Goal: Task Accomplishment & Management: Use online tool/utility

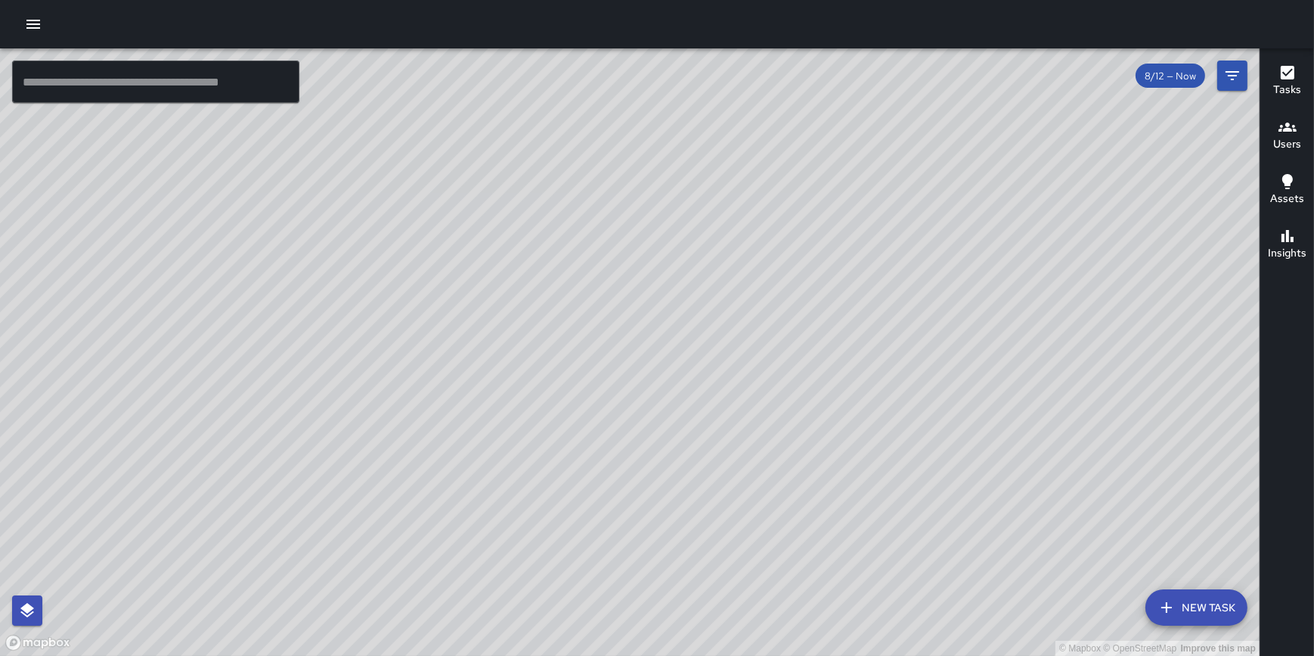
click at [34, 27] on icon "button" at bounding box center [33, 24] width 14 height 9
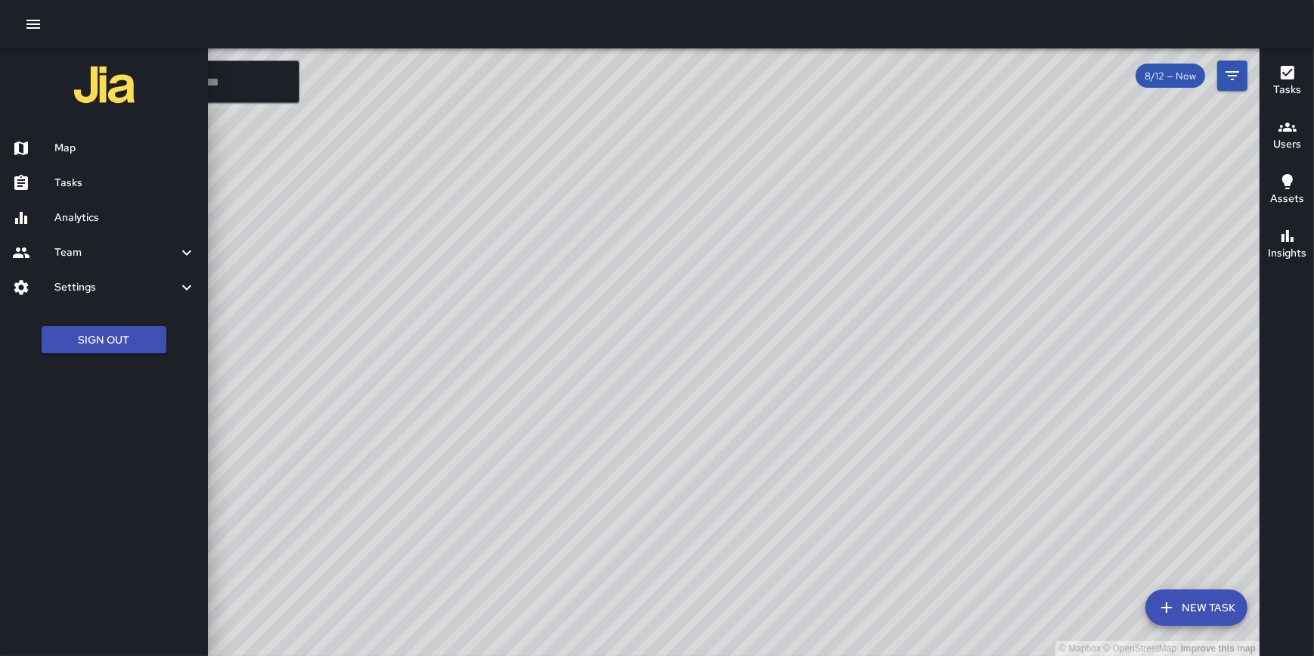
click at [84, 213] on h6 "Analytics" at bounding box center [124, 217] width 141 height 17
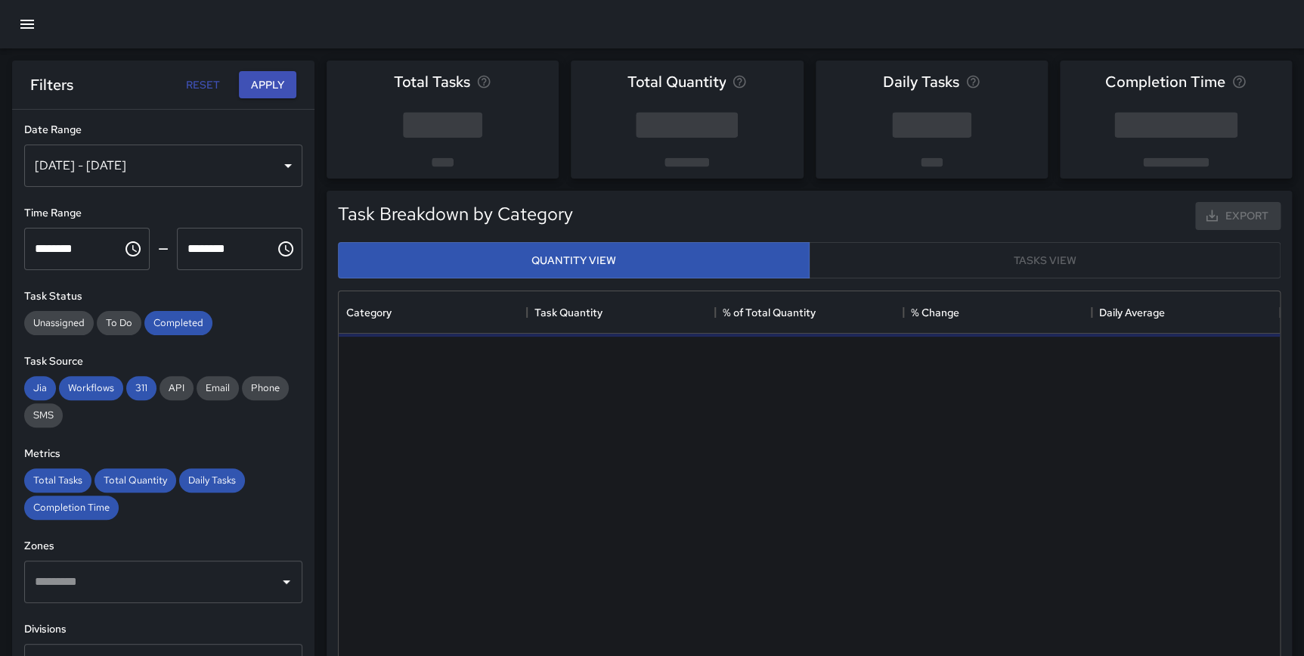
scroll to position [442, 930]
click at [50, 381] on span "Jia" at bounding box center [40, 387] width 32 height 13
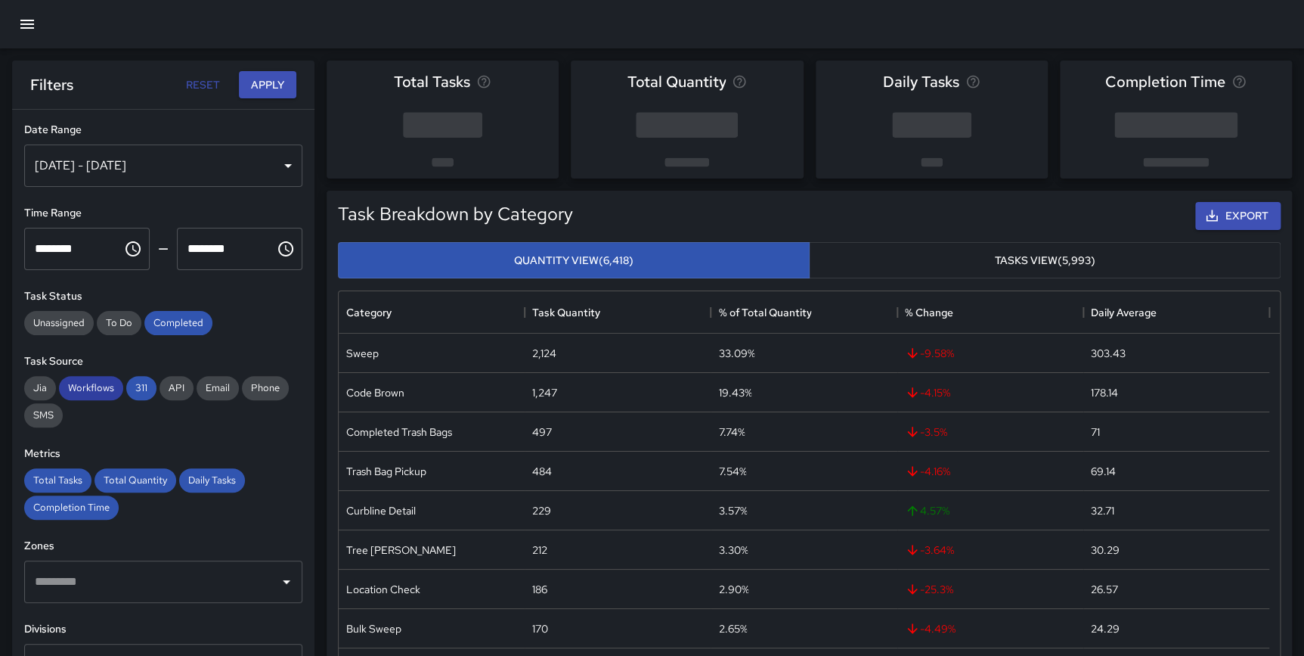
click at [89, 387] on span "Workflows" at bounding box center [91, 387] width 64 height 13
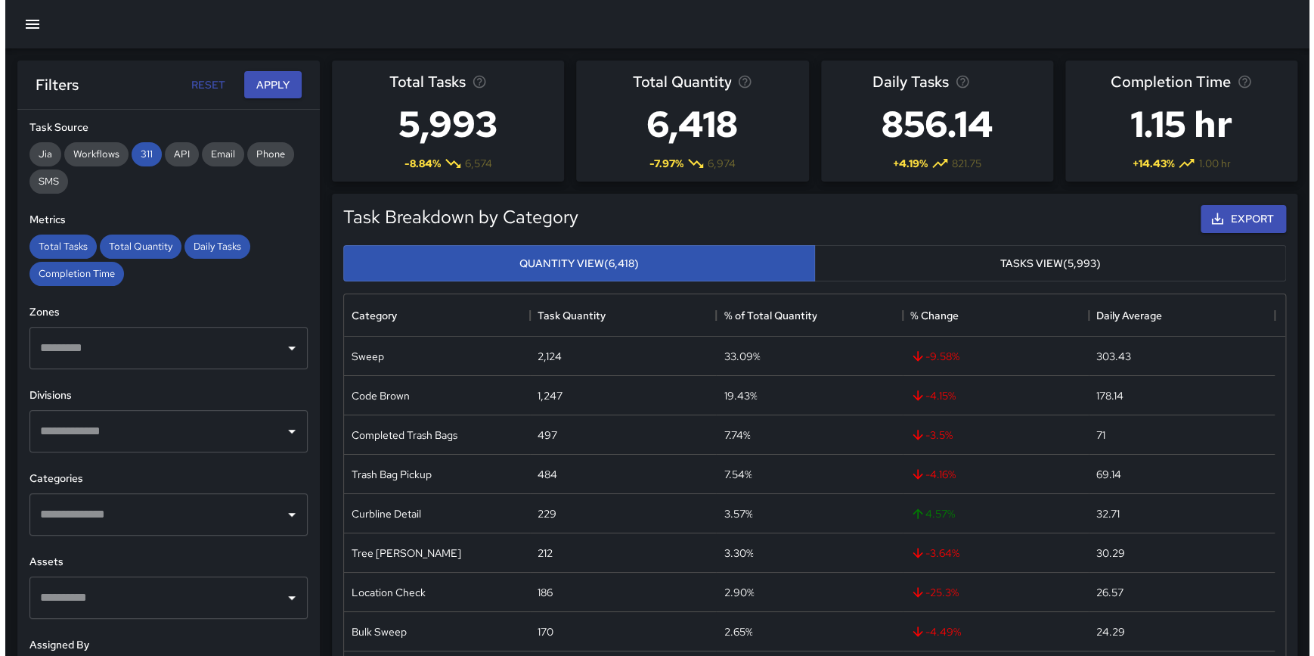
scroll to position [0, 0]
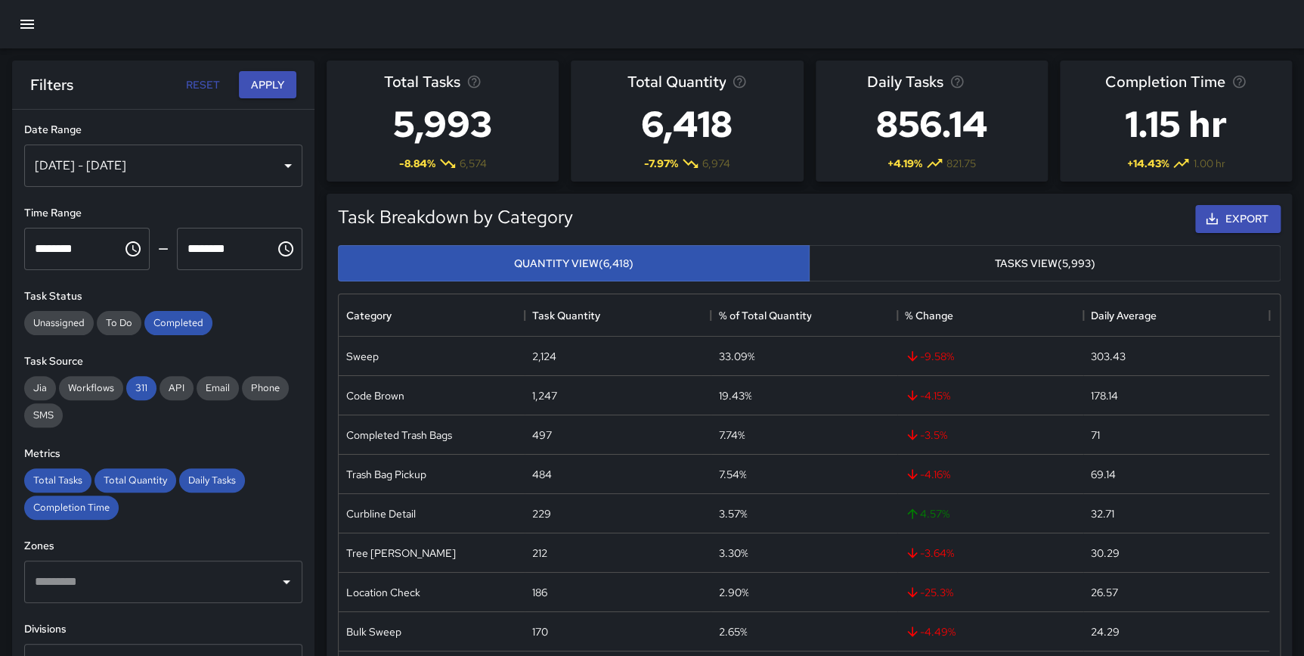
click at [126, 169] on div "[DATE] - [DATE]" at bounding box center [163, 165] width 278 height 42
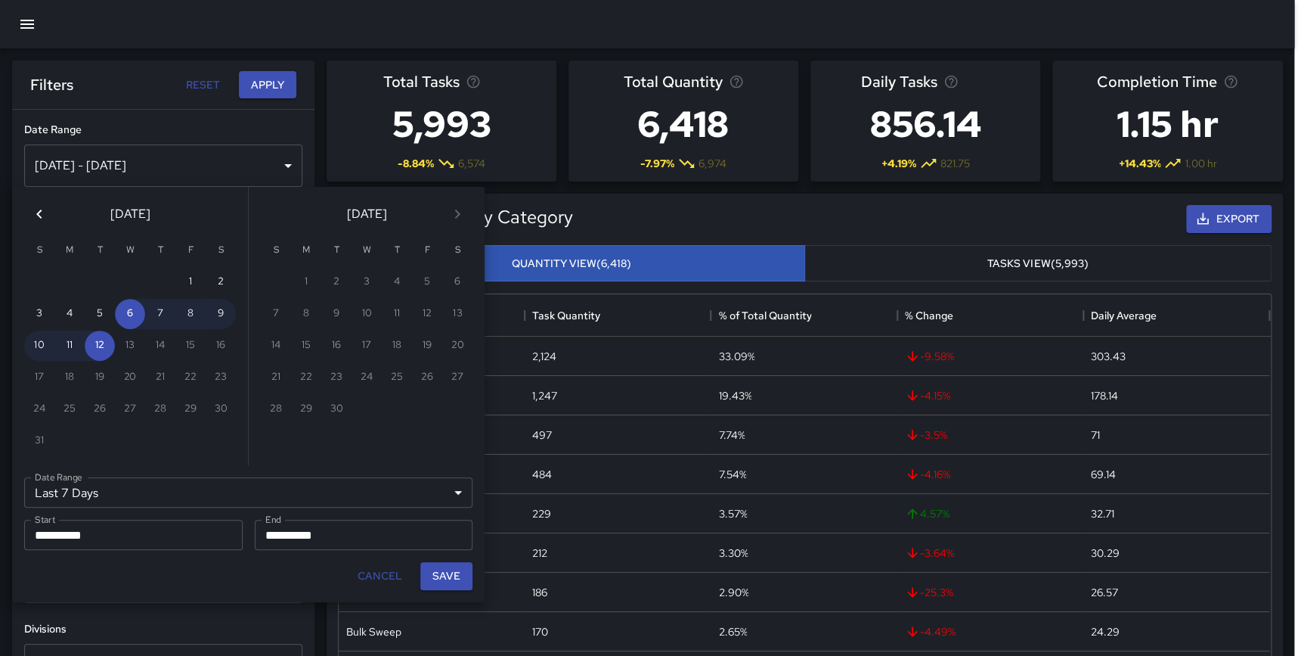
scroll to position [442, 931]
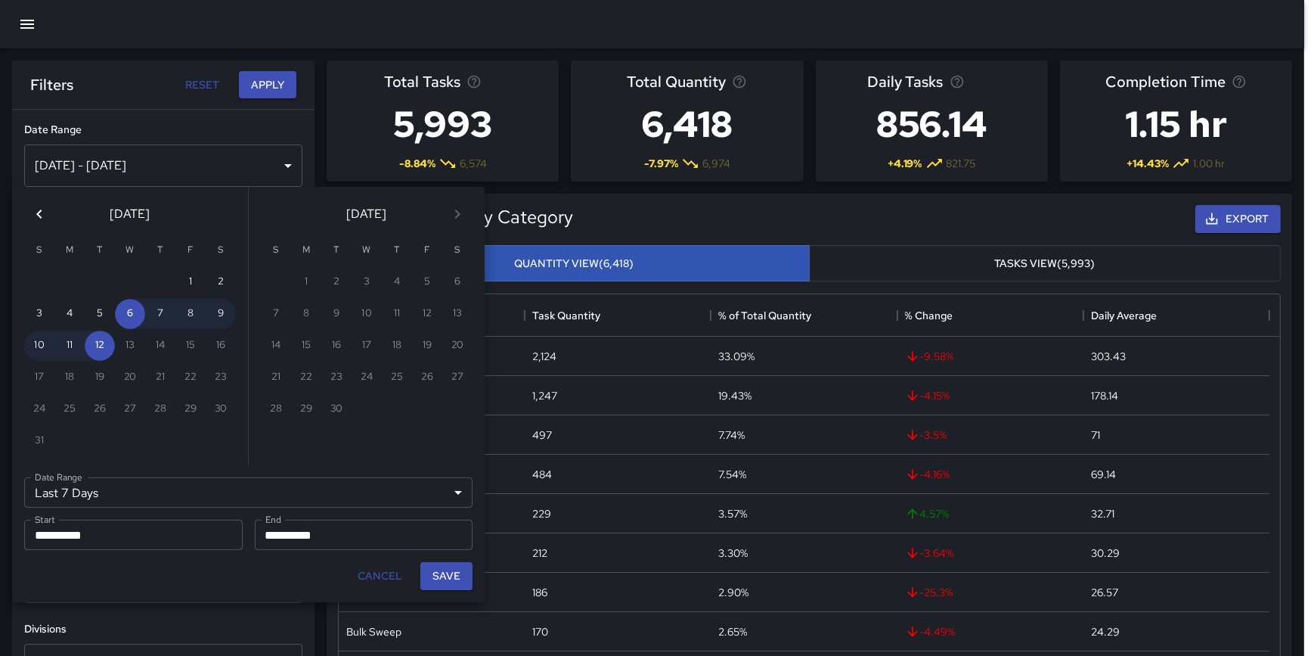
click at [44, 209] on icon "Previous month" at bounding box center [39, 214] width 18 height 18
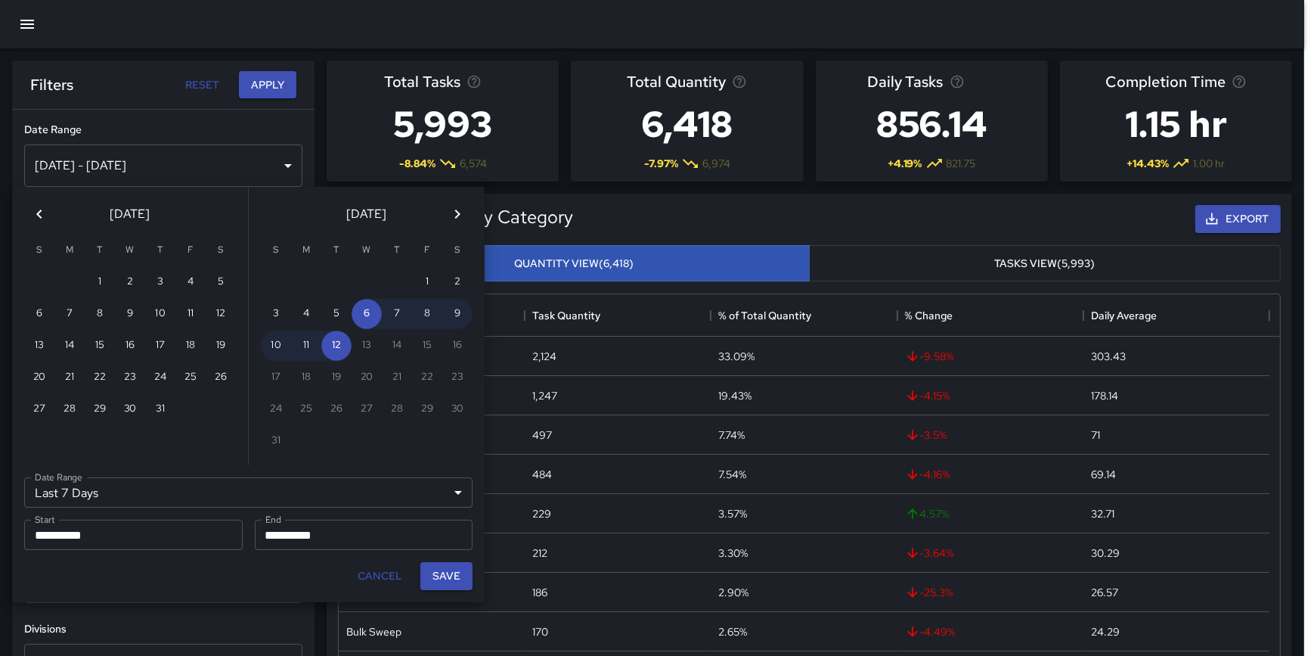
click at [44, 210] on icon "Previous month" at bounding box center [39, 214] width 18 height 18
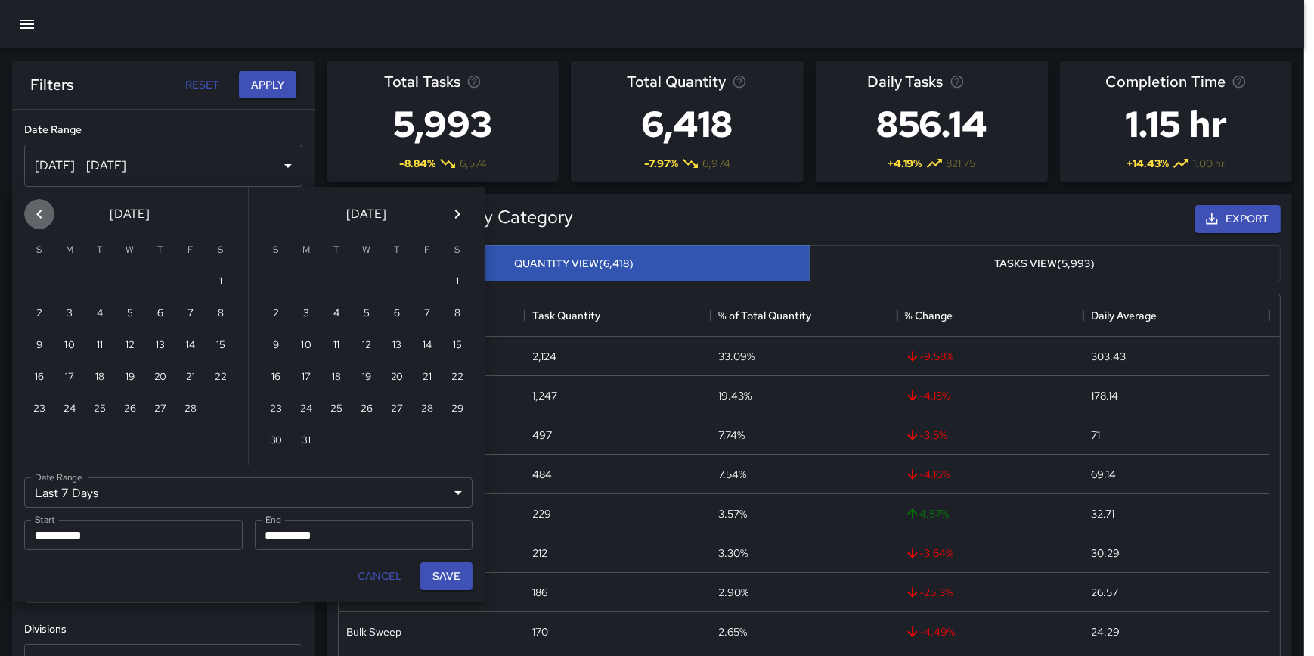
click at [44, 210] on icon "Previous month" at bounding box center [39, 214] width 18 height 18
click at [132, 275] on button "1" at bounding box center [130, 282] width 30 height 30
type input "******"
type input "**********"
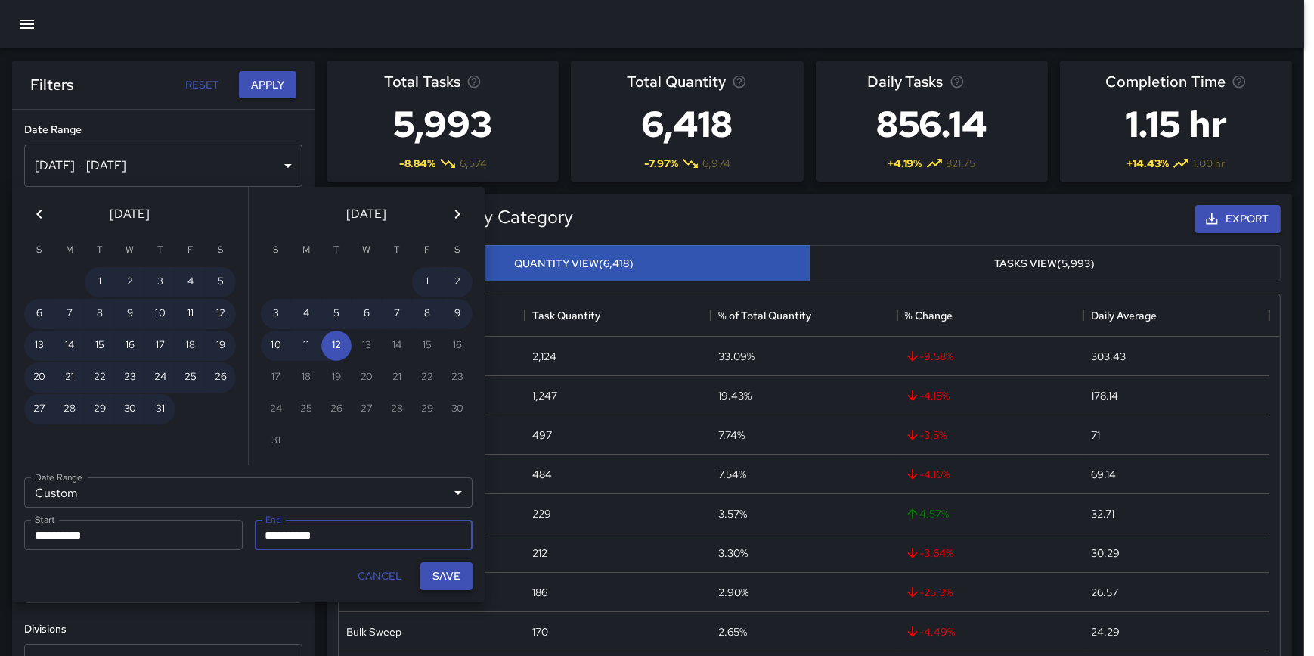
click at [447, 572] on button "Save" at bounding box center [446, 576] width 52 height 28
type input "**********"
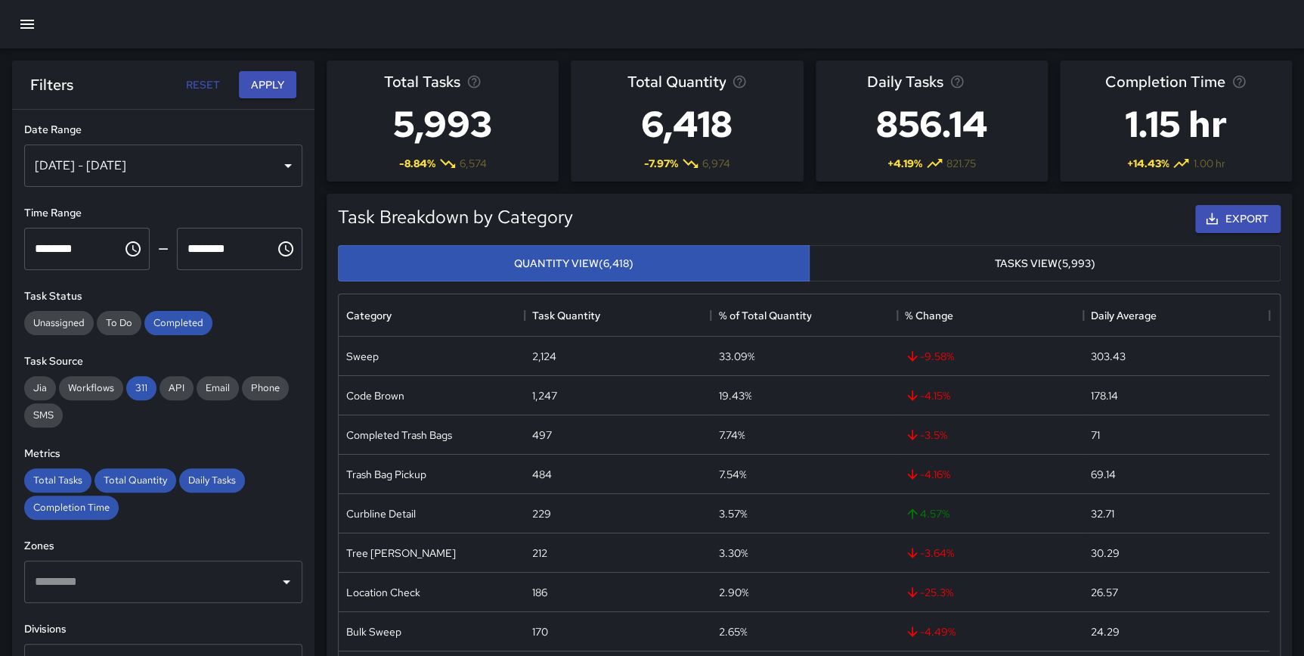
scroll to position [442, 930]
click at [269, 88] on button "Apply" at bounding box center [267, 85] width 57 height 28
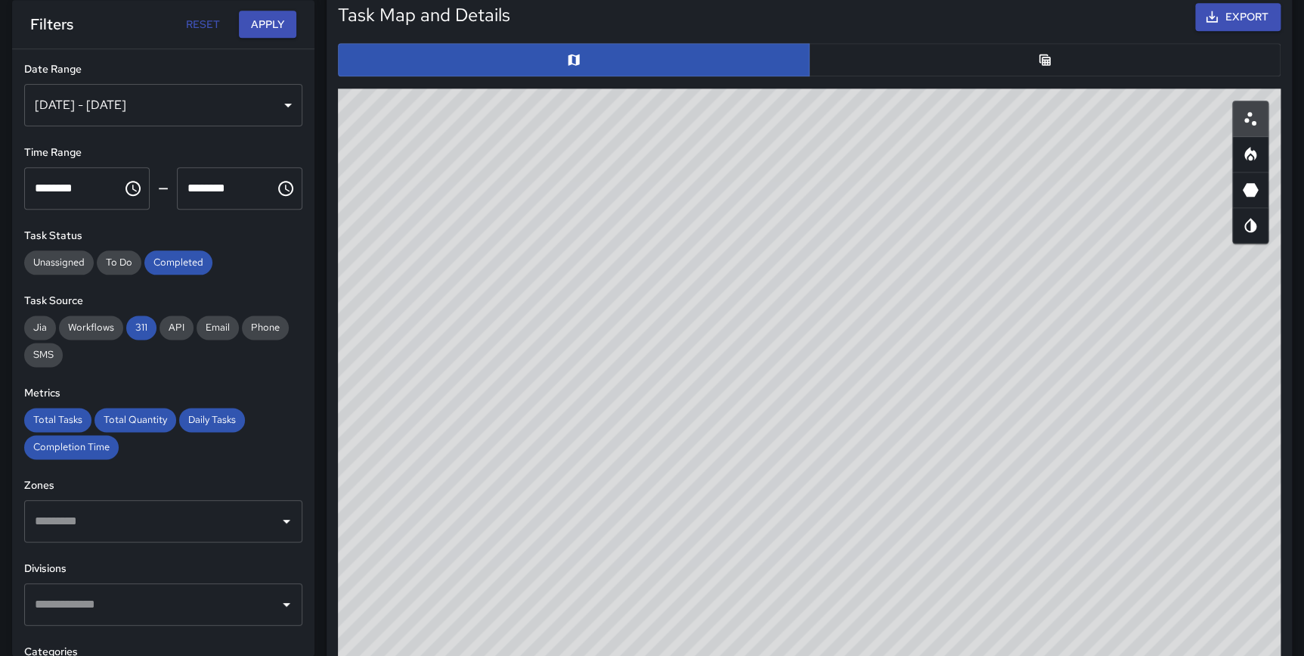
scroll to position [786, 0]
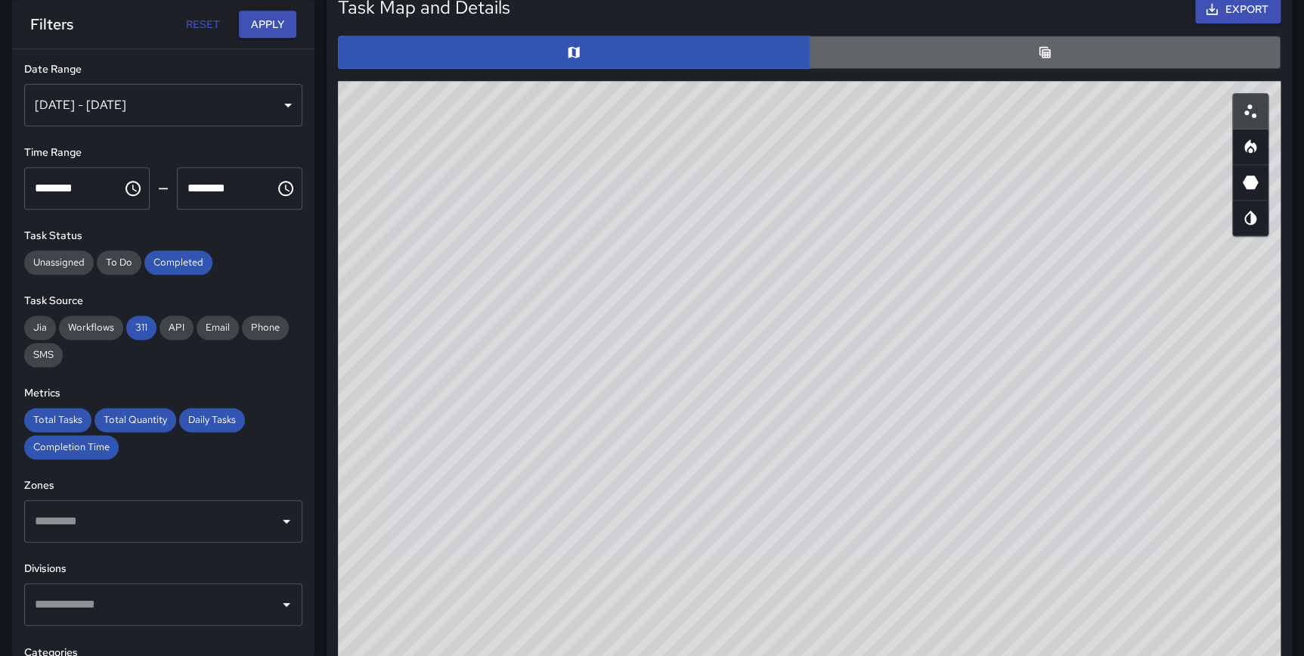
click at [992, 45] on button "button" at bounding box center [1045, 52] width 472 height 33
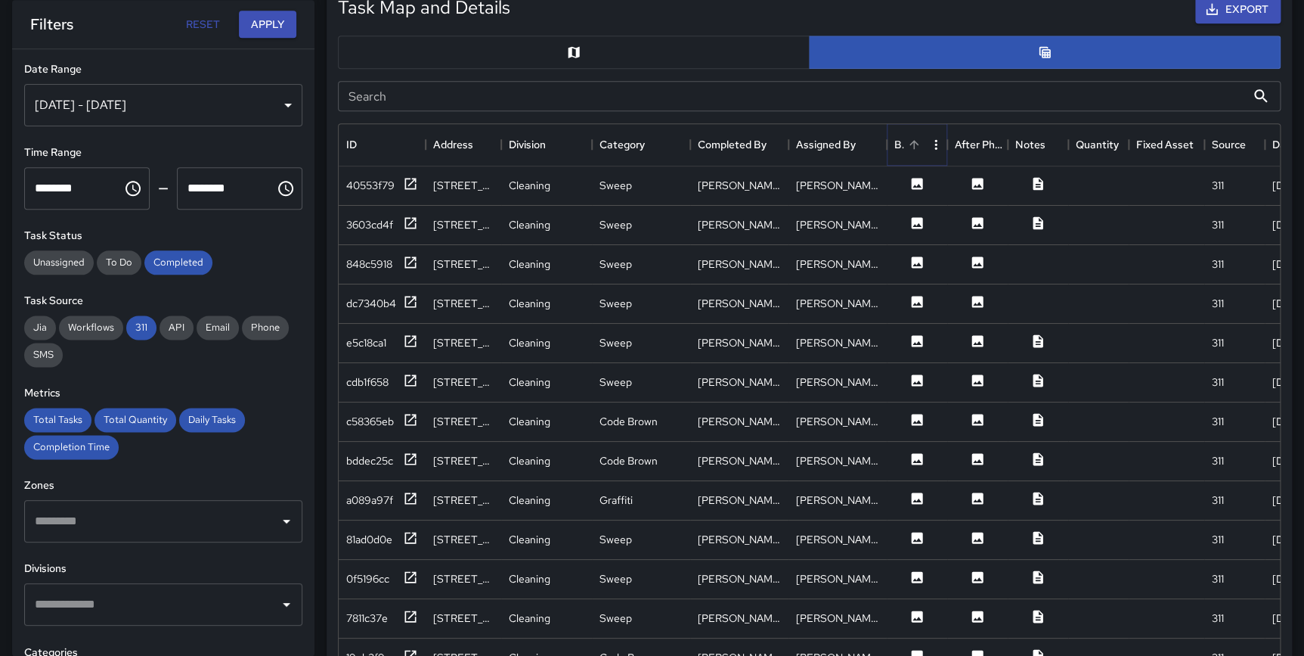
click at [917, 141] on icon "Sort" at bounding box center [914, 145] width 14 height 14
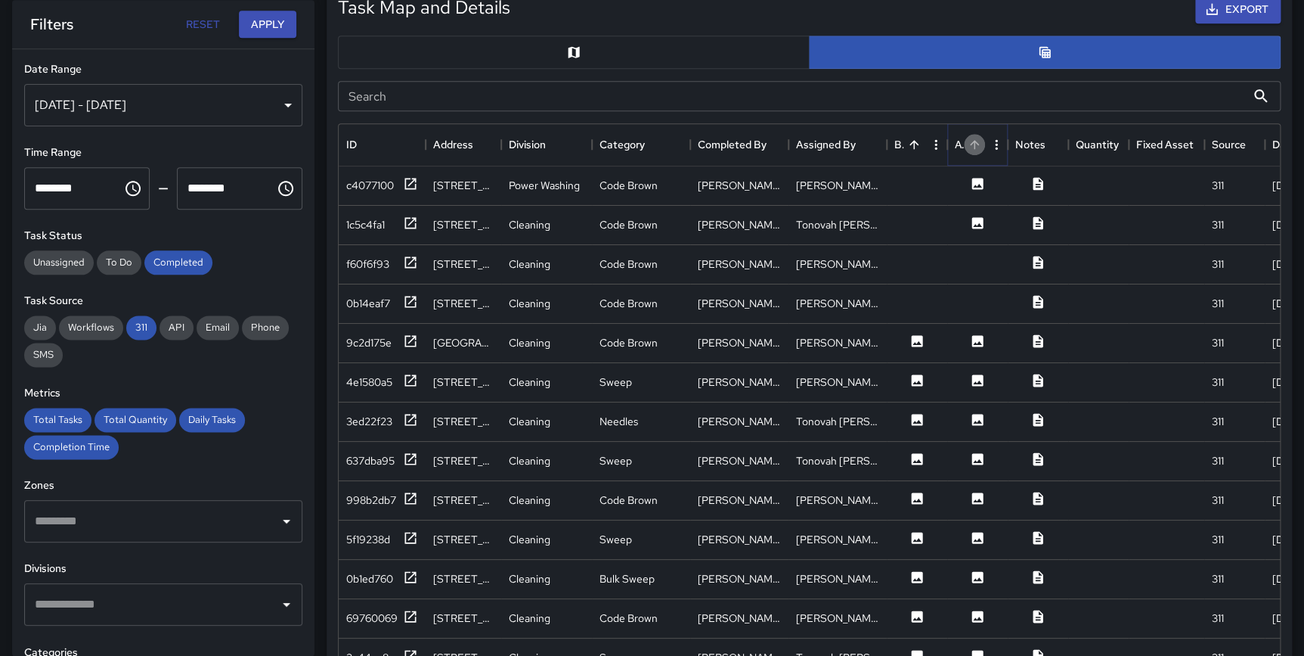
click at [977, 145] on icon "Sort" at bounding box center [975, 145] width 14 height 14
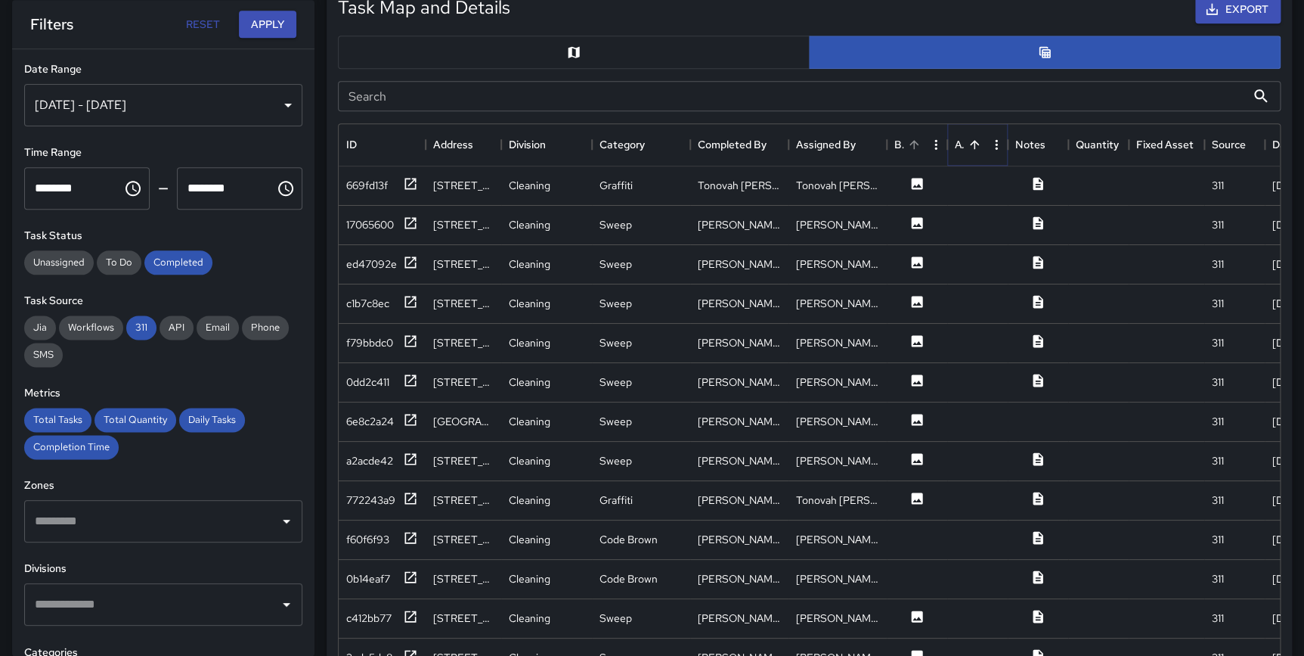
click at [977, 145] on icon "Sort" at bounding box center [975, 145] width 14 height 14
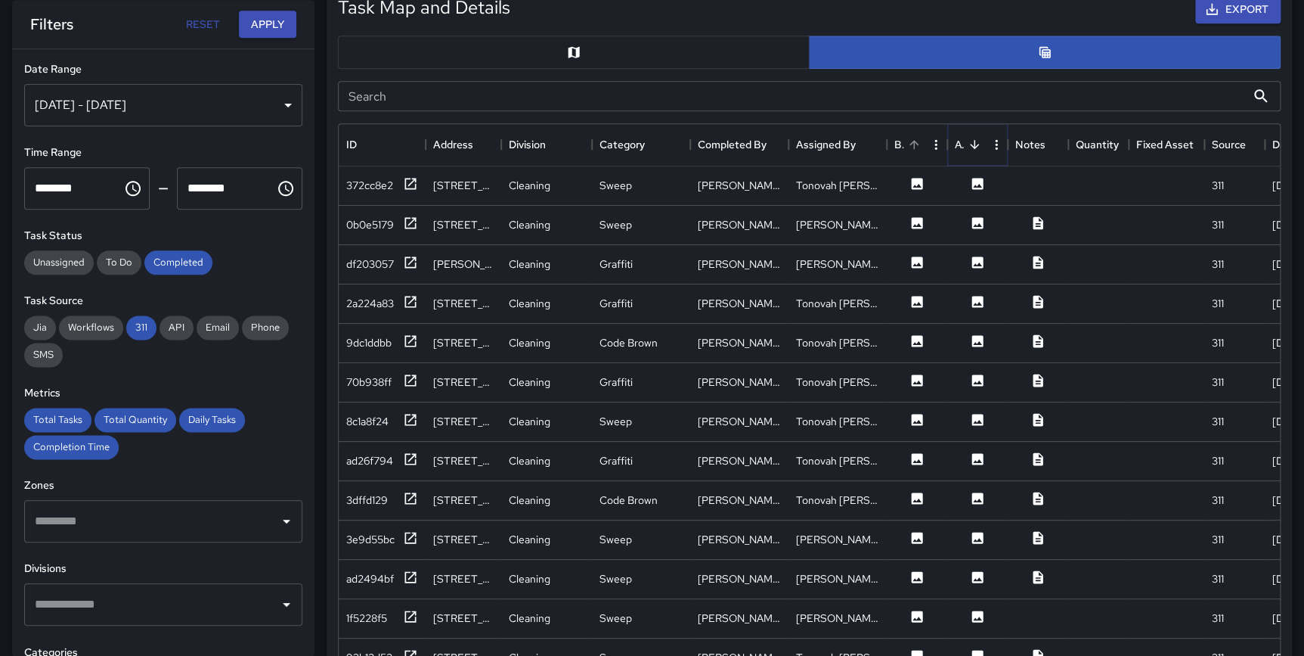
click at [977, 145] on icon "Sort" at bounding box center [975, 145] width 14 height 14
click at [918, 144] on icon "Sort" at bounding box center [914, 145] width 14 height 14
click at [417, 260] on icon at bounding box center [410, 262] width 15 height 15
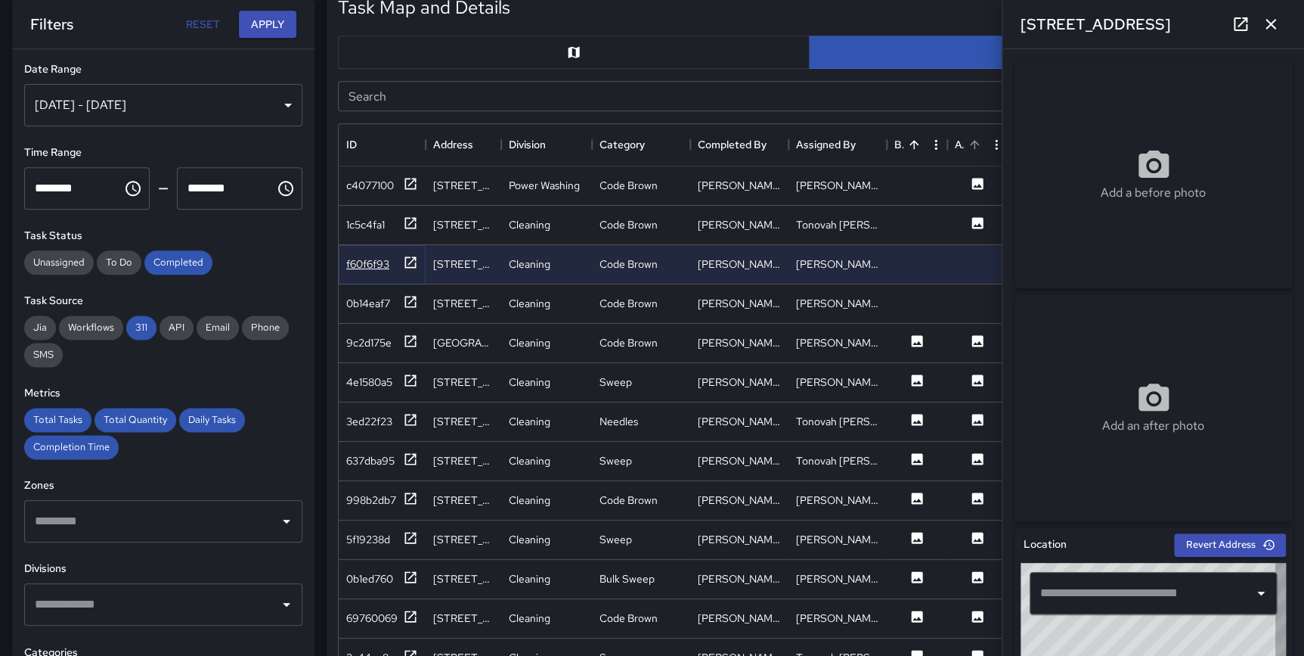
type input "**********"
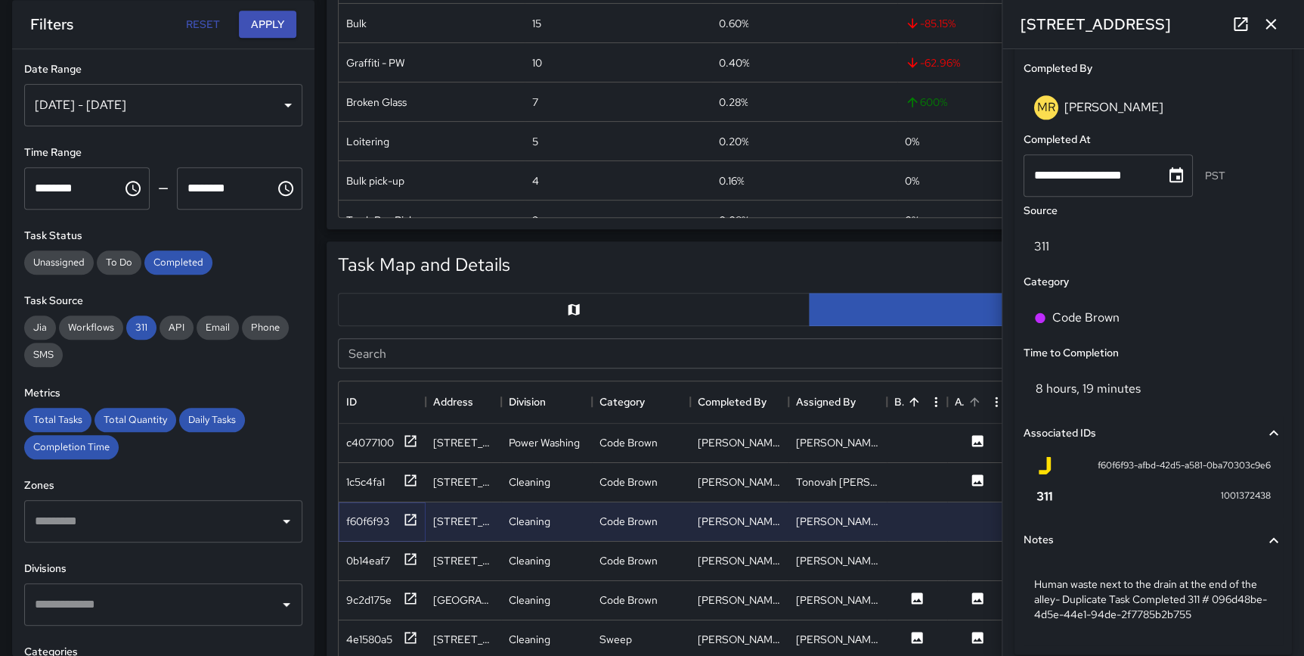
scroll to position [332, 0]
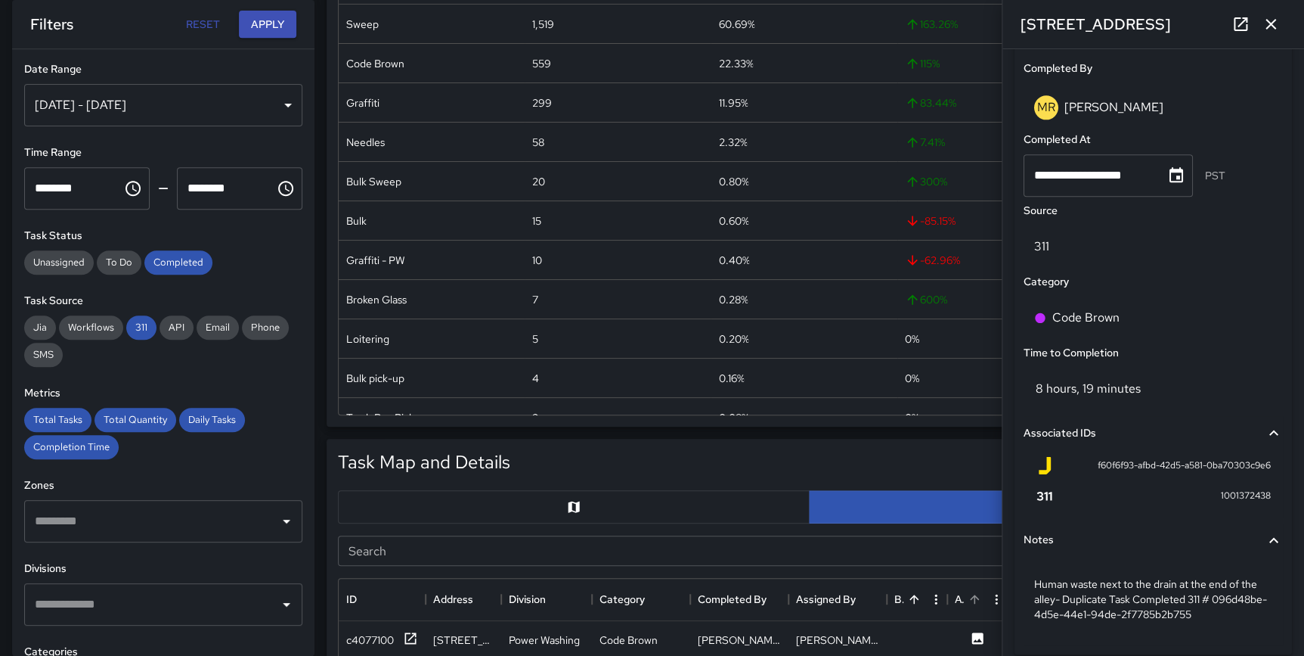
click at [1238, 26] on icon at bounding box center [1241, 24] width 14 height 14
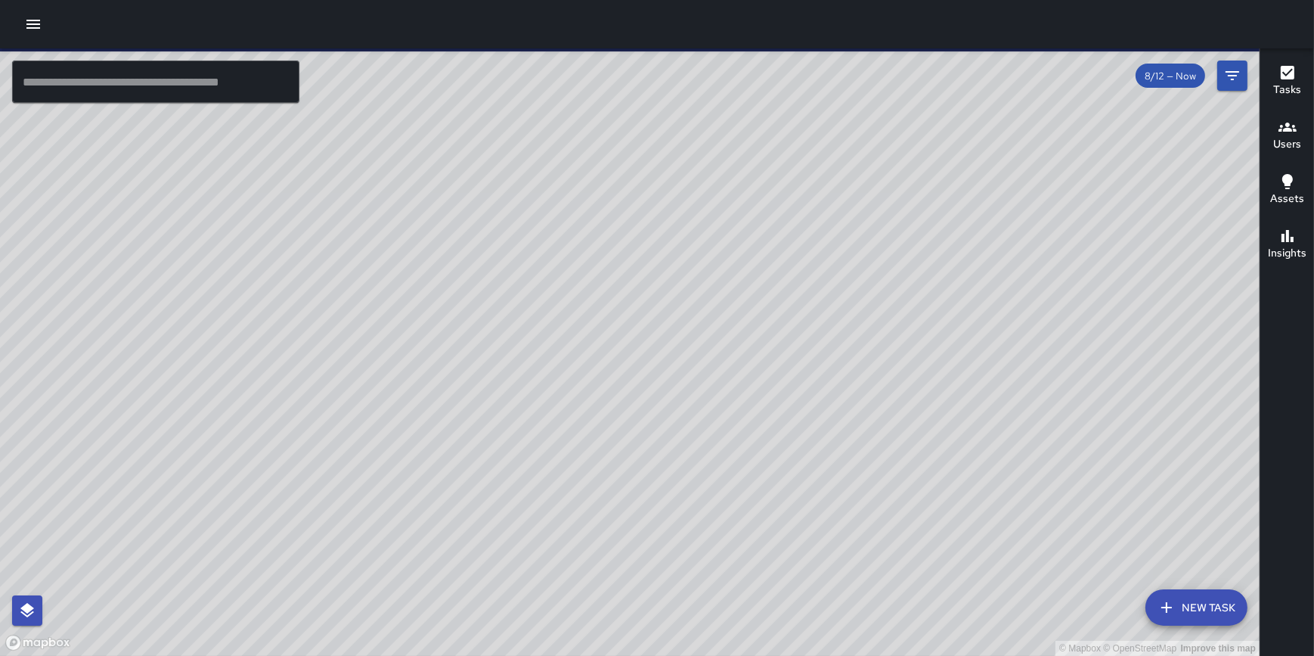
click at [27, 26] on icon "button" at bounding box center [33, 24] width 18 height 18
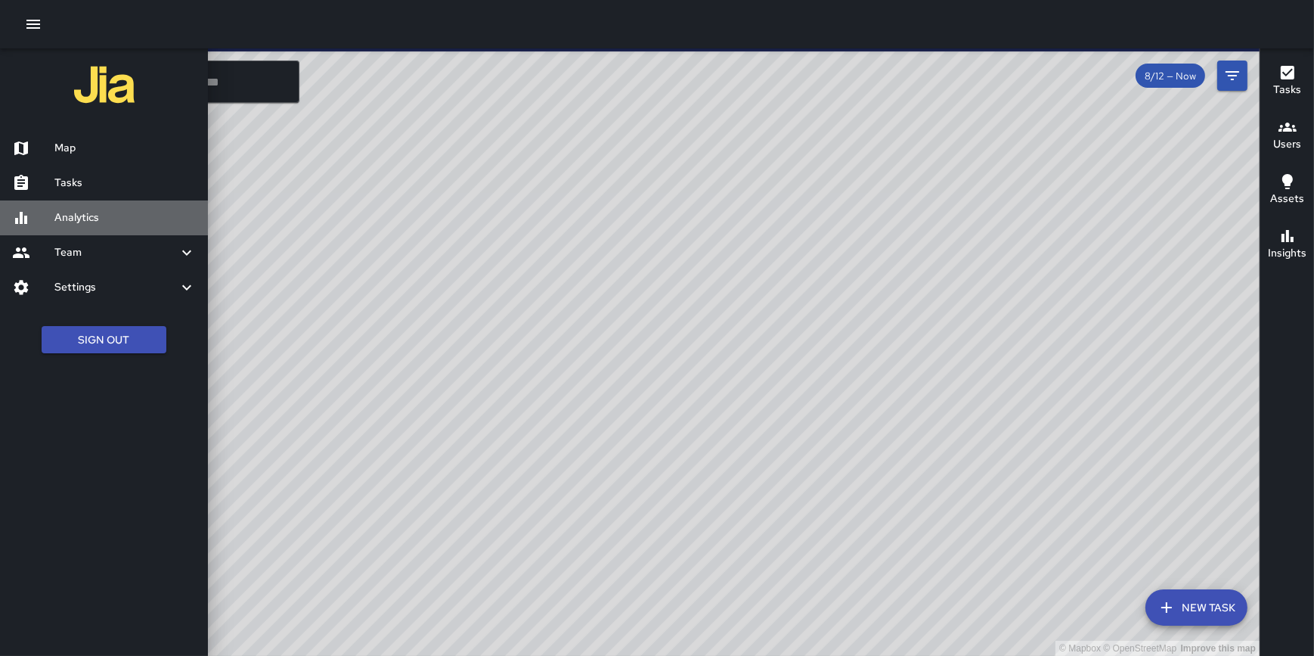
click at [73, 216] on h6 "Analytics" at bounding box center [124, 217] width 141 height 17
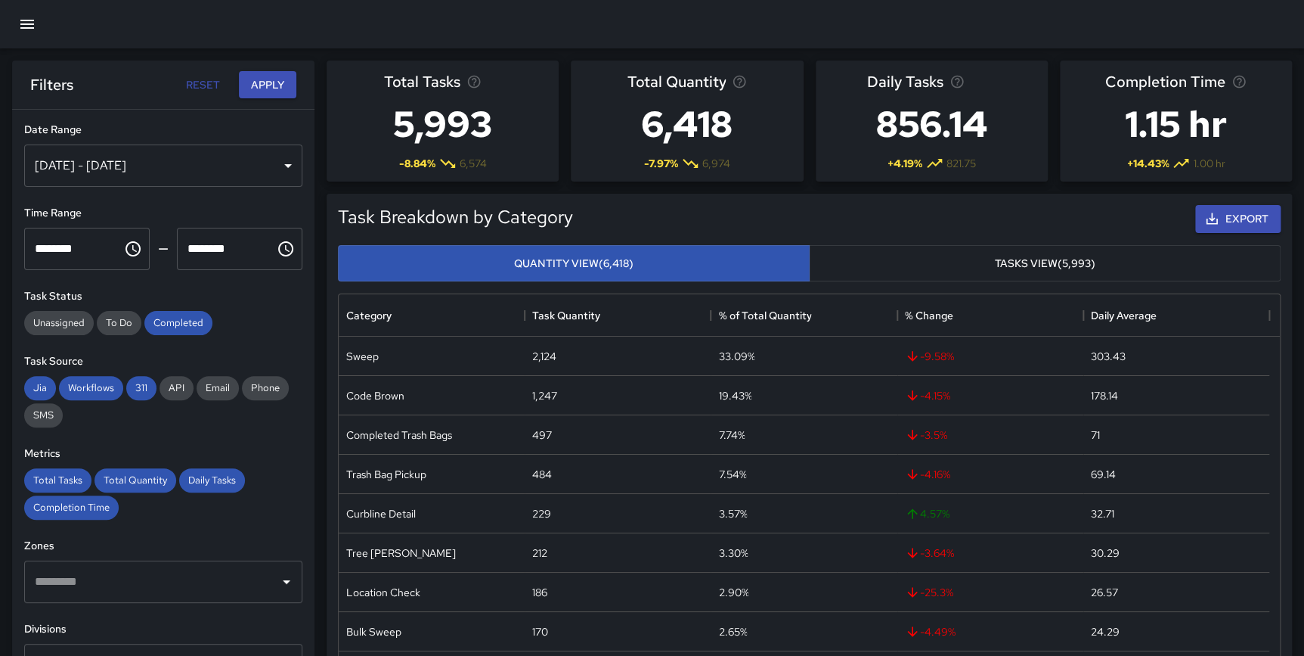
click at [197, 163] on div "[DATE] - [DATE]" at bounding box center [163, 165] width 278 height 42
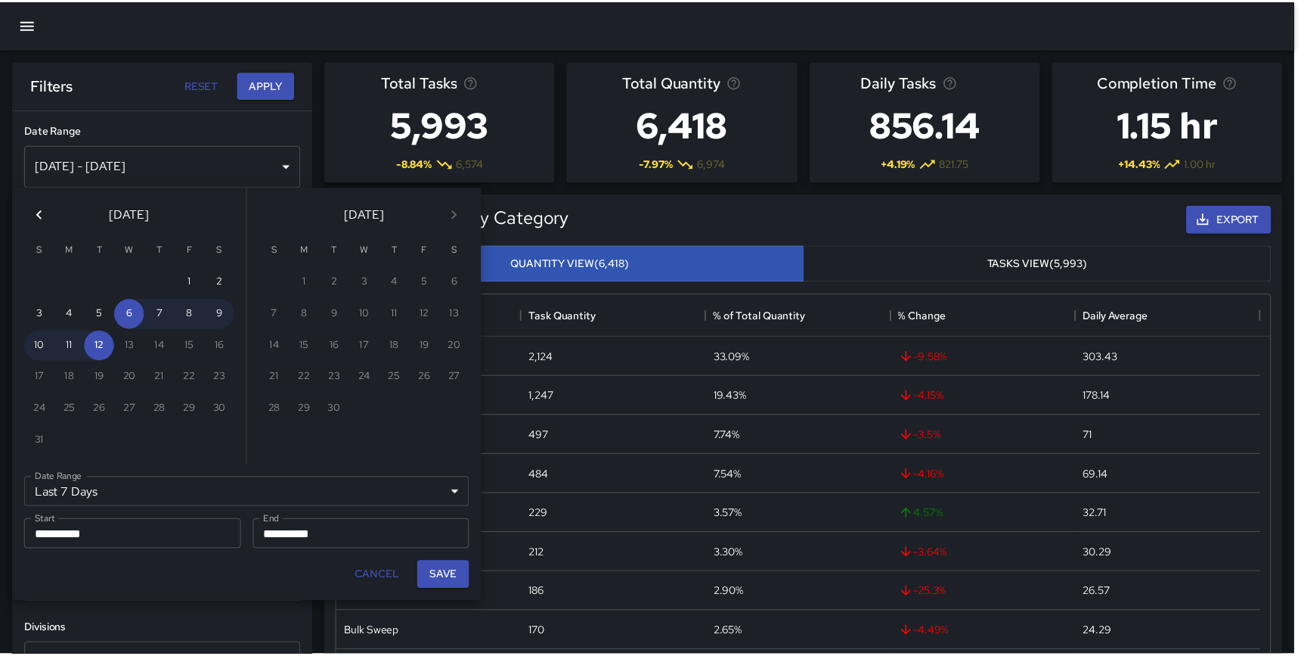
scroll to position [442, 931]
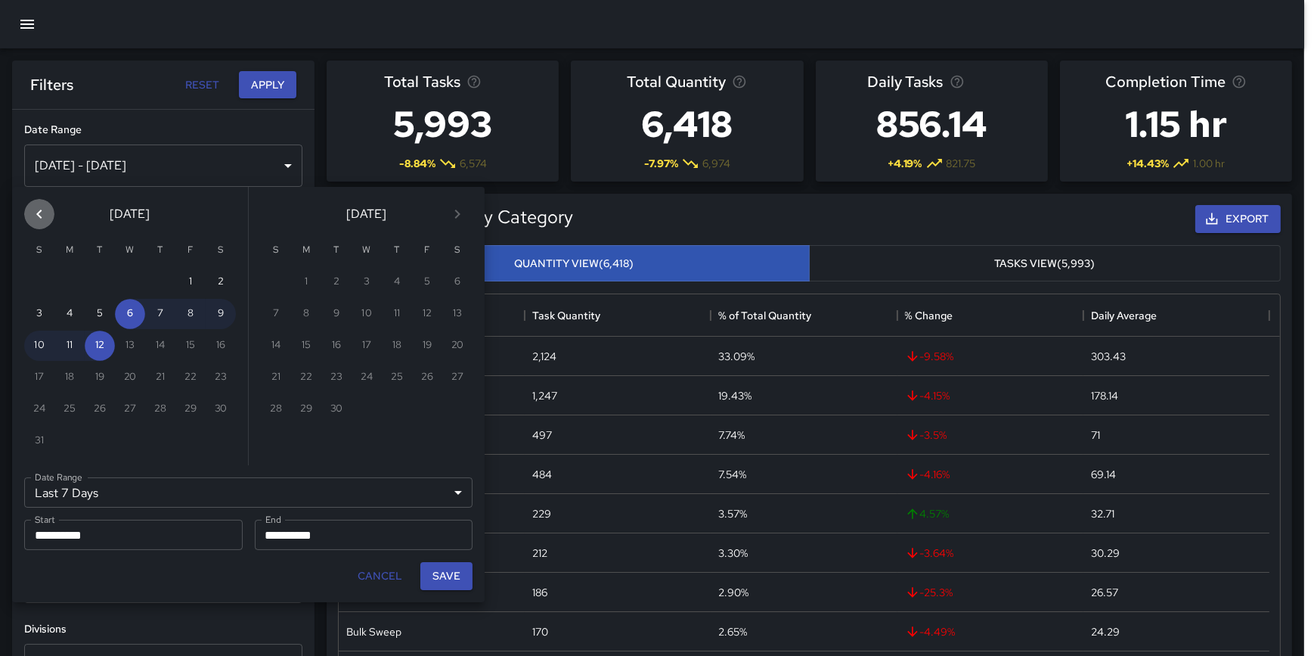
click at [37, 219] on icon "Previous month" at bounding box center [39, 214] width 18 height 18
click at [273, 285] on button "1" at bounding box center [276, 282] width 30 height 30
type input "******"
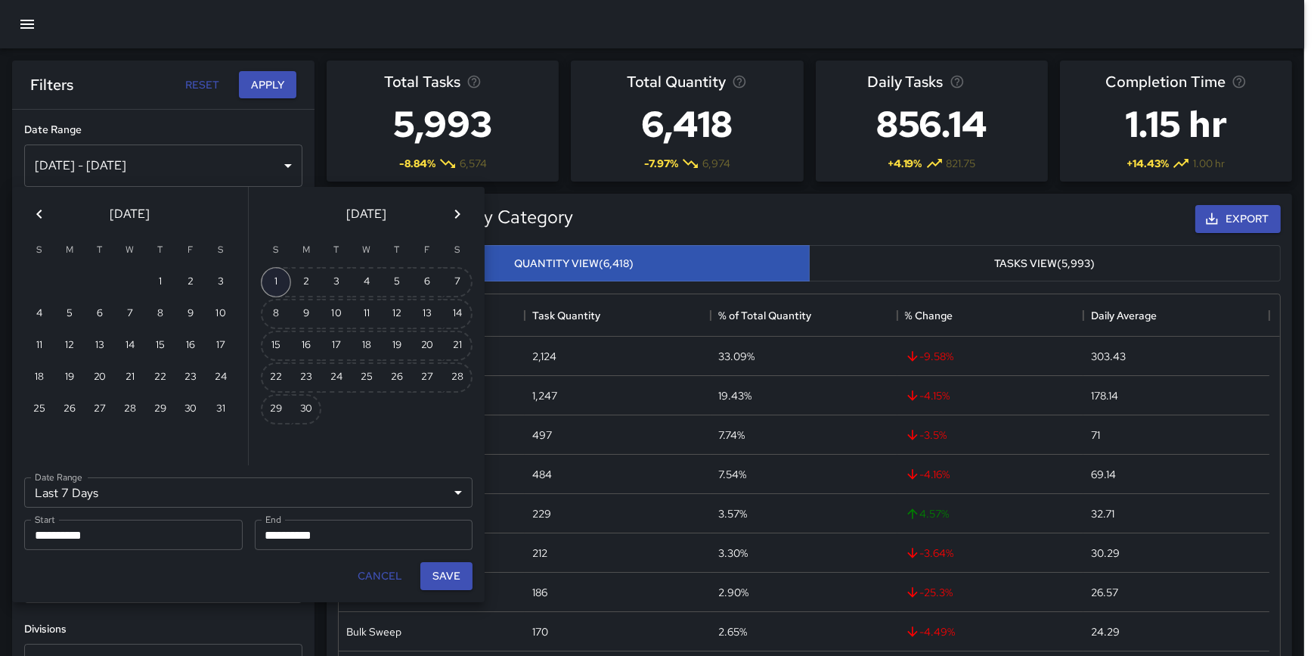
type input "**********"
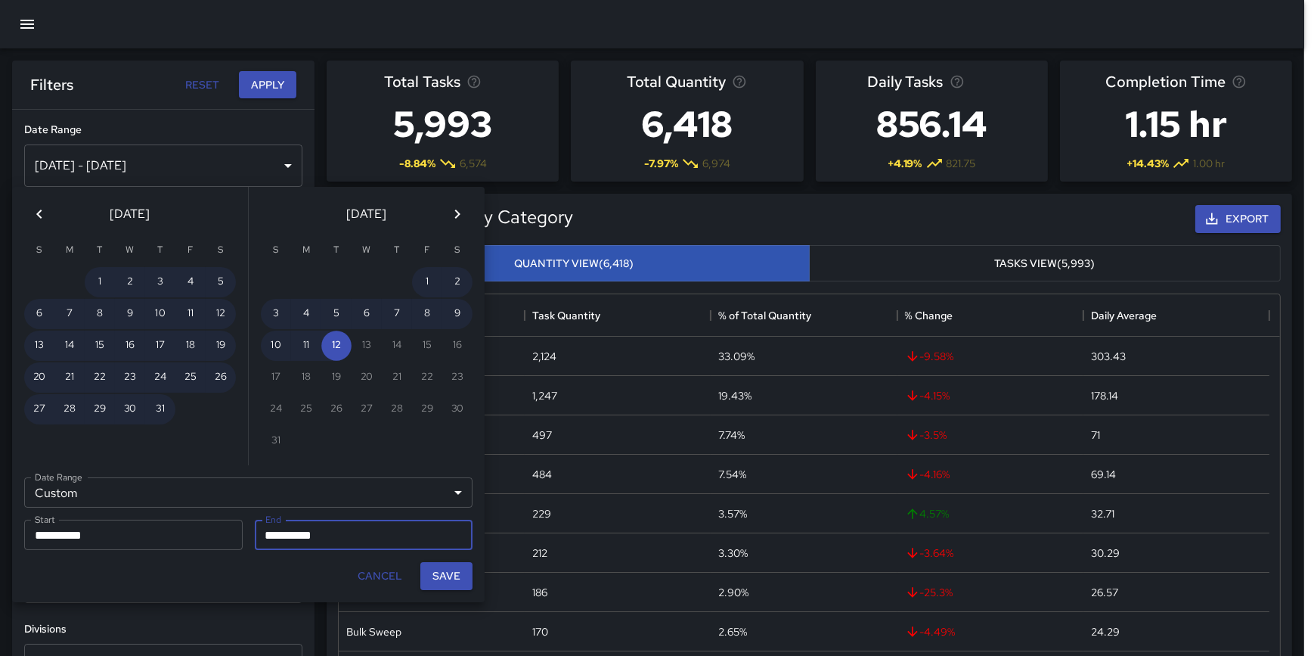
click at [443, 570] on button "Save" at bounding box center [446, 576] width 52 height 28
type input "**********"
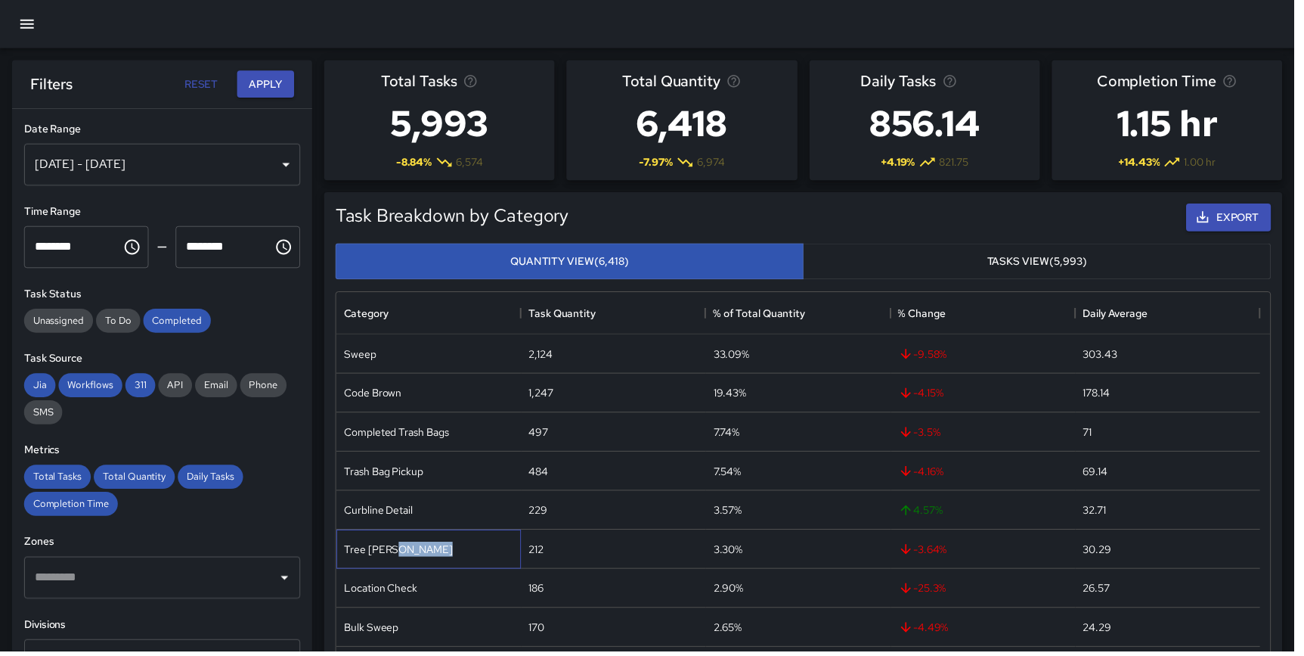
scroll to position [442, 930]
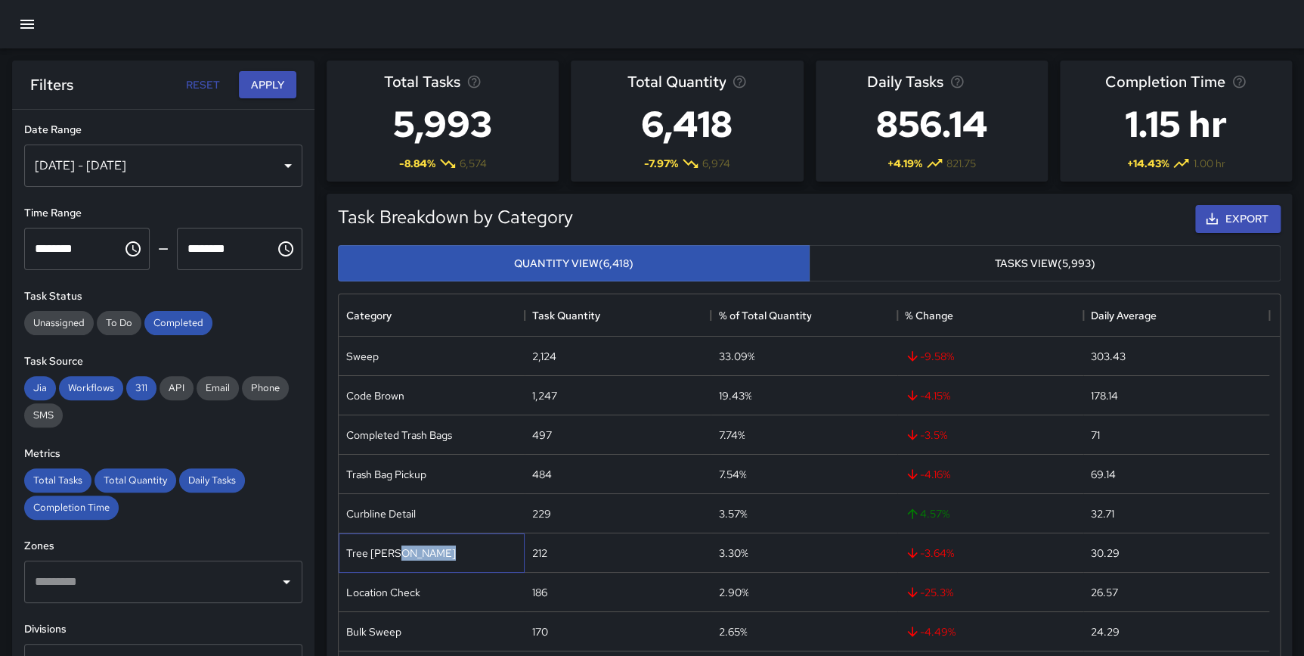
click at [442, 570] on div "Tree [PERSON_NAME]" at bounding box center [432, 552] width 186 height 39
click at [265, 82] on button "Apply" at bounding box center [267, 85] width 57 height 28
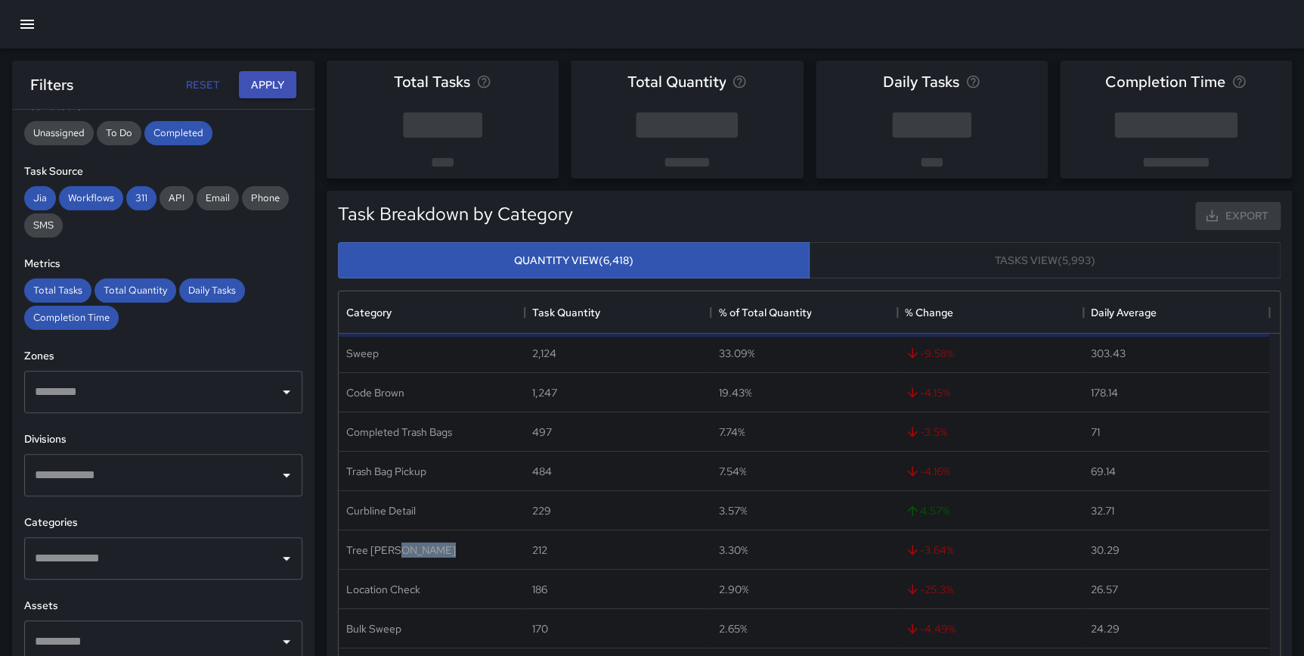
scroll to position [237, 0]
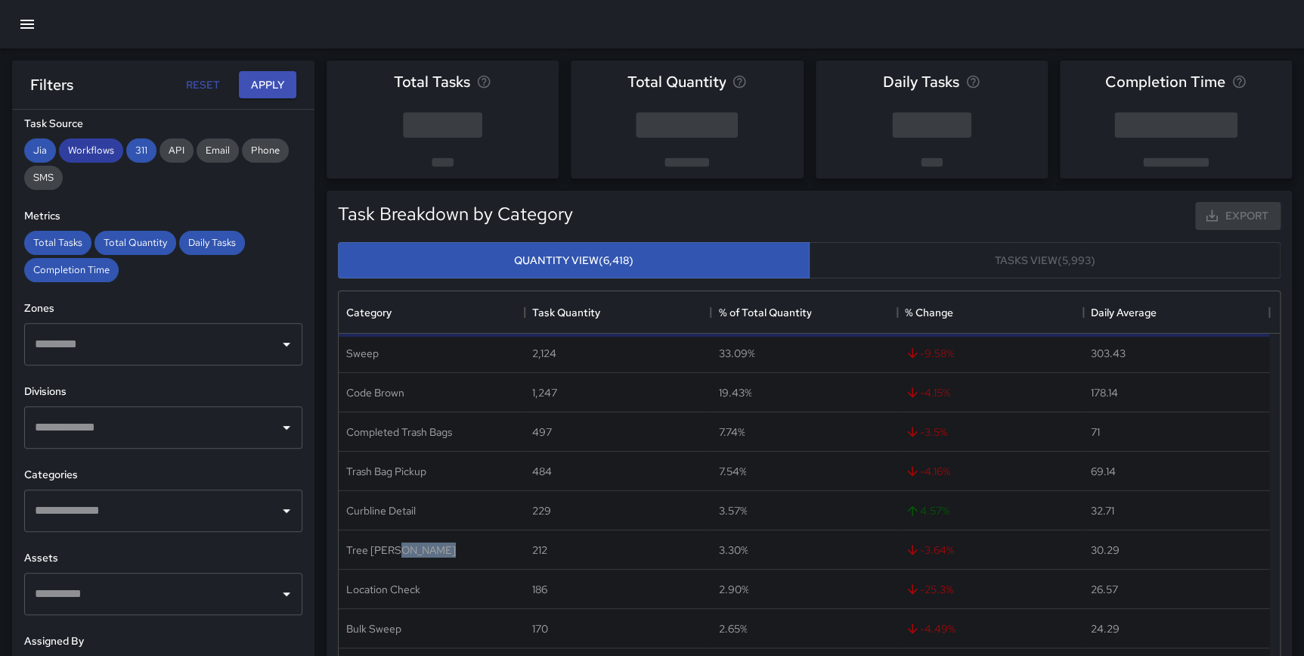
click at [65, 144] on span "Workflows" at bounding box center [91, 150] width 64 height 13
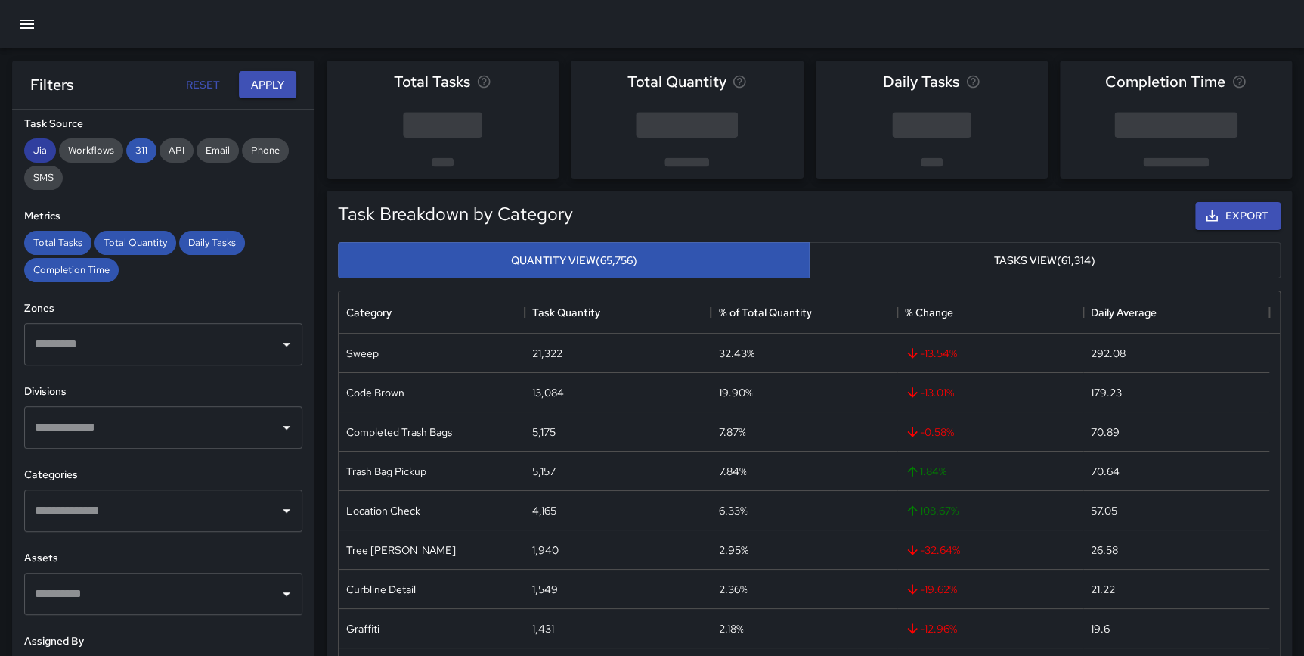
click at [45, 144] on span "Jia" at bounding box center [40, 150] width 32 height 13
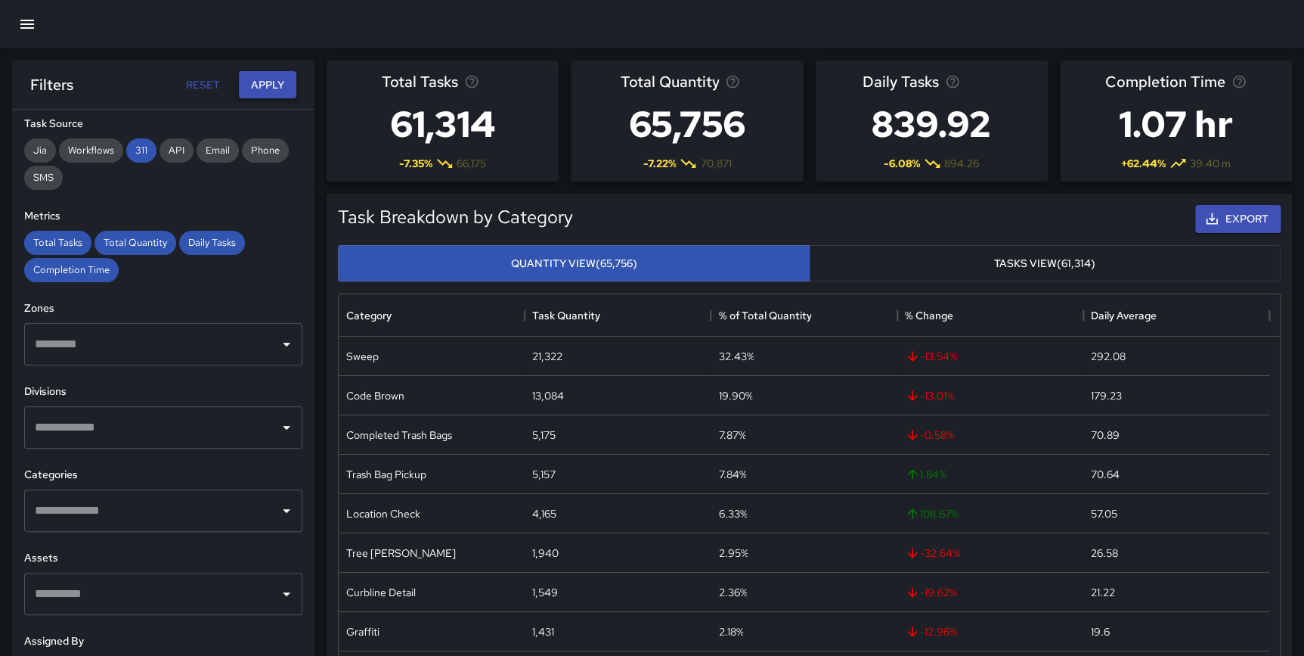
click at [274, 84] on button "Apply" at bounding box center [267, 85] width 57 height 28
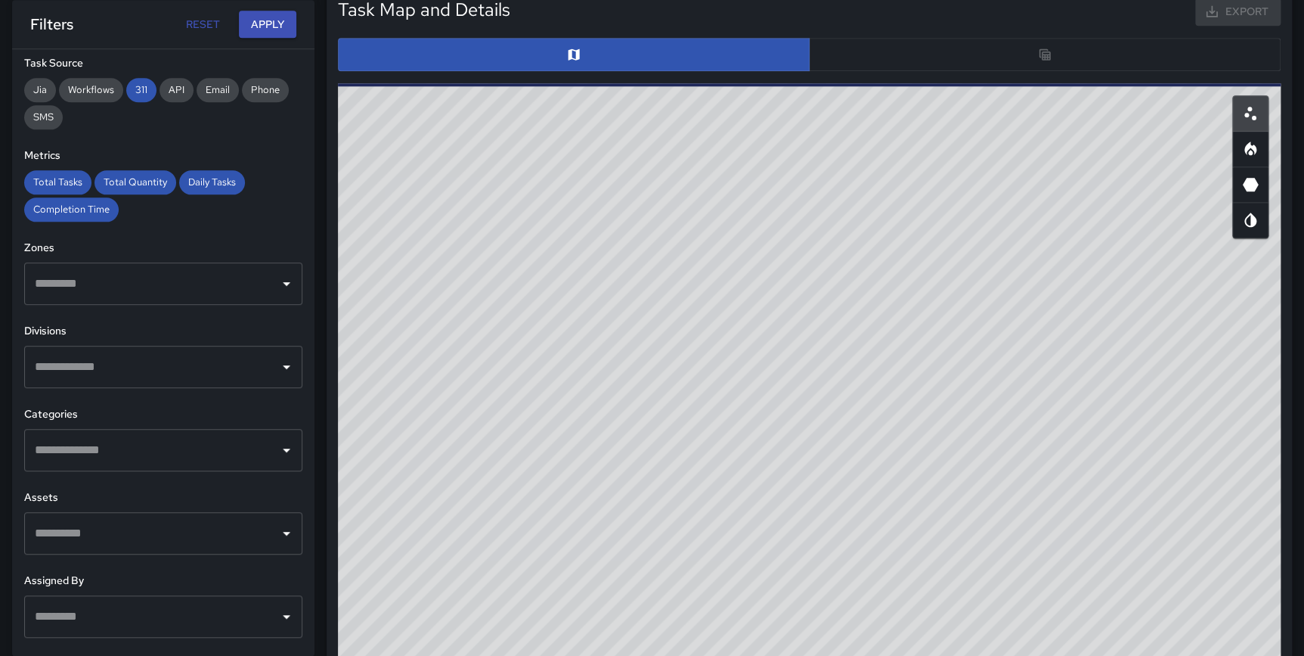
scroll to position [734, 0]
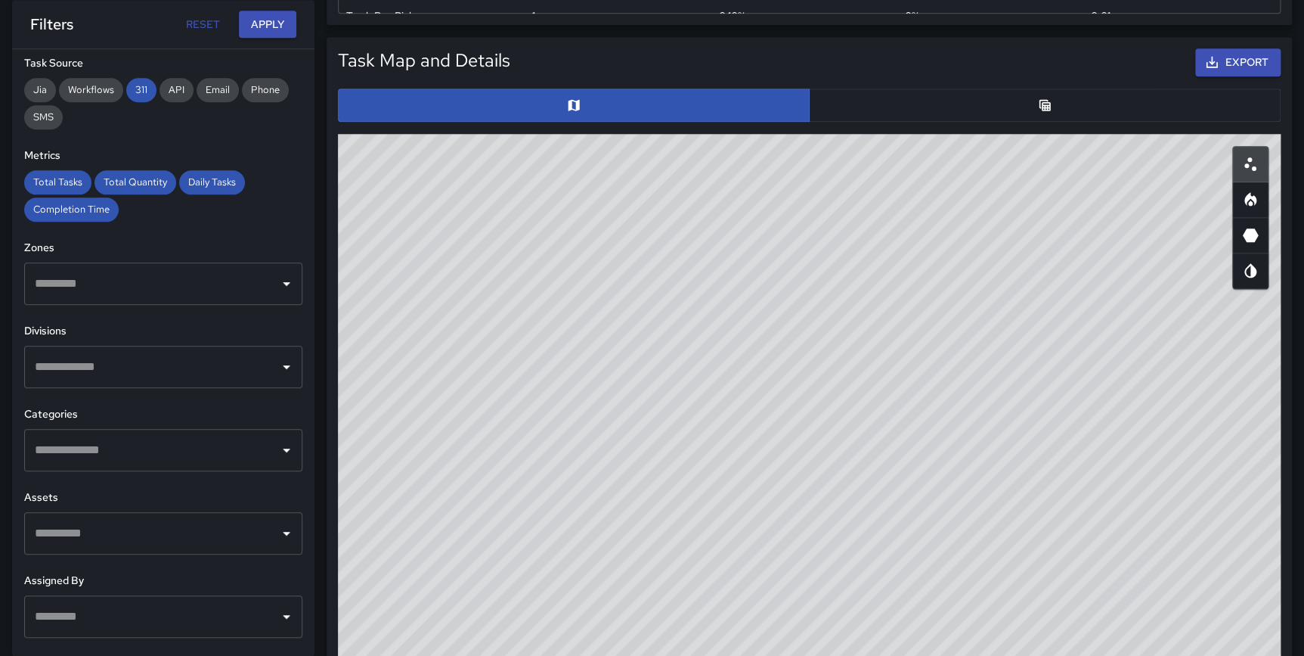
click at [1002, 113] on button "button" at bounding box center [1045, 104] width 472 height 33
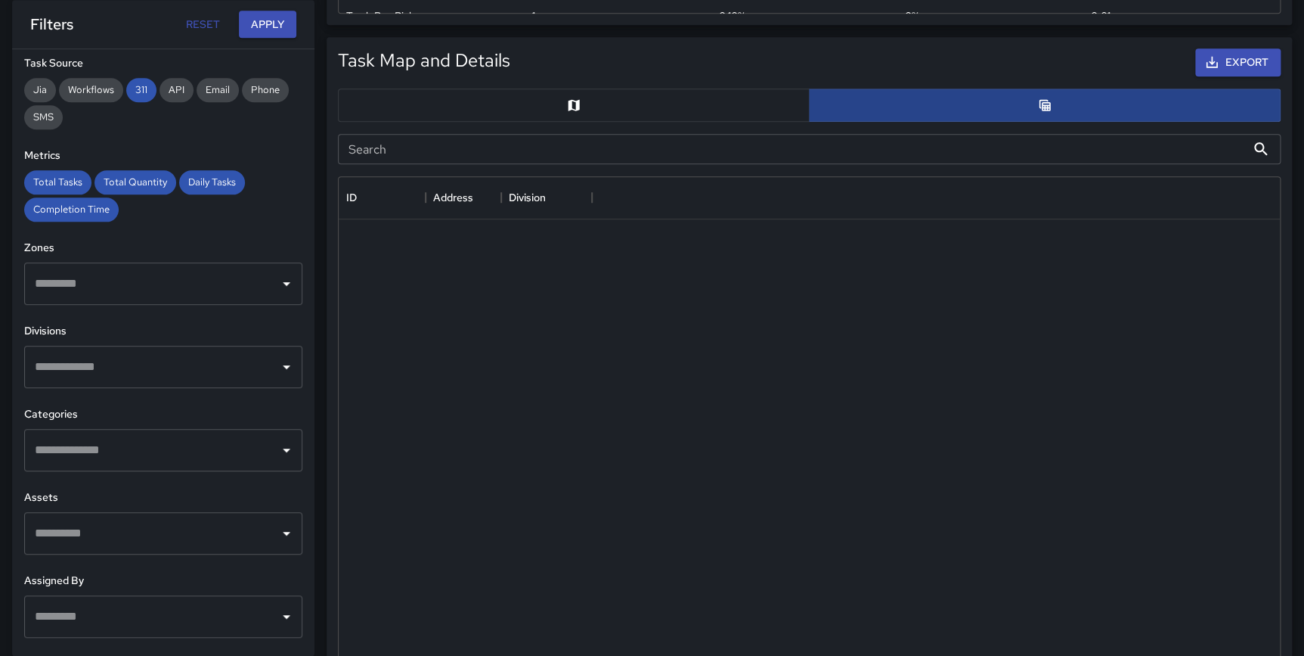
scroll to position [11, 11]
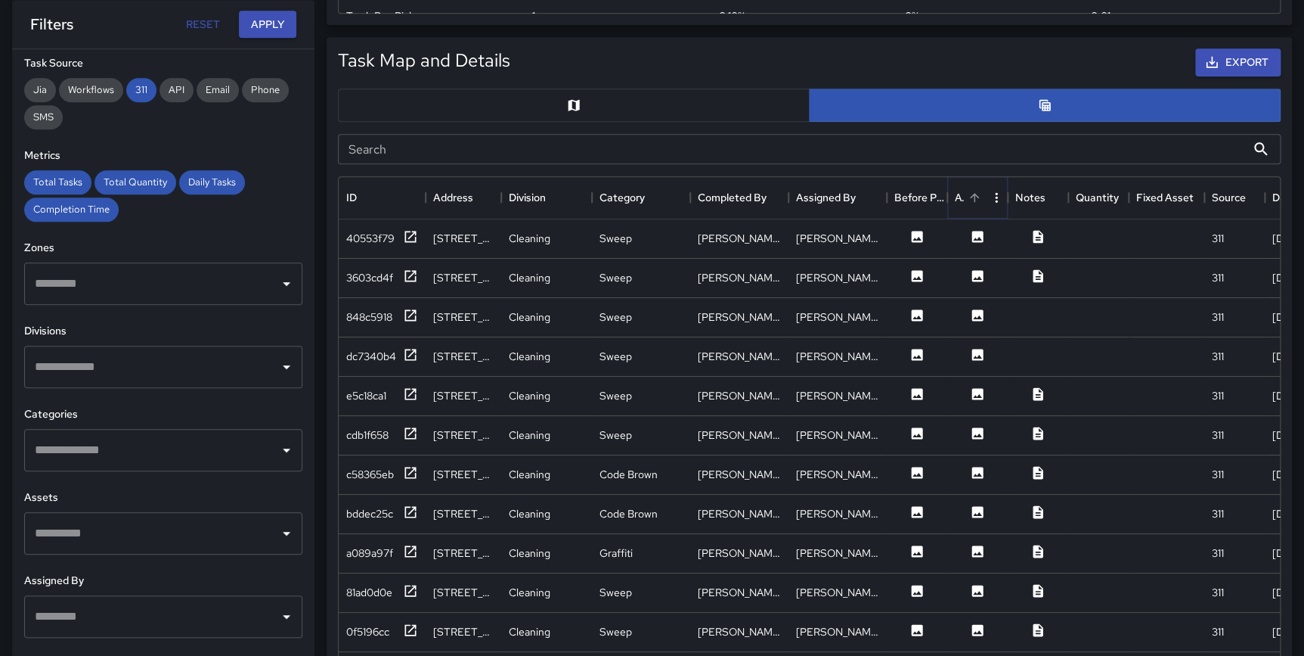
click at [977, 200] on icon "Sort" at bounding box center [975, 198] width 14 height 14
click at [409, 234] on icon at bounding box center [410, 236] width 15 height 15
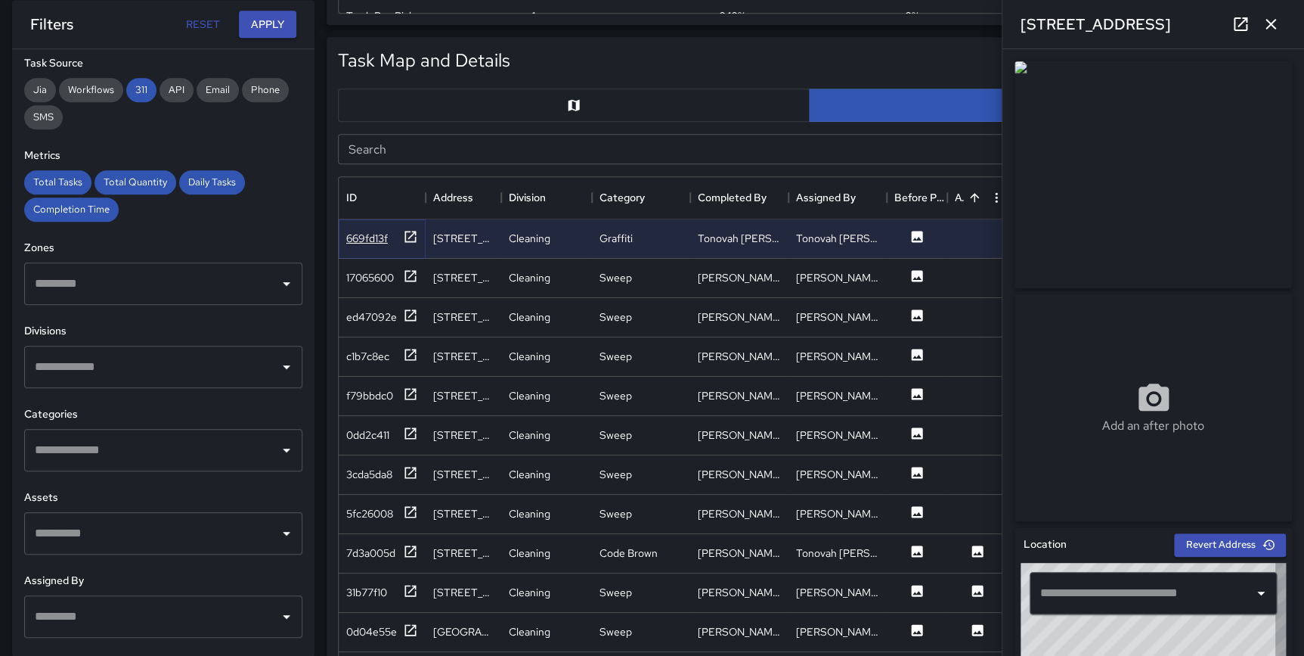
type input "**********"
click at [1262, 23] on icon "button" at bounding box center [1271, 24] width 18 height 18
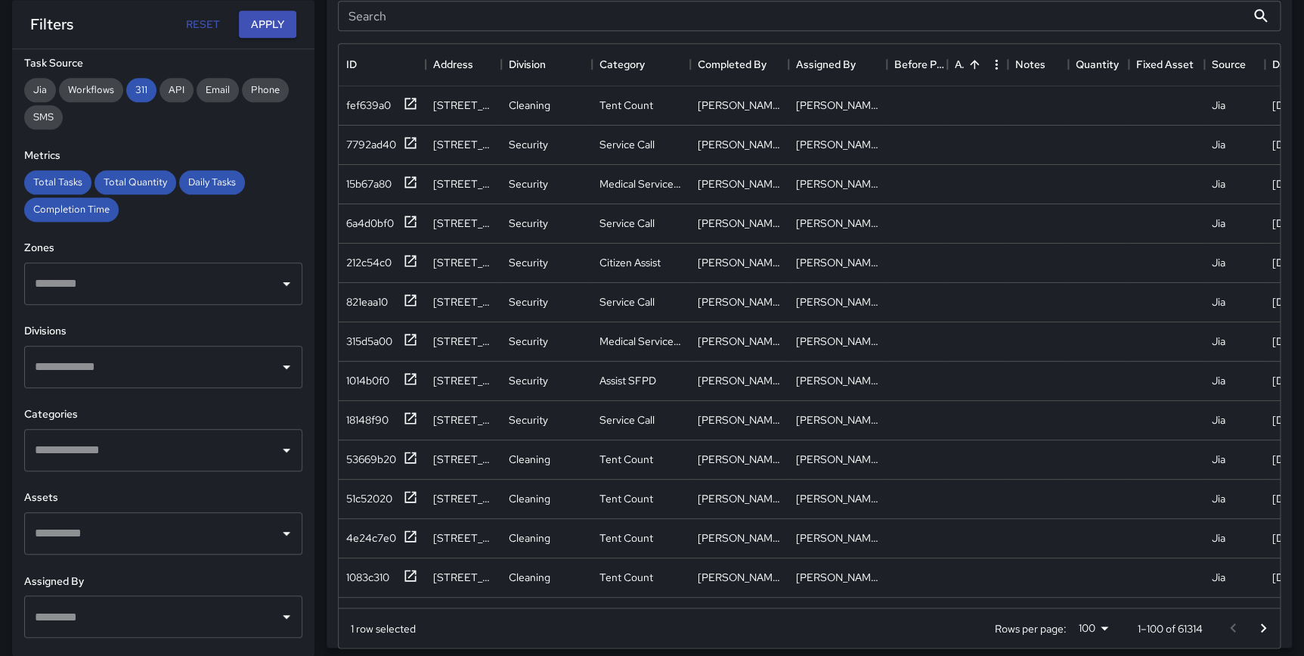
scroll to position [881, 0]
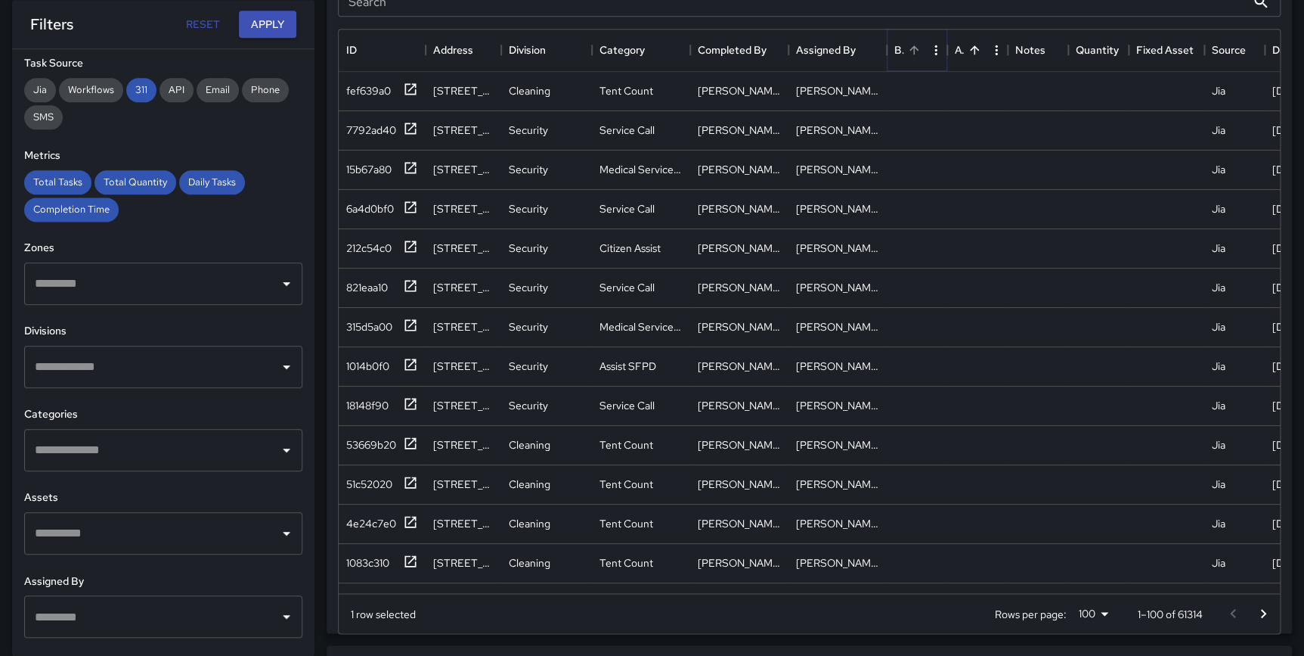
click at [912, 50] on icon "Sort" at bounding box center [914, 50] width 14 height 14
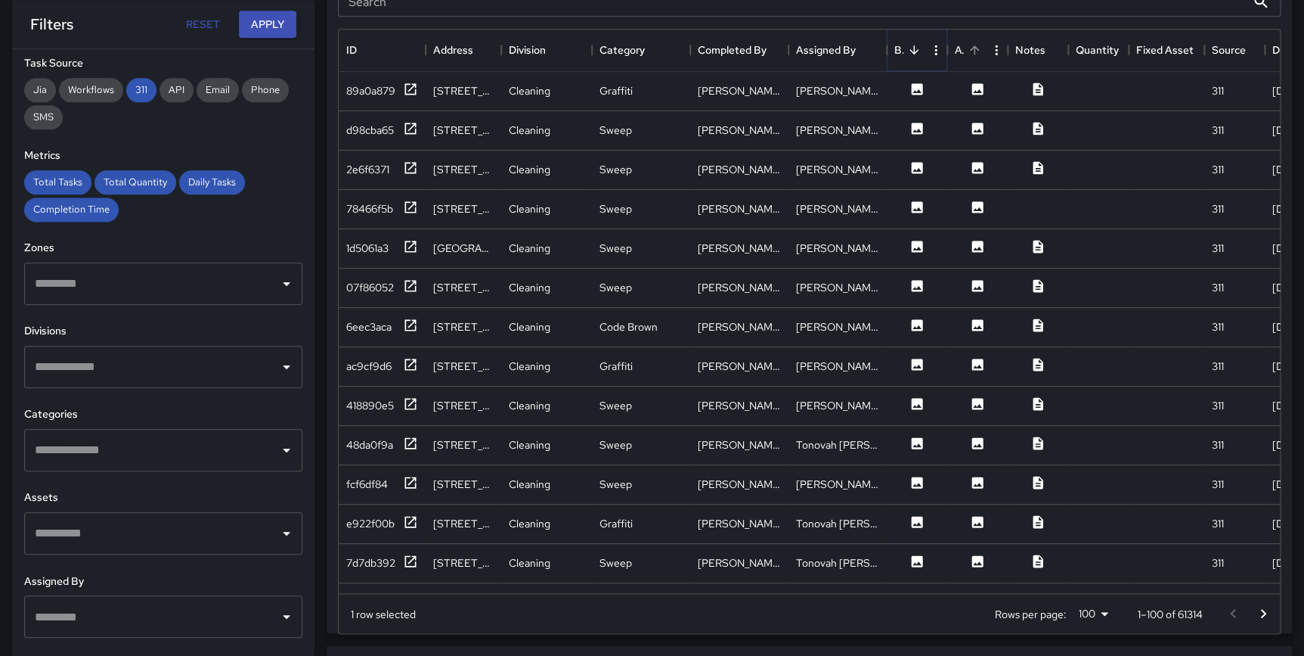
click at [912, 50] on icon "Sort" at bounding box center [914, 49] width 9 height 9
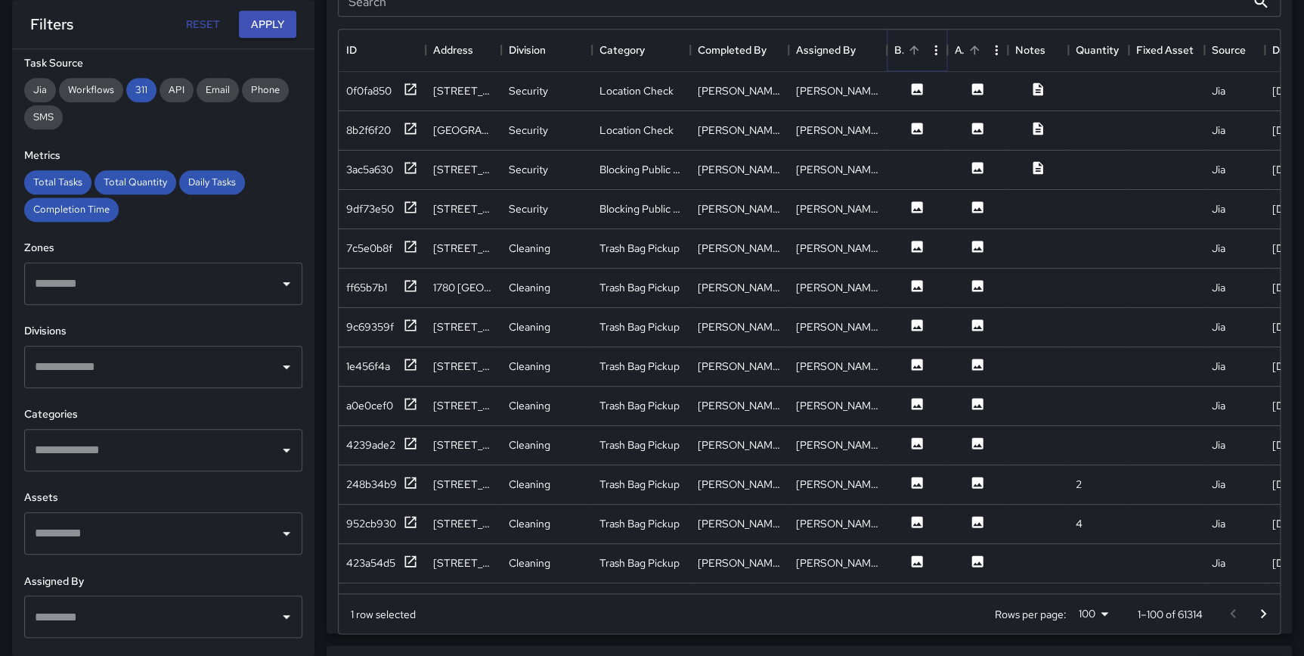
click at [912, 50] on icon "Sort" at bounding box center [914, 50] width 14 height 14
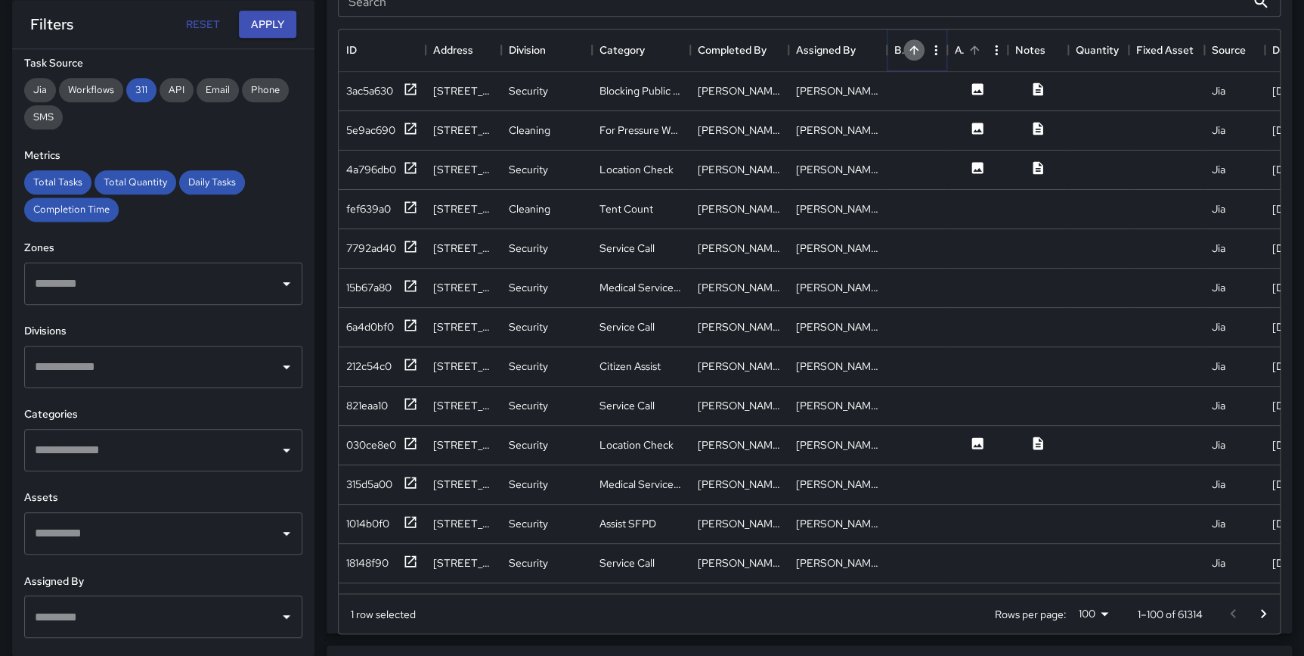
click at [912, 50] on icon "Sort" at bounding box center [914, 50] width 14 height 14
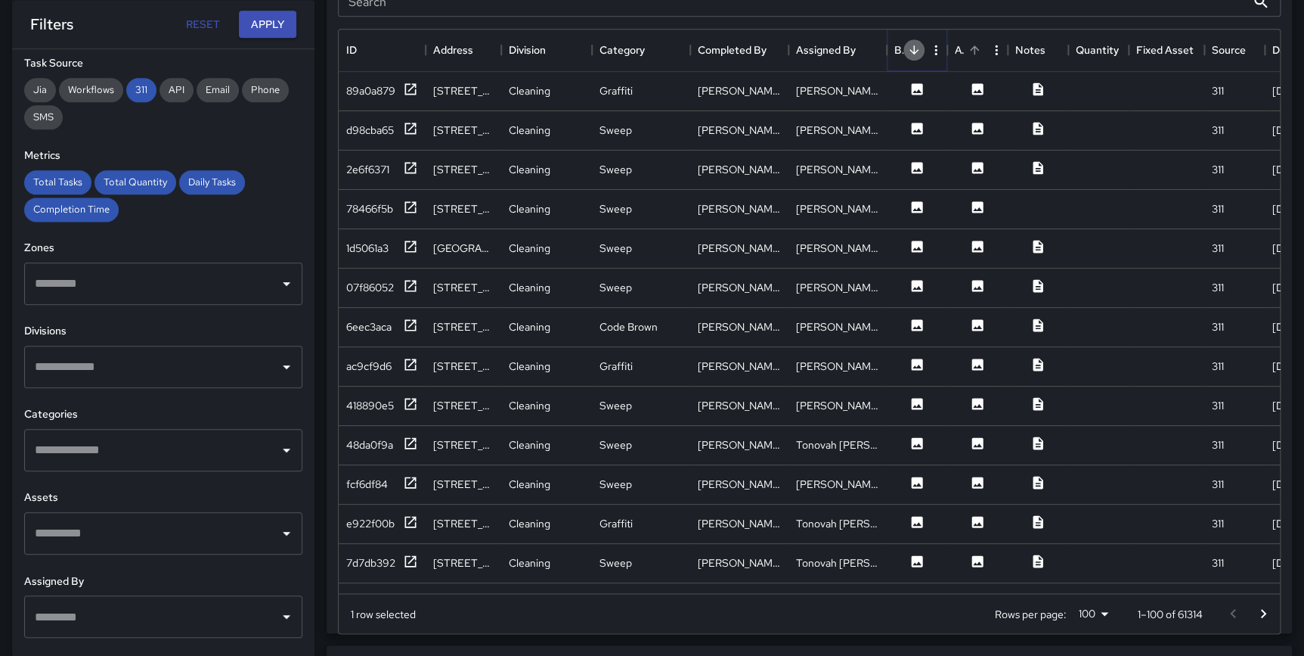
click at [912, 50] on icon "Sort" at bounding box center [914, 49] width 9 height 9
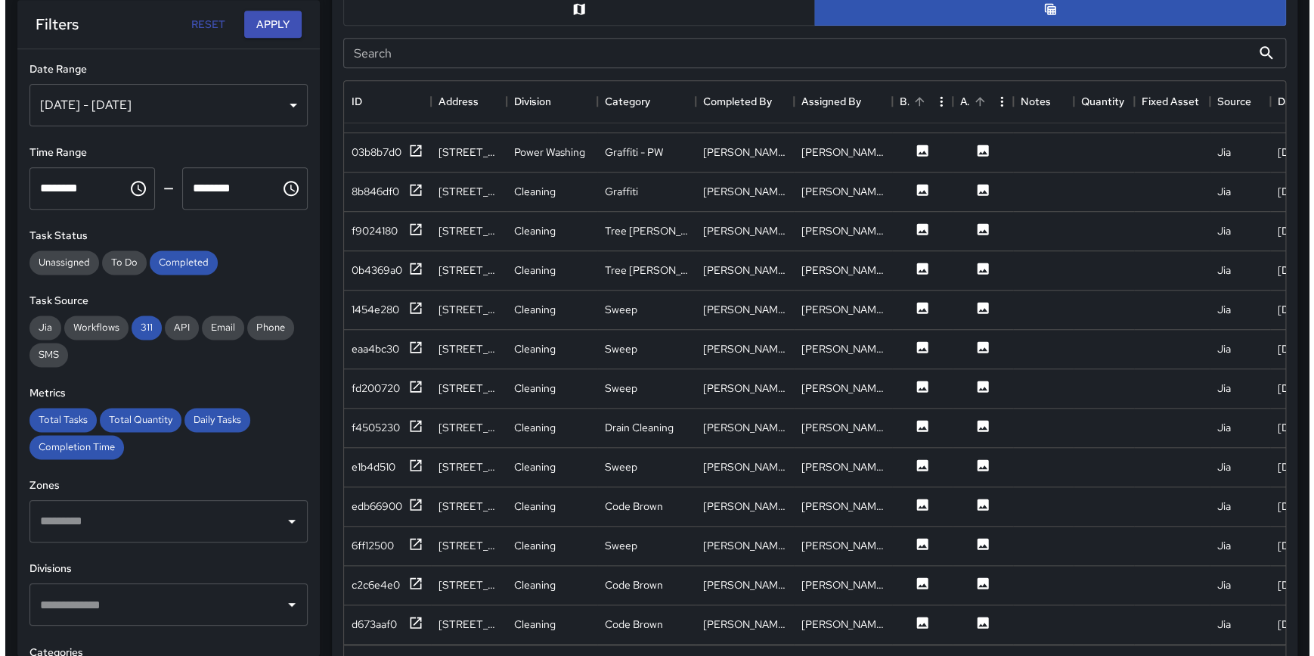
scroll to position [0, 0]
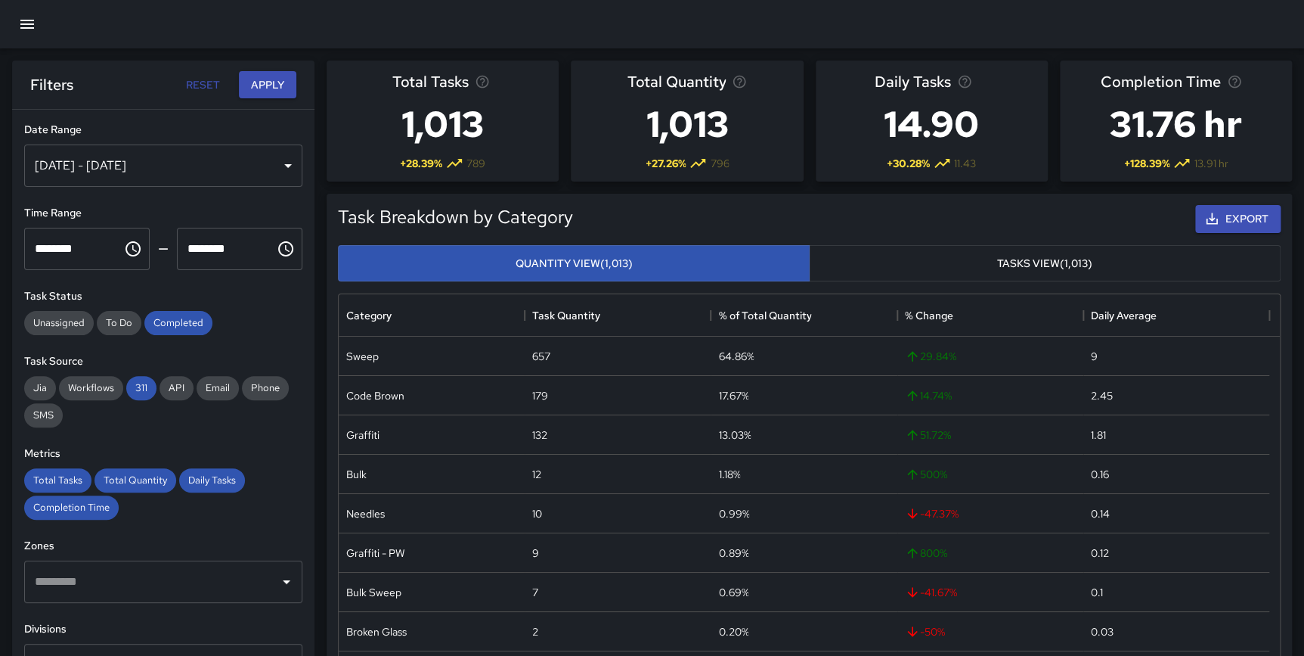
click at [29, 20] on icon "button" at bounding box center [27, 24] width 14 height 9
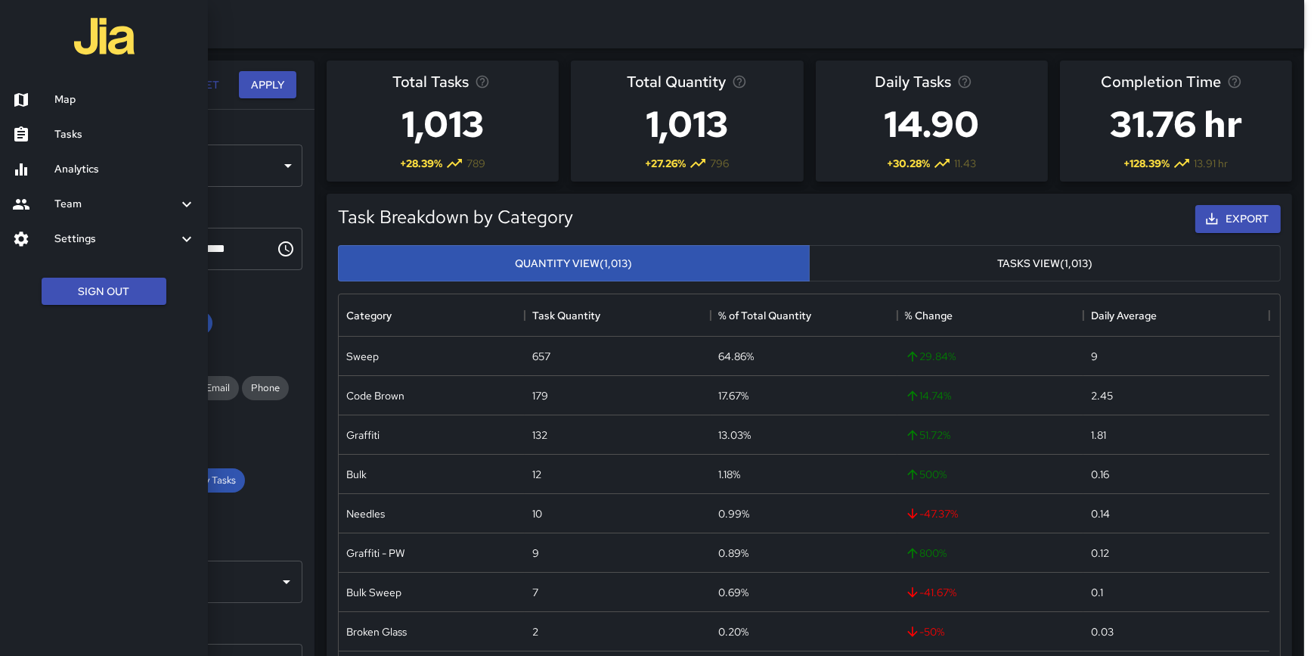
scroll to position [442, 931]
click at [36, 98] on div at bounding box center [33, 100] width 42 height 18
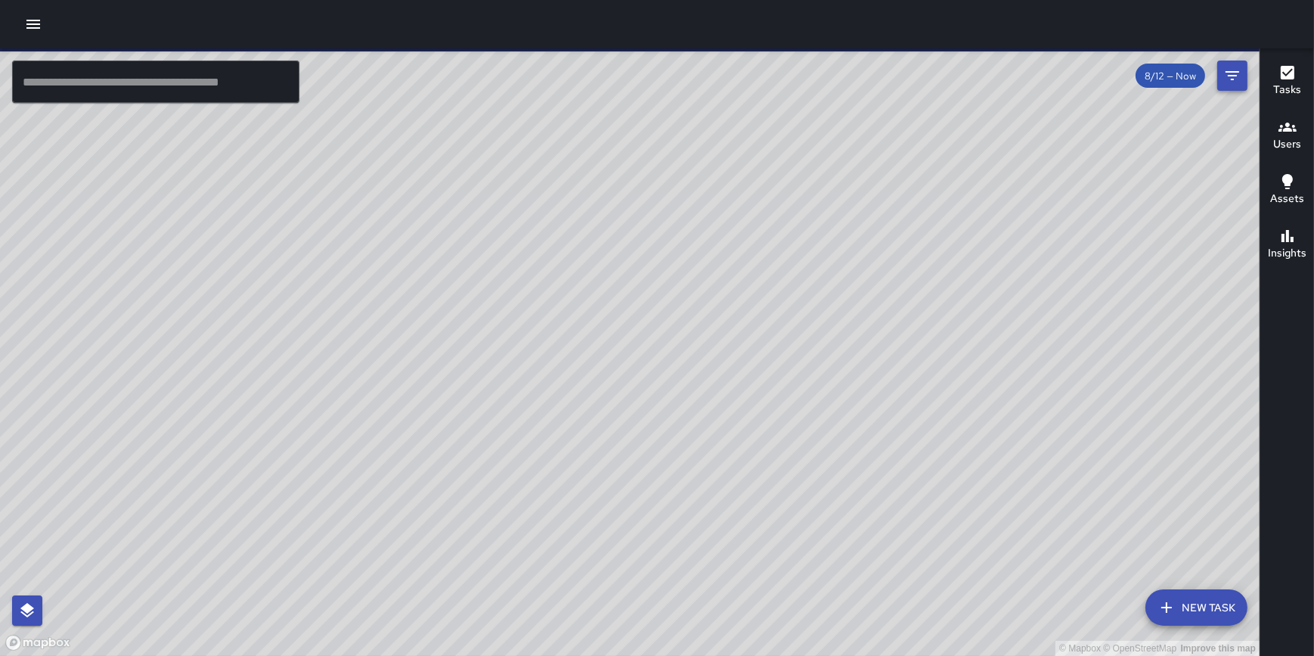
click at [1229, 79] on icon "Filters" at bounding box center [1233, 76] width 18 height 18
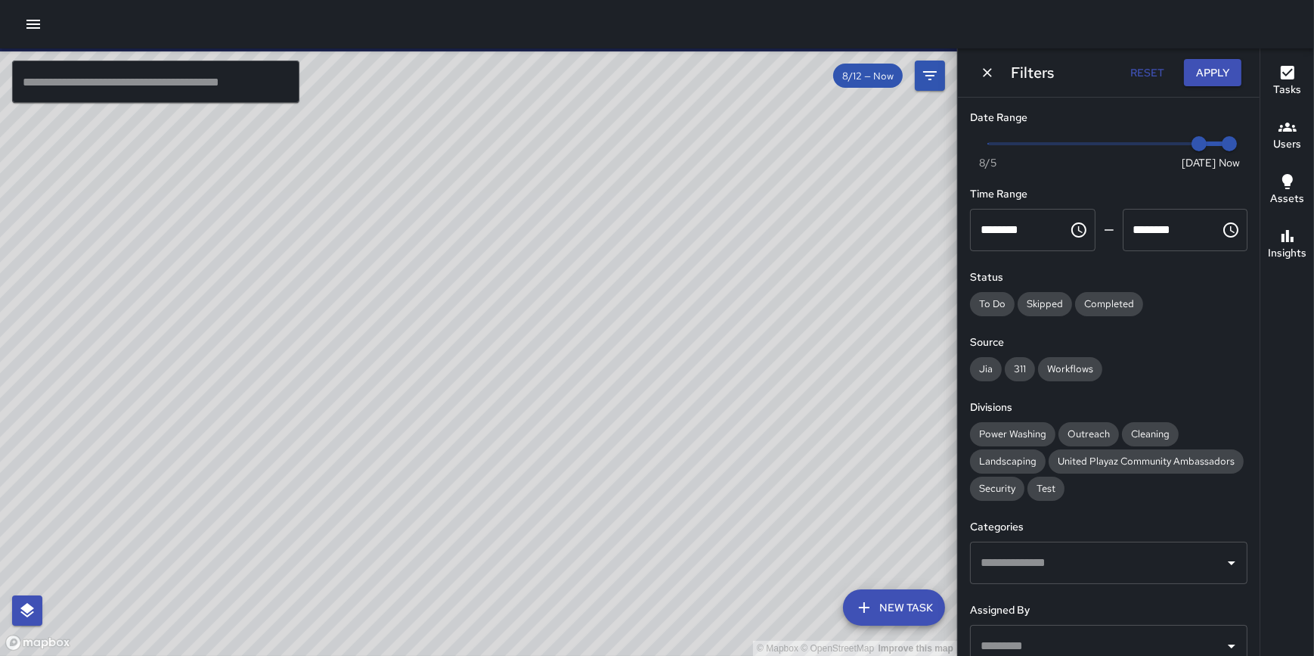
click at [910, 594] on button "New Task" at bounding box center [894, 607] width 102 height 36
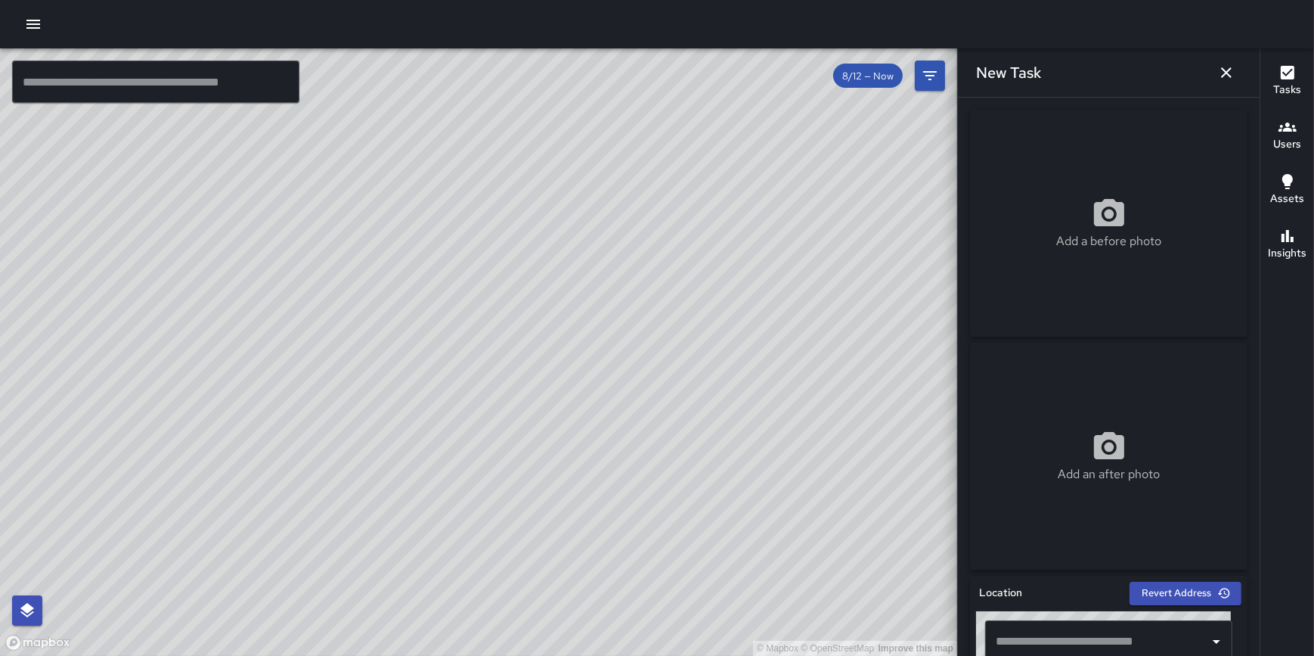
click at [1226, 73] on icon "button" at bounding box center [1226, 72] width 11 height 11
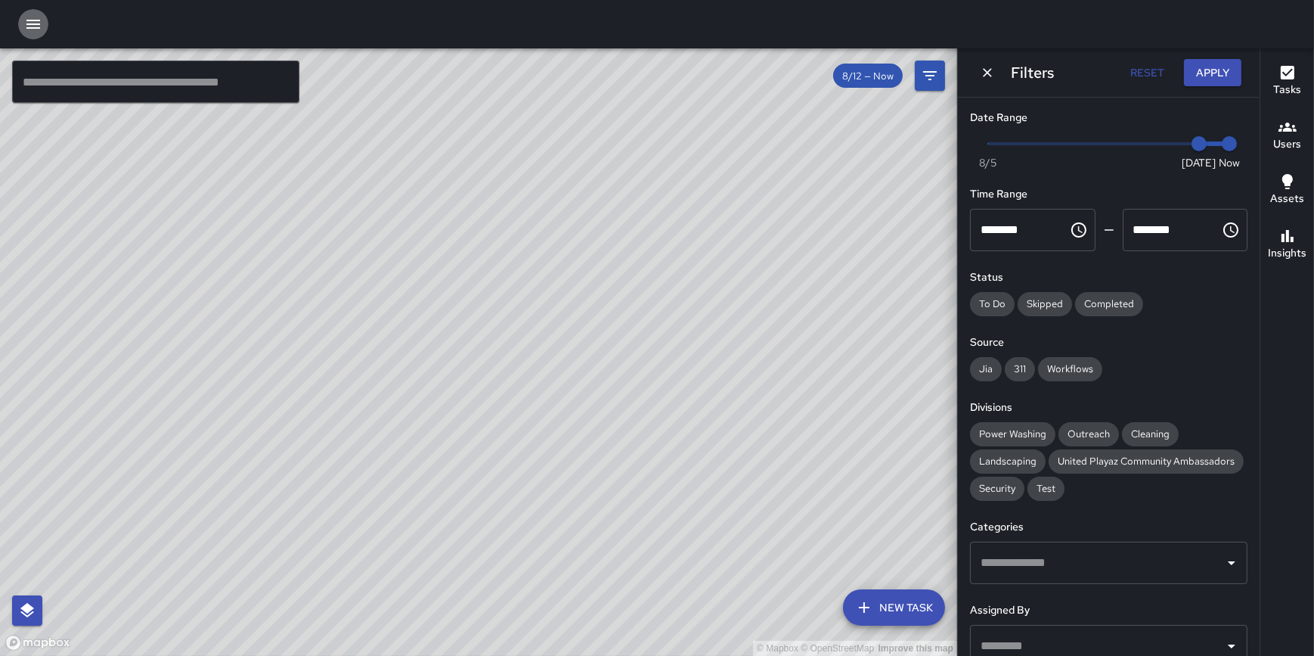
click at [37, 23] on icon "button" at bounding box center [33, 24] width 14 height 9
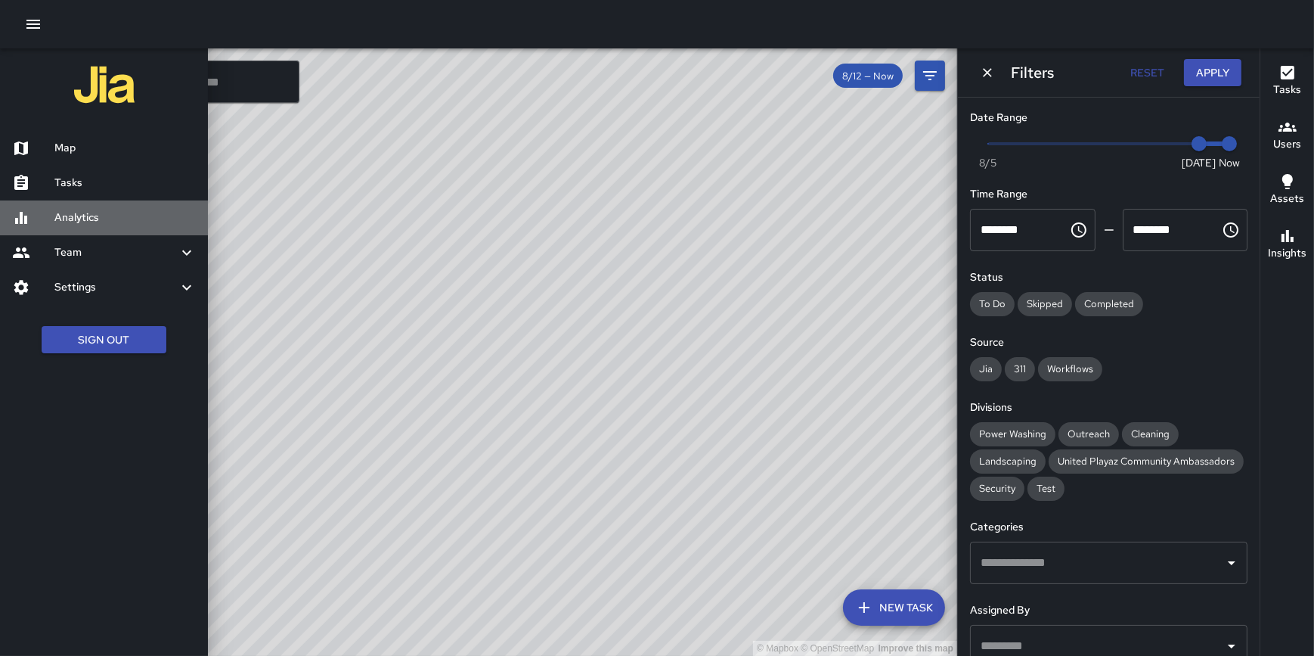
click at [88, 219] on h6 "Analytics" at bounding box center [124, 217] width 141 height 17
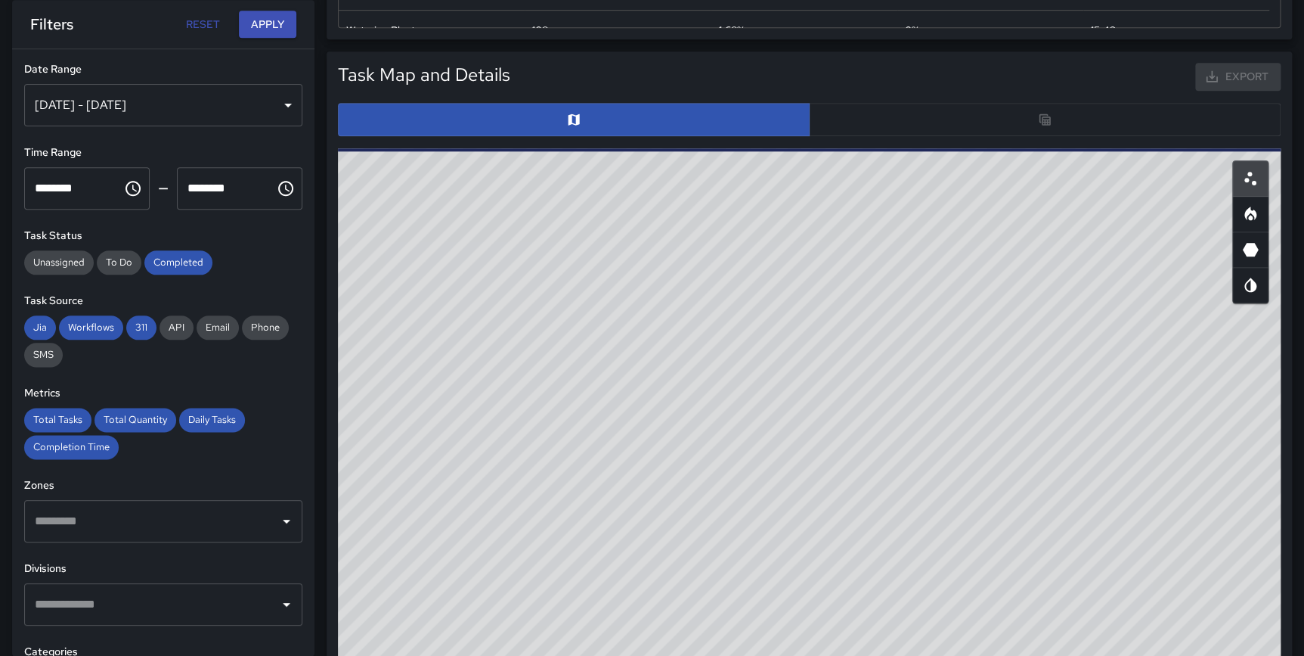
scroll to position [756, 0]
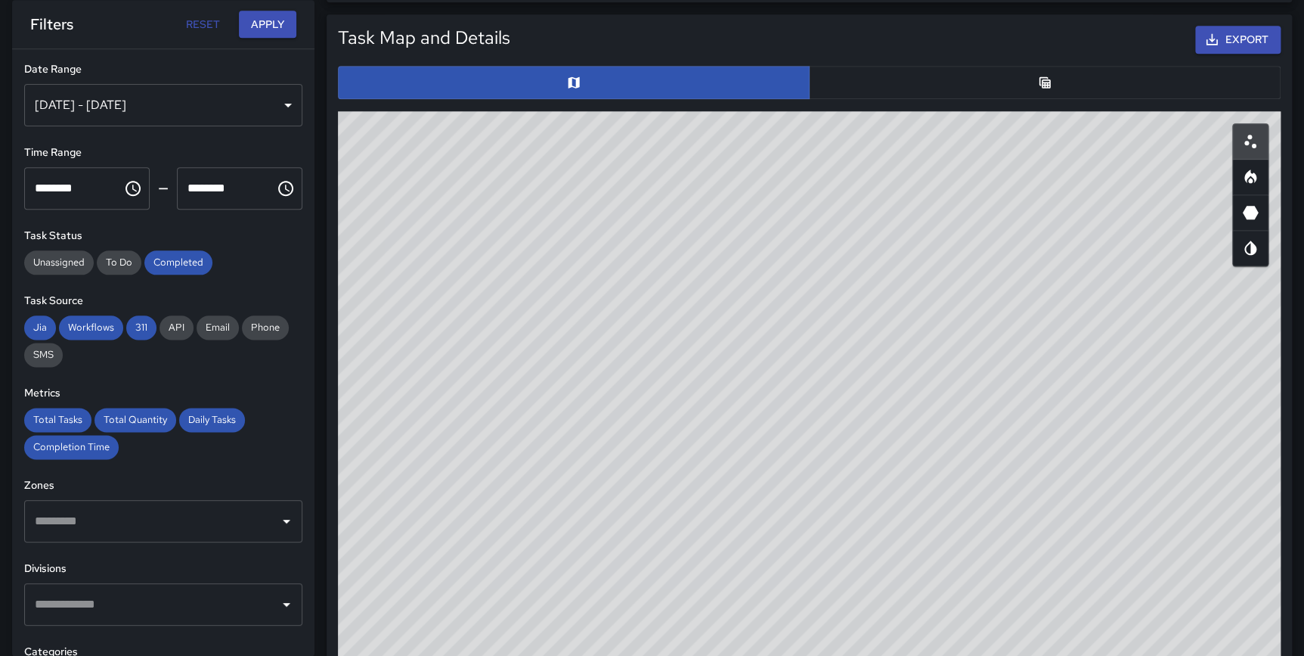
click at [1003, 76] on button "button" at bounding box center [1045, 82] width 472 height 33
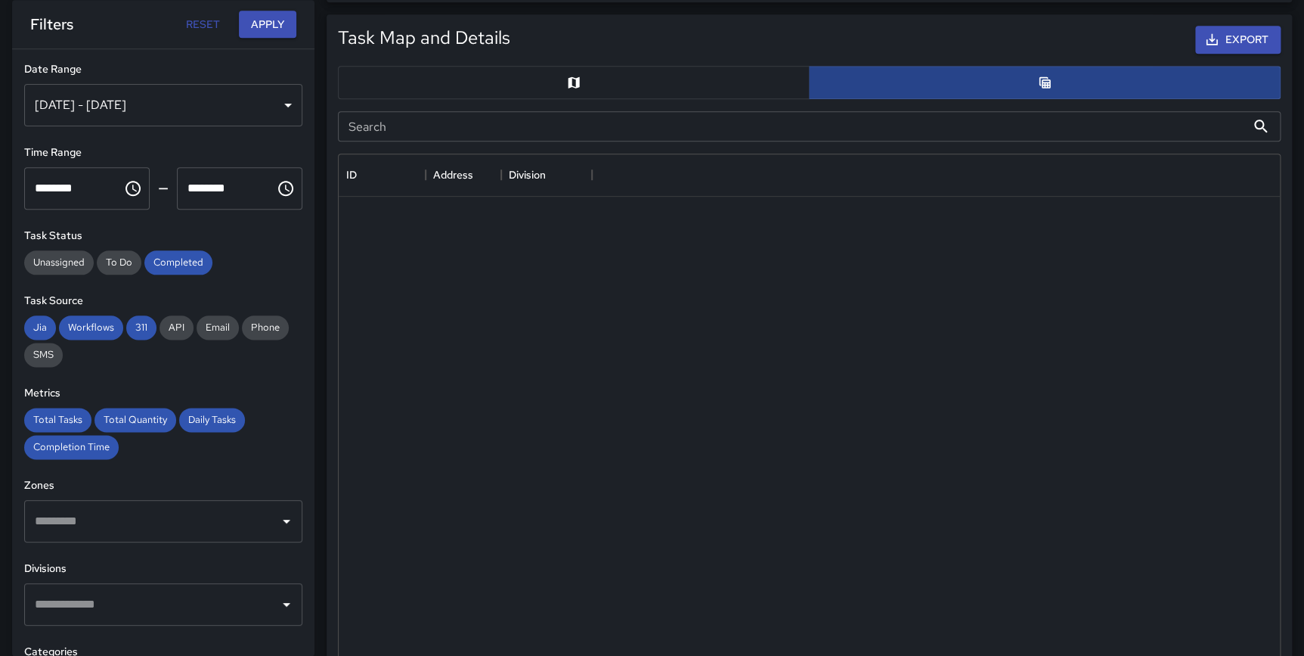
scroll to position [11, 11]
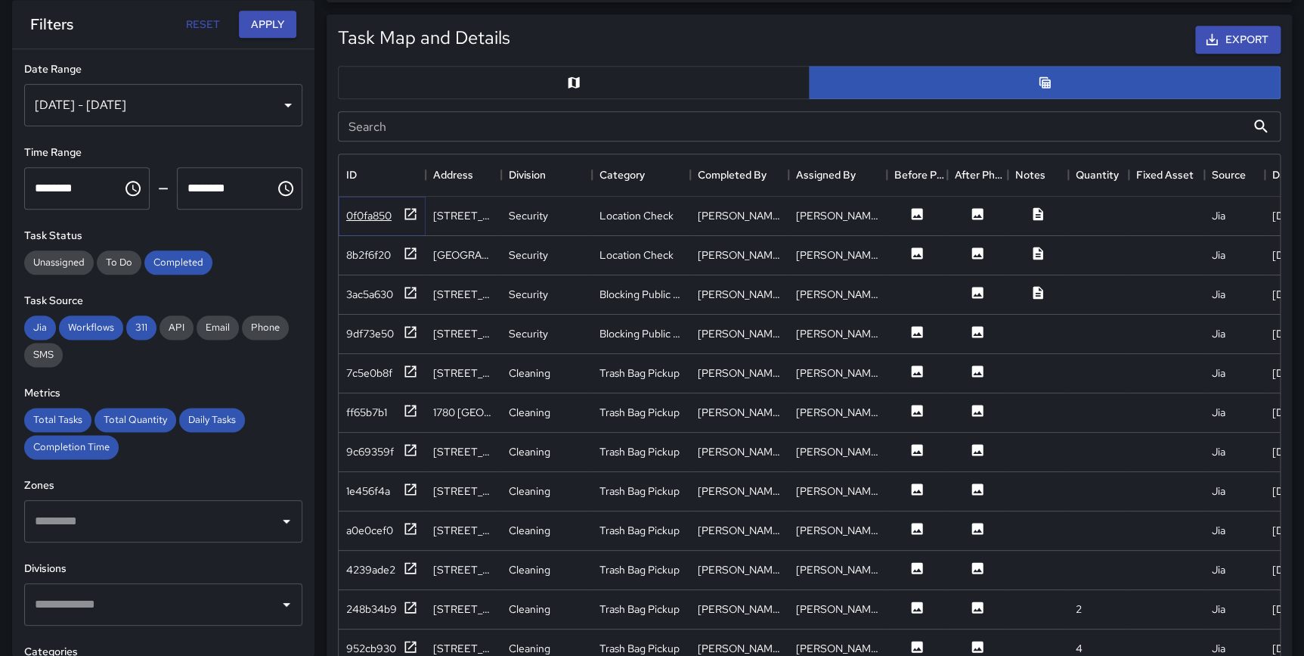
click at [399, 213] on div "0f0fa850" at bounding box center [382, 215] width 72 height 19
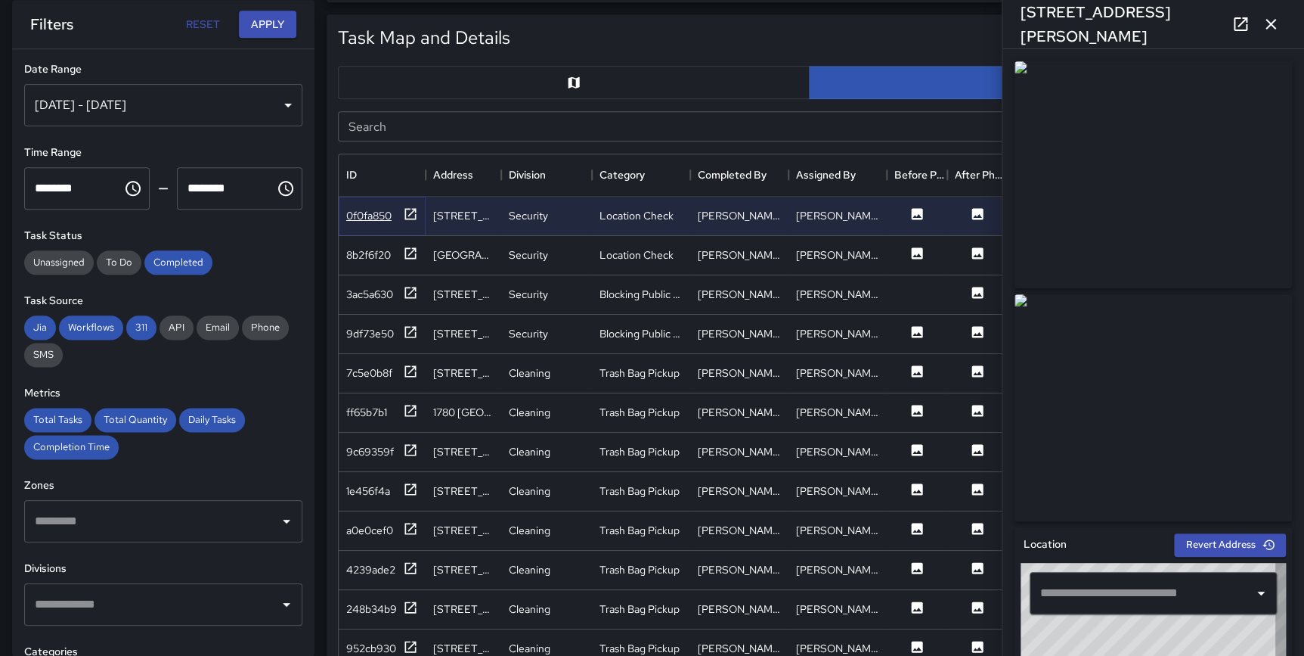
type input "**********"
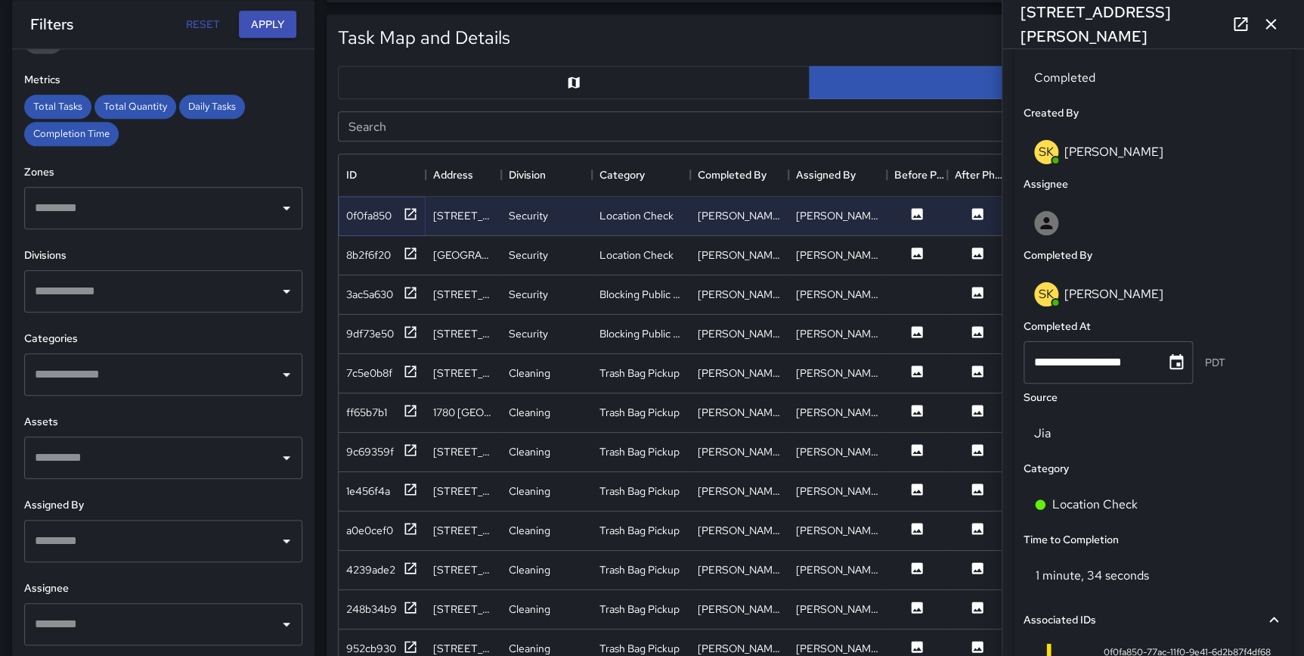
scroll to position [0, 0]
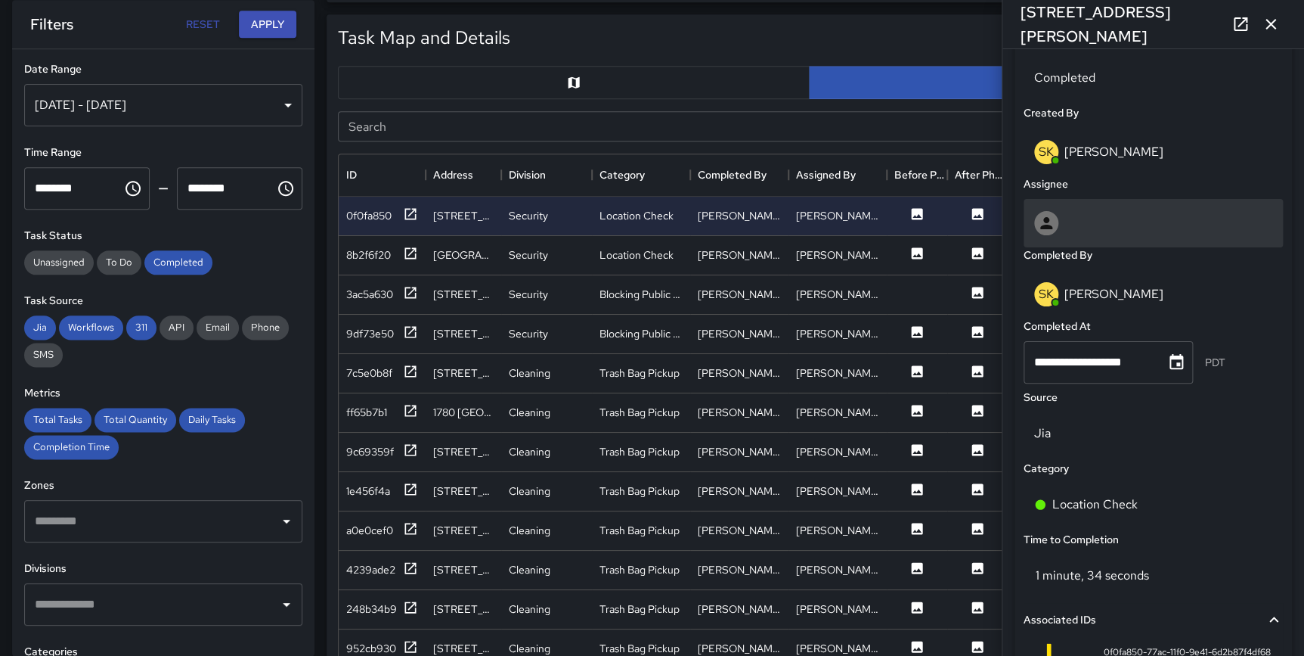
click at [1053, 217] on icon at bounding box center [1047, 223] width 18 height 18
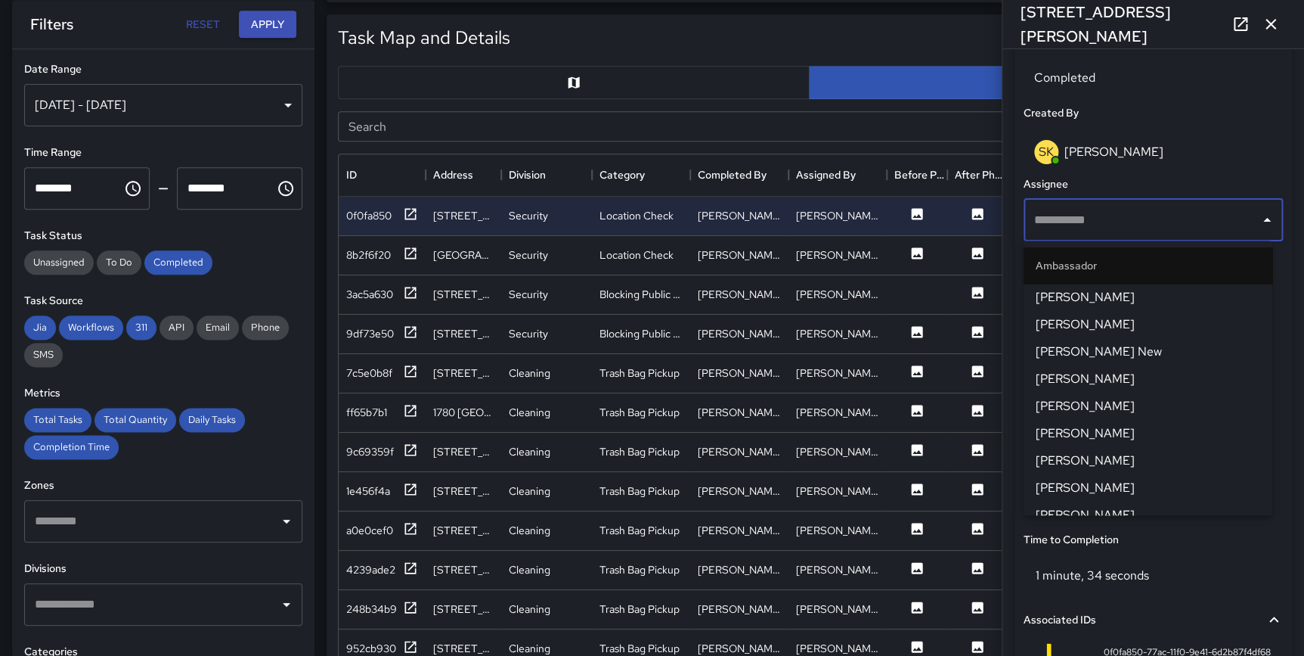
click at [1286, 157] on div "**********" at bounding box center [1154, 319] width 290 height 1075
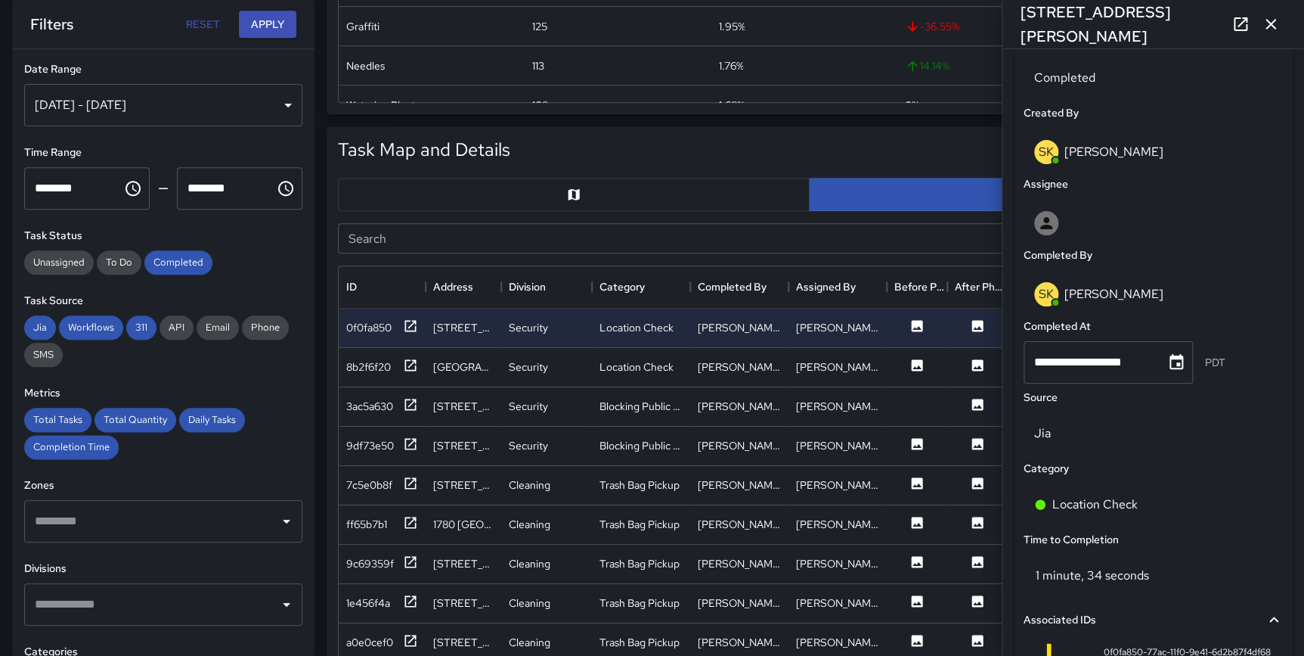
scroll to position [658, 0]
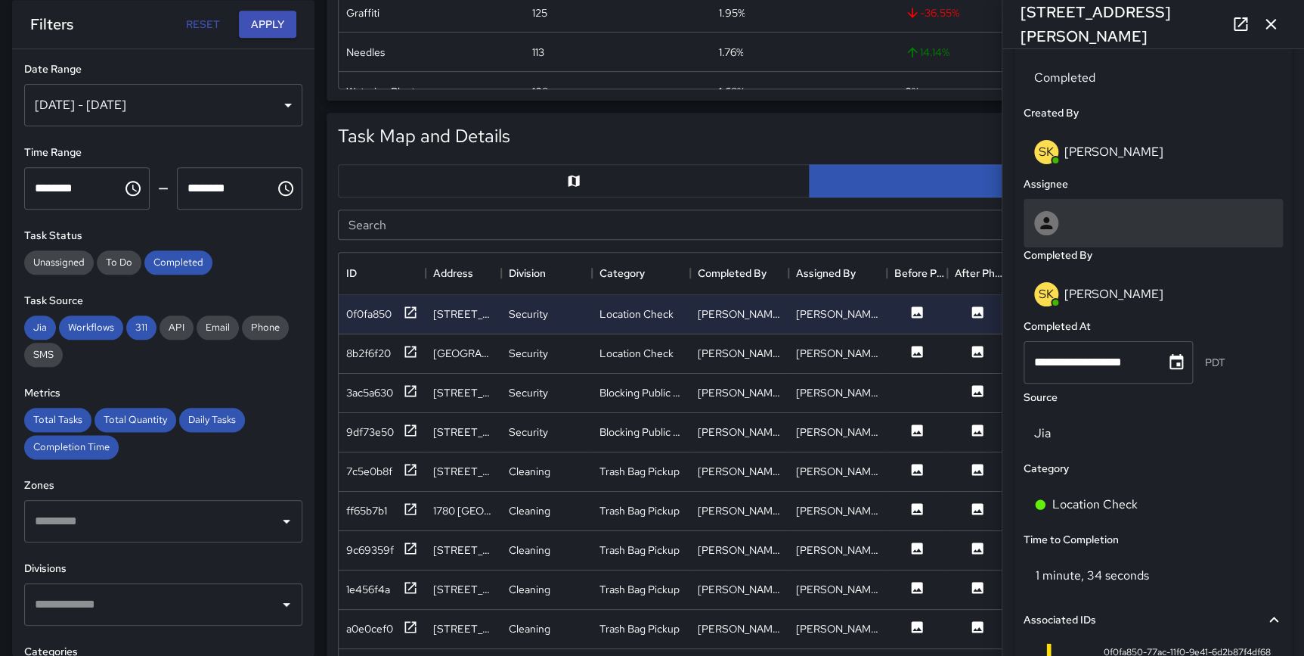
click at [1173, 207] on div at bounding box center [1153, 223] width 259 height 48
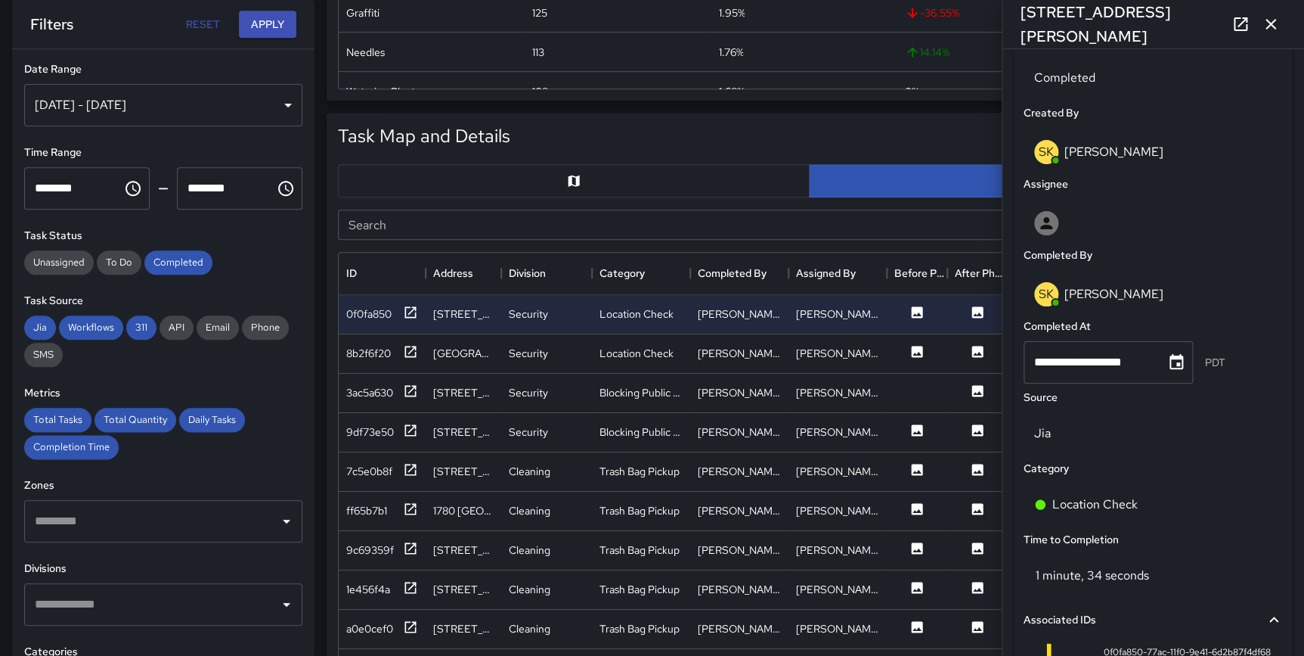
click at [1292, 400] on div "**********" at bounding box center [1154, 352] width 302 height 606
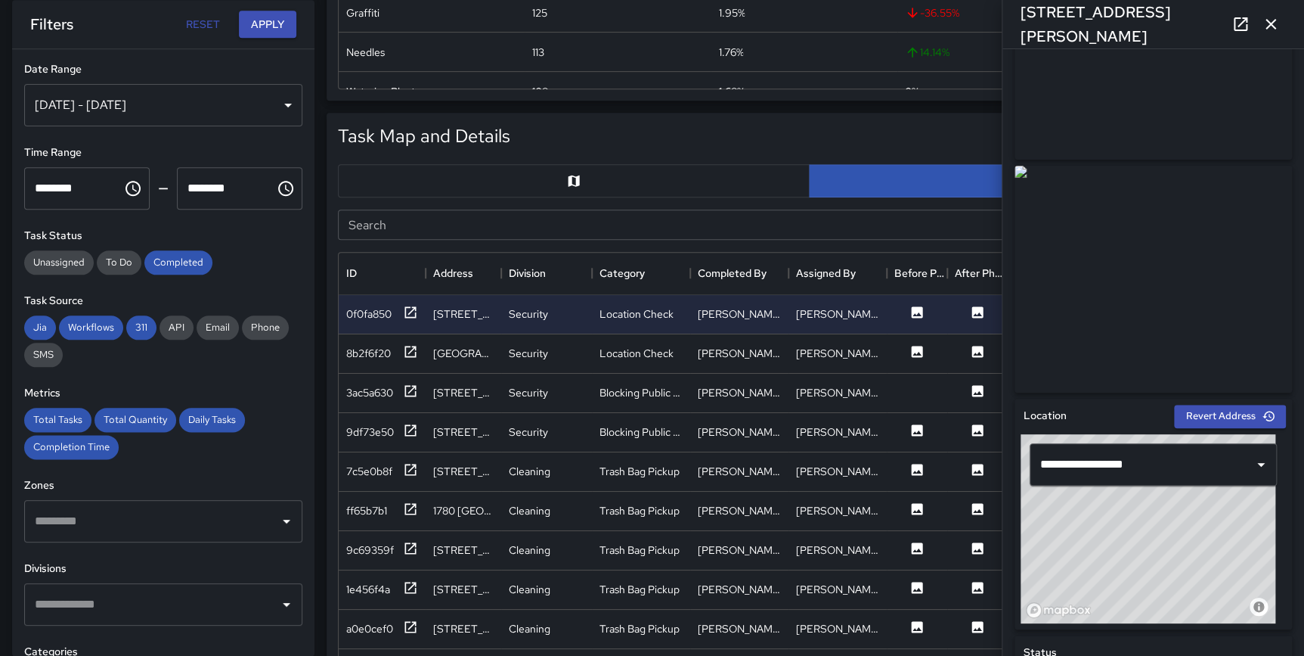
scroll to position [70, 0]
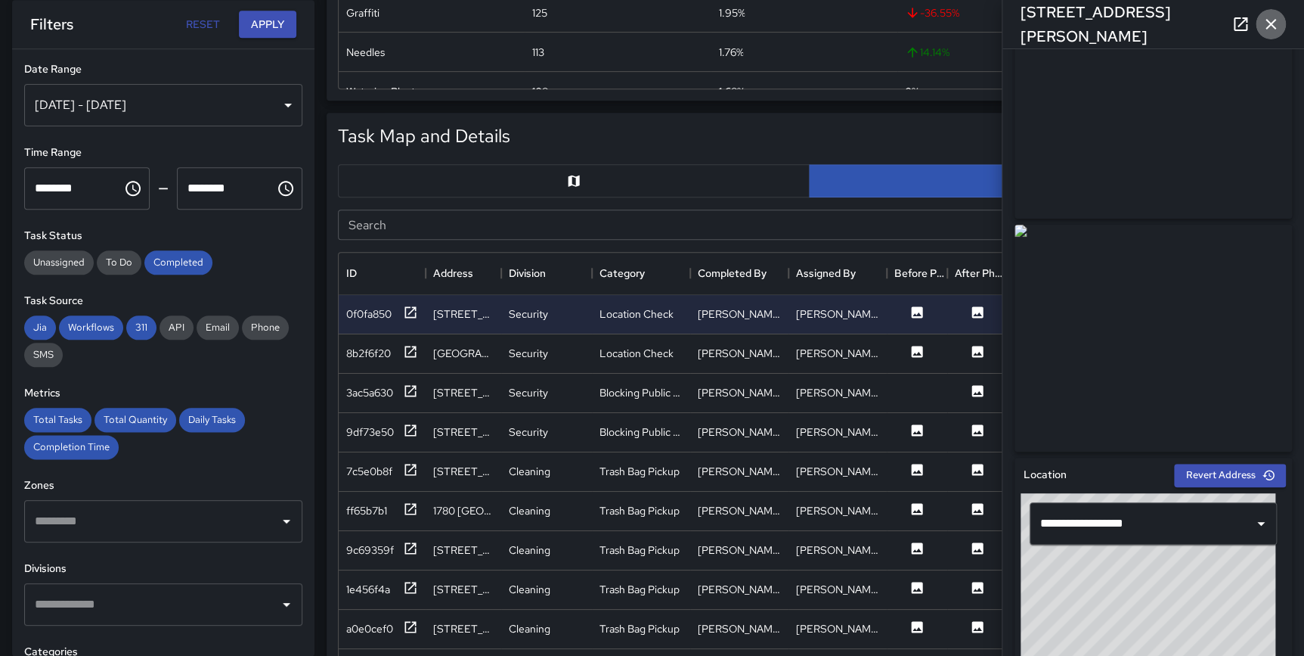
click at [1268, 17] on icon "button" at bounding box center [1271, 24] width 18 height 18
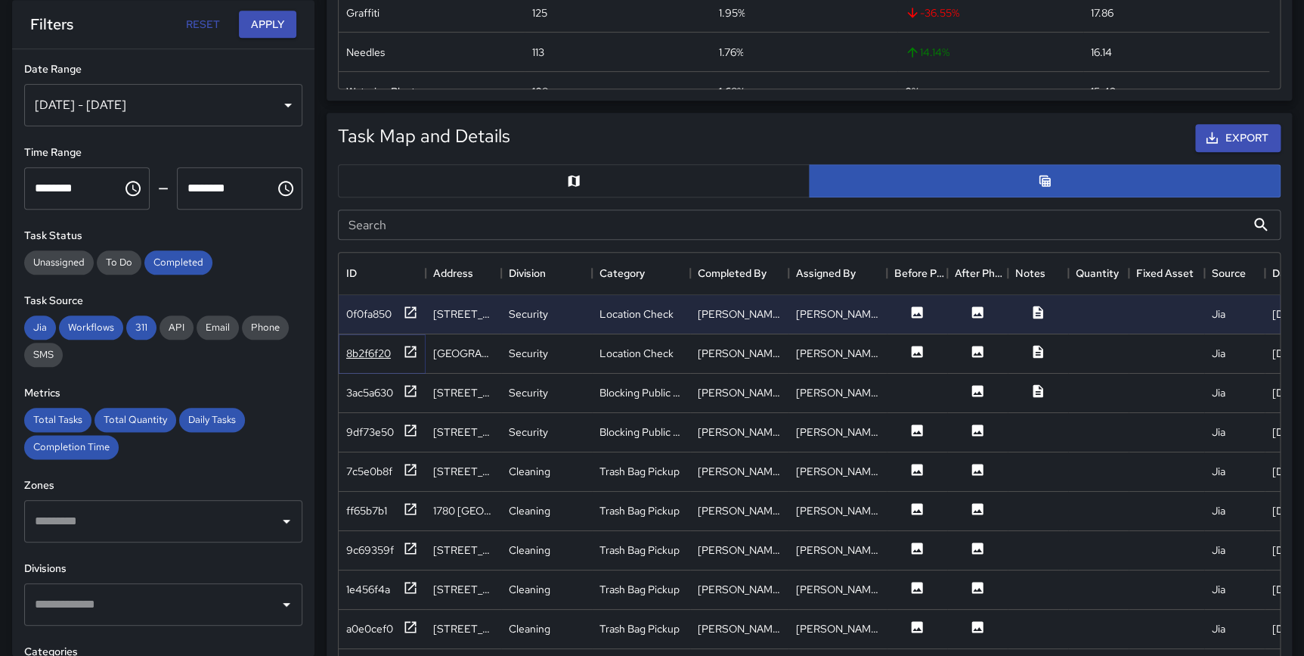
click at [411, 347] on icon at bounding box center [410, 351] width 11 height 11
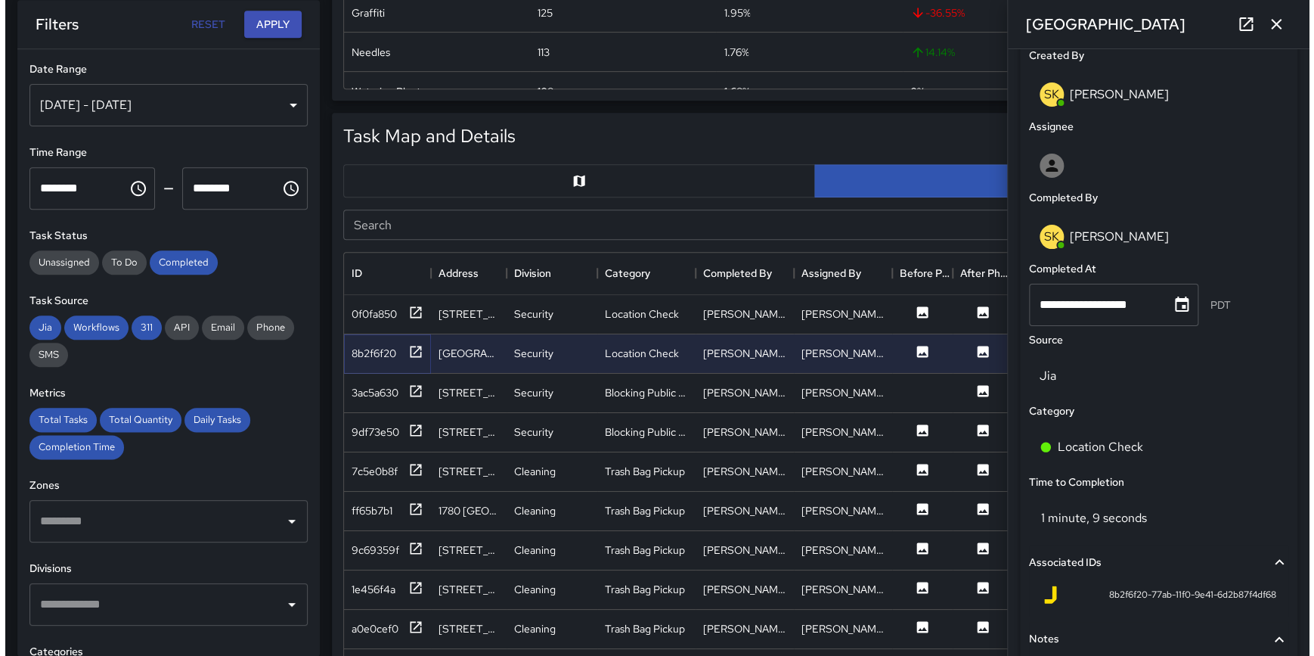
scroll to position [0, 0]
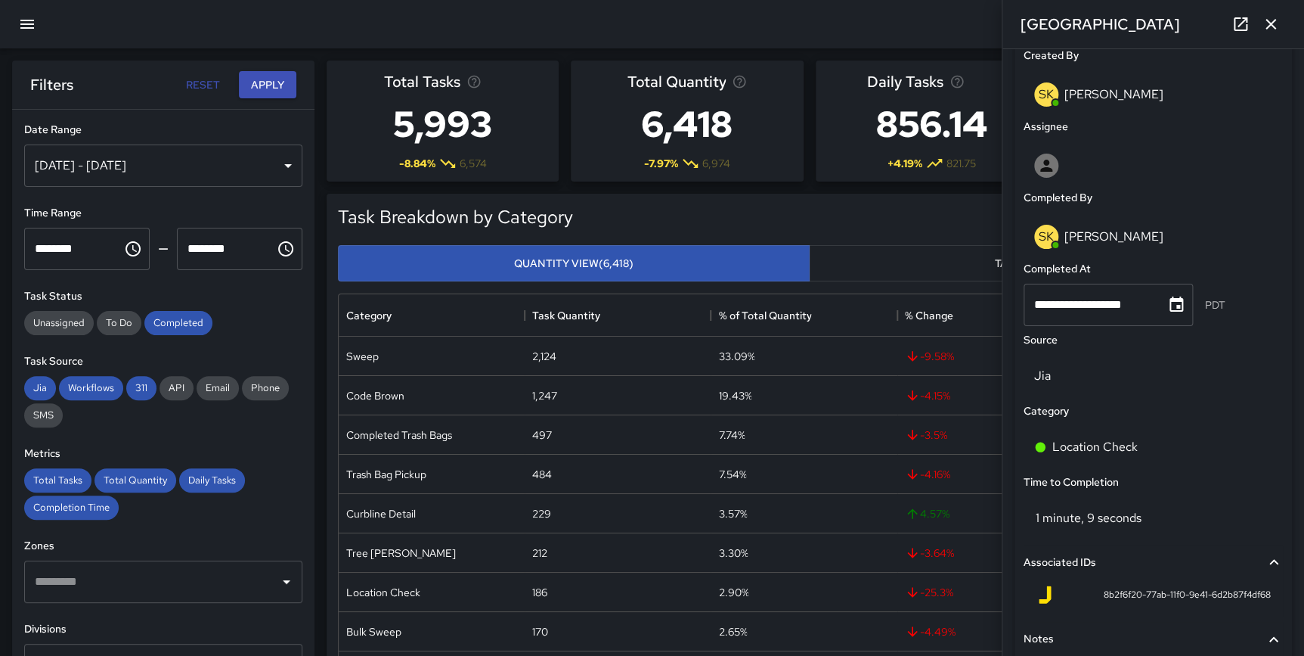
click at [27, 27] on icon "button" at bounding box center [27, 24] width 14 height 9
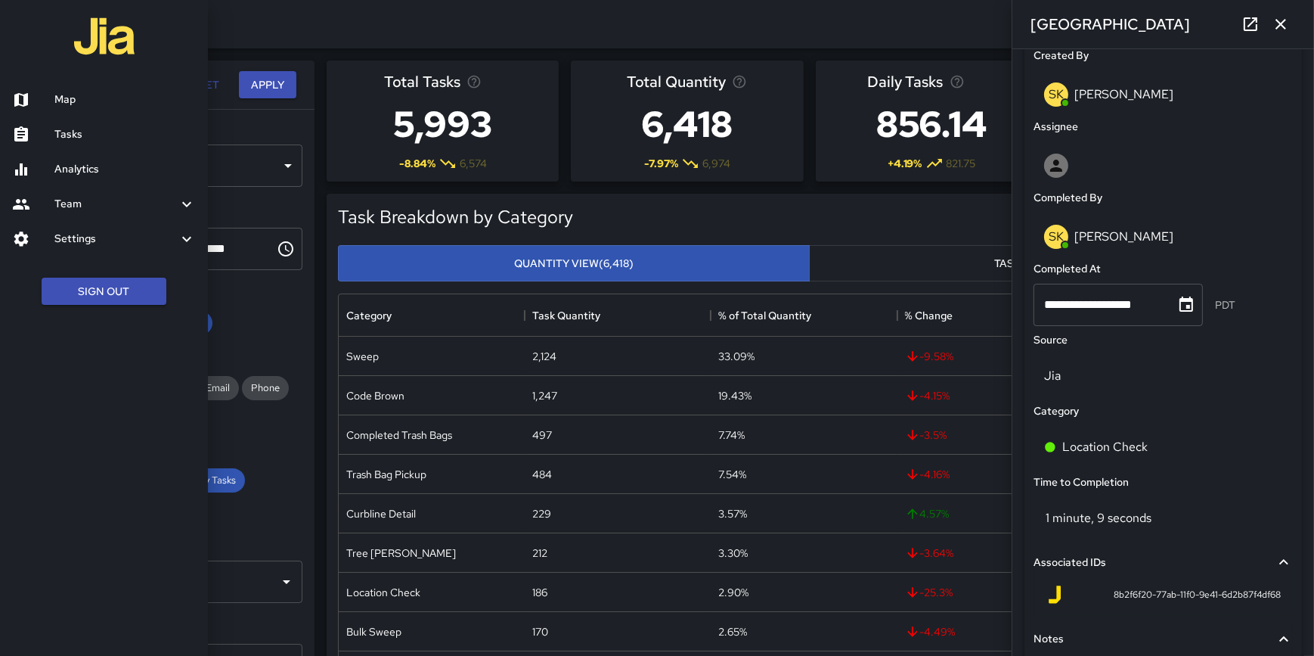
scroll to position [553, 931]
click at [102, 287] on button "Sign Out" at bounding box center [104, 292] width 125 height 28
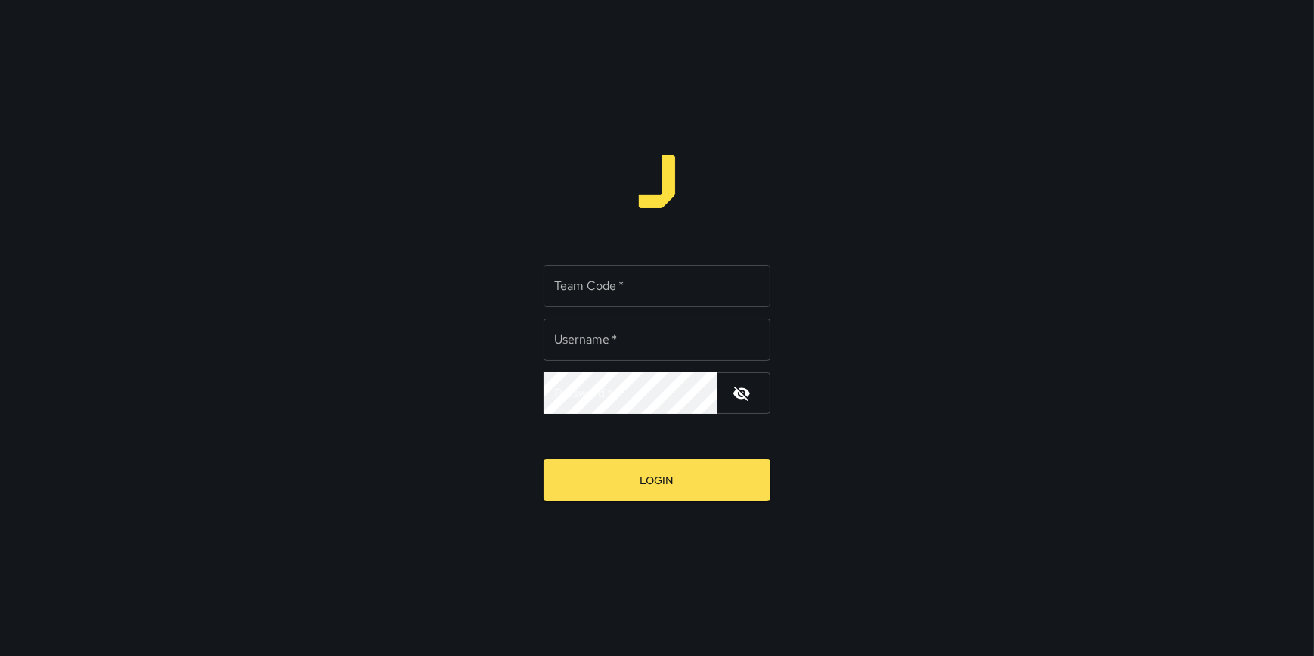
type input "**********"
click at [586, 285] on input "Team Code   *" at bounding box center [657, 286] width 227 height 42
click at [560, 281] on input "Team Code   *" at bounding box center [657, 286] width 227 height 42
click at [689, 201] on div "**********" at bounding box center [657, 328] width 227 height 346
click at [582, 289] on input "Team Code   *" at bounding box center [657, 286] width 227 height 42
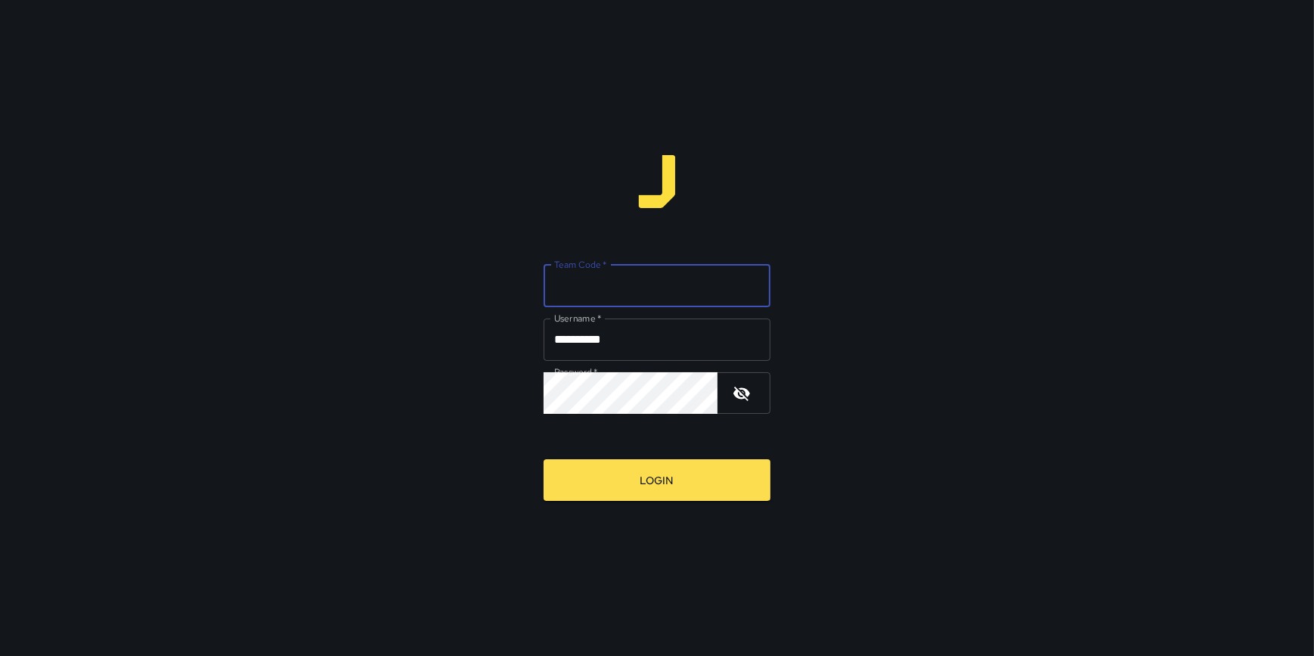
click at [575, 287] on input "Team Code   *" at bounding box center [657, 286] width 227 height 42
drag, startPoint x: 600, startPoint y: 287, endPoint x: 525, endPoint y: 286, distance: 75.6
click at [525, 286] on div "**********" at bounding box center [657, 328] width 1314 height 656
type input "*****"
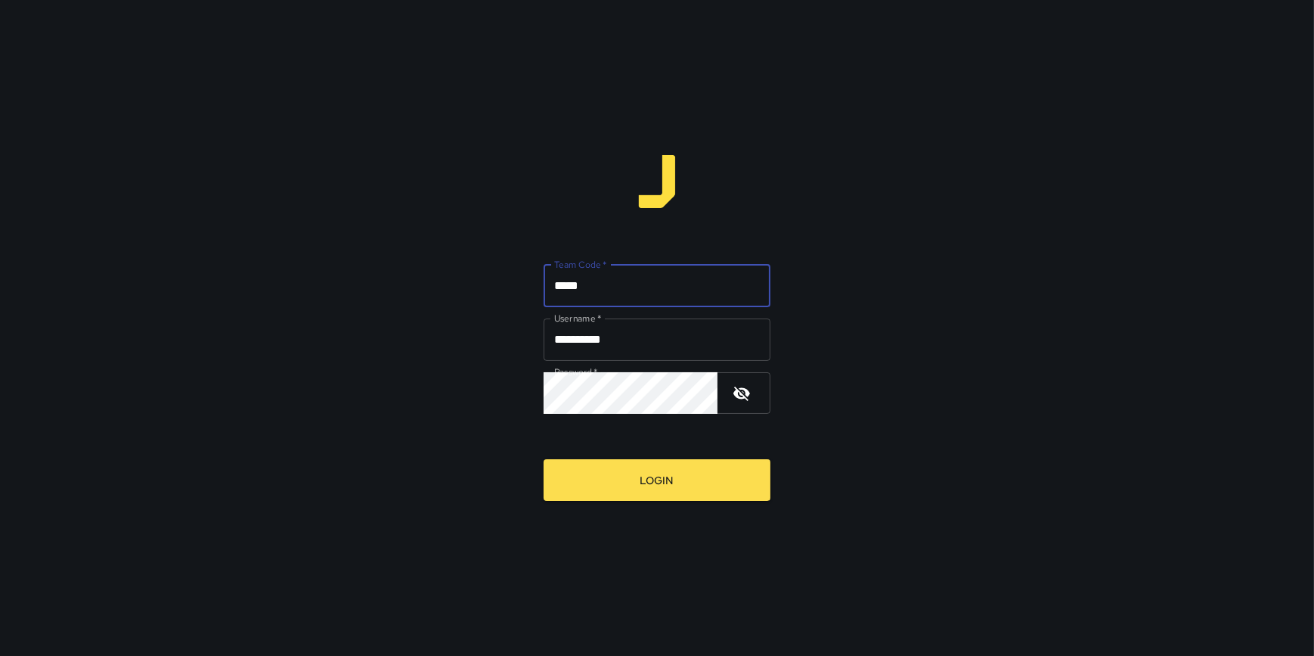
click at [613, 341] on input "**********" at bounding box center [657, 339] width 227 height 42
drag, startPoint x: 641, startPoint y: 339, endPoint x: 528, endPoint y: 337, distance: 112.7
click at [528, 337] on div "**********" at bounding box center [657, 328] width 1314 height 656
type input "*******"
click at [740, 395] on icon "button" at bounding box center [742, 393] width 18 height 18
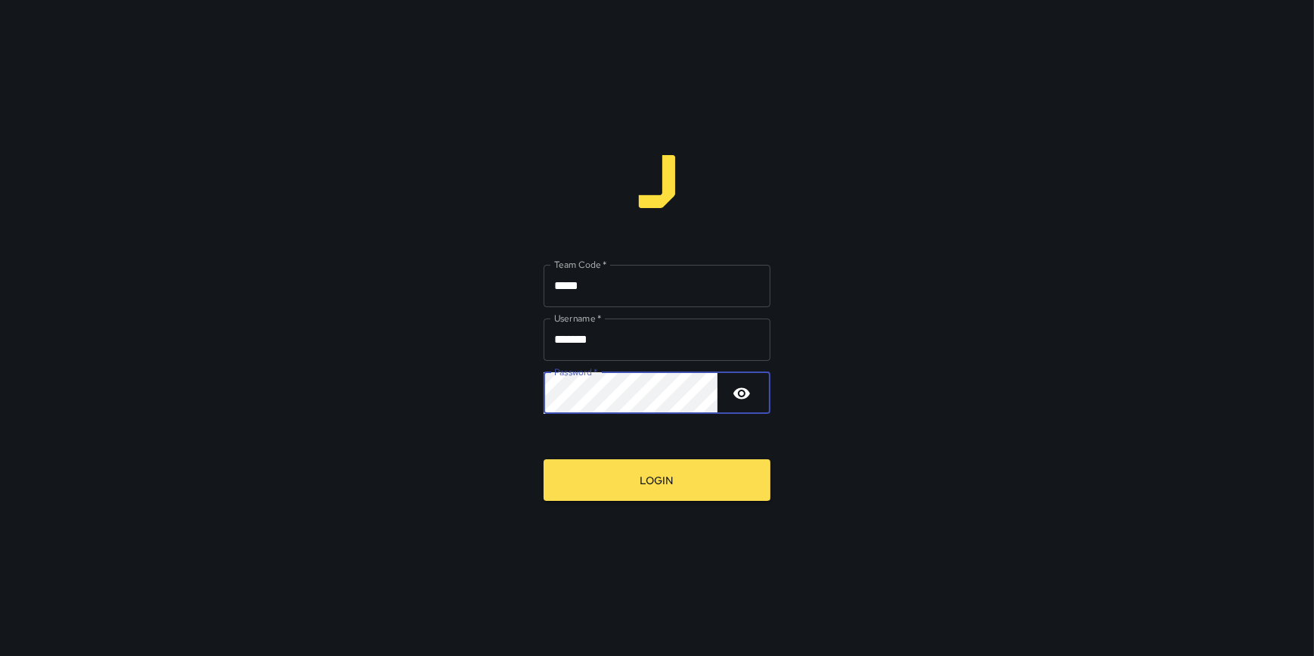
click at [544, 459] on button "Login" at bounding box center [657, 480] width 227 height 42
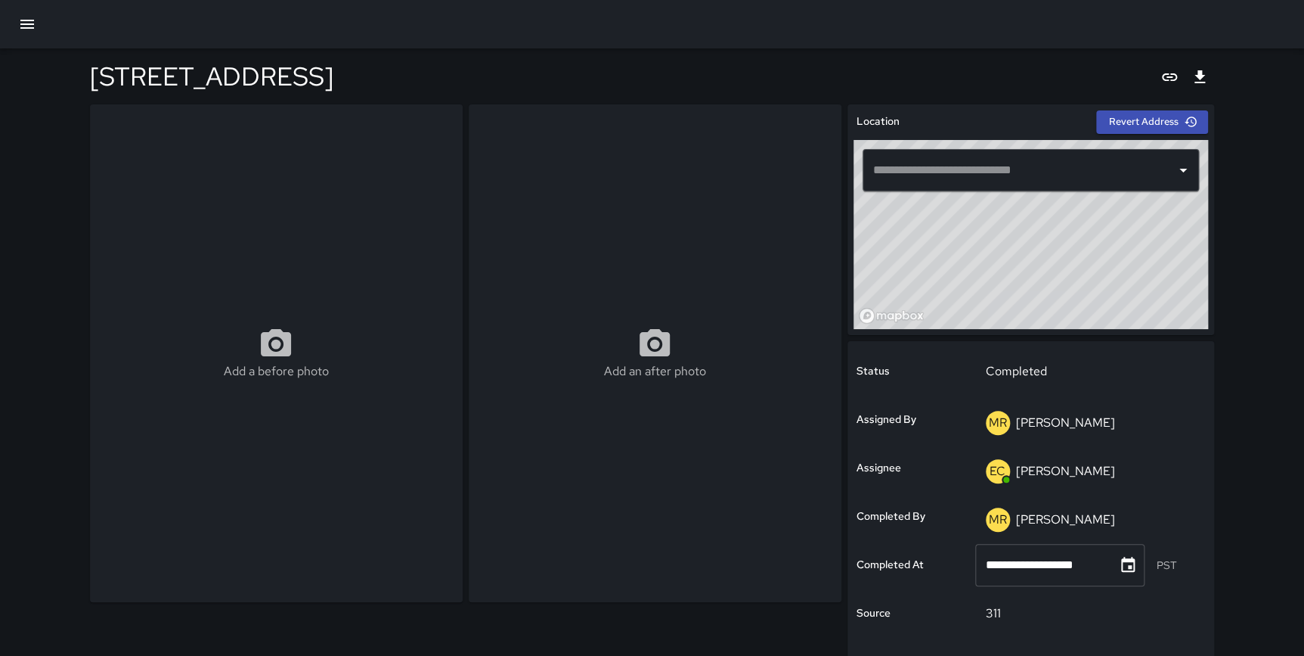
type input "**********"
click at [1137, 568] on icon "Choose date, selected date is Jan 26, 2025" at bounding box center [1128, 565] width 18 height 18
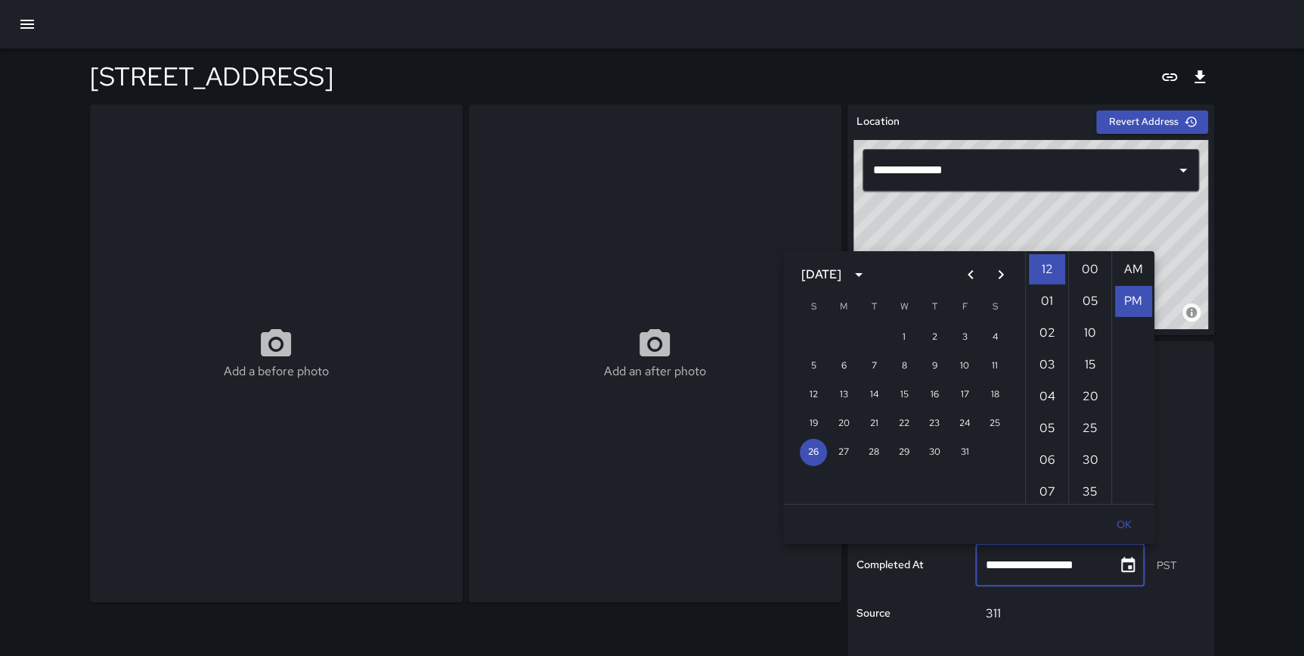
scroll to position [31, 0]
click at [1263, 470] on div "**********" at bounding box center [652, 508] width 1304 height 1016
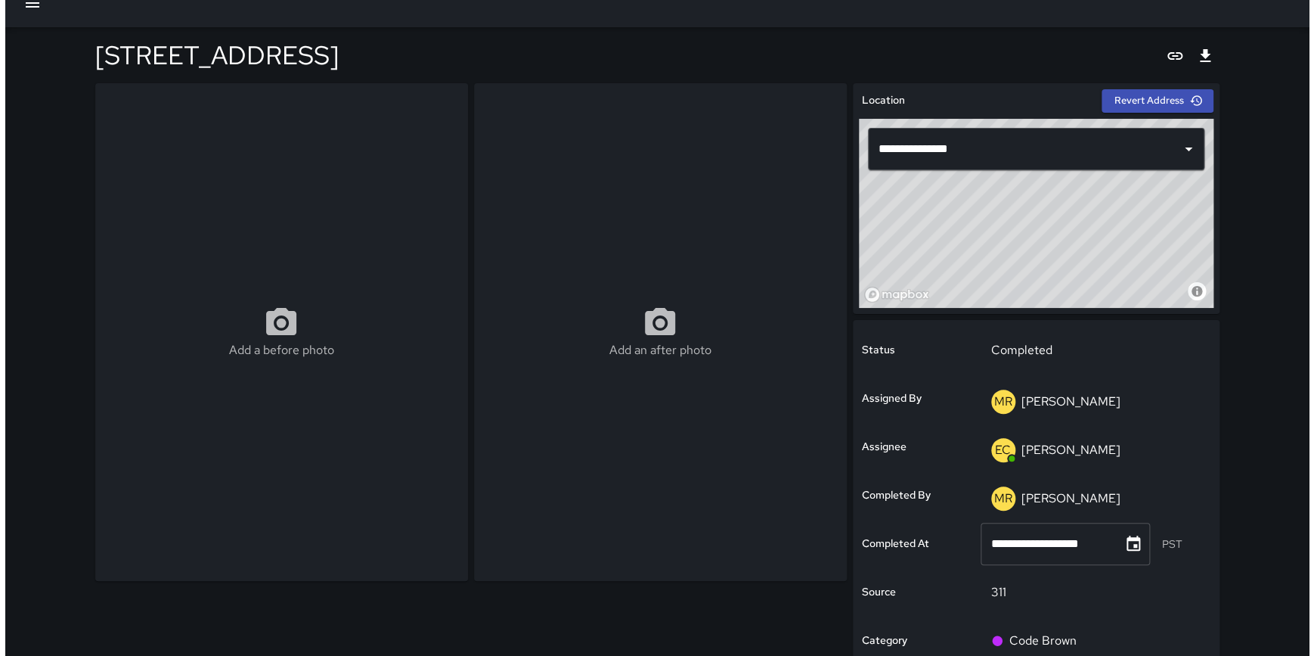
scroll to position [0, 0]
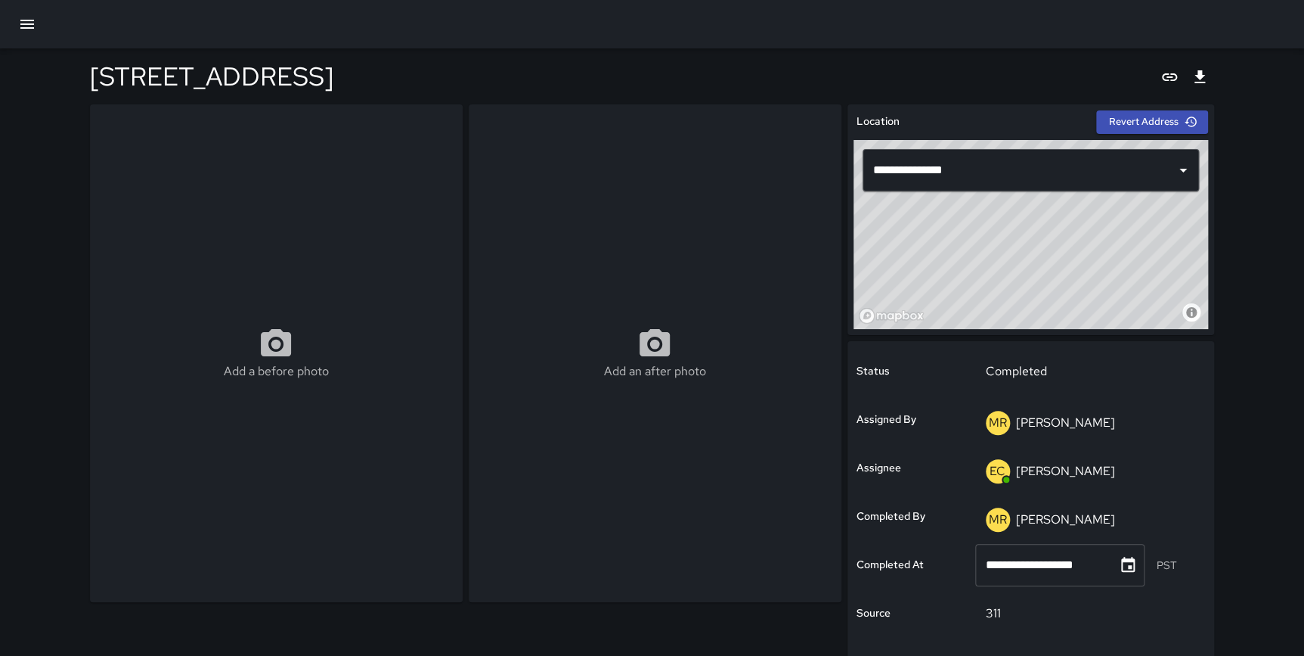
click at [31, 28] on icon "button" at bounding box center [27, 24] width 14 height 9
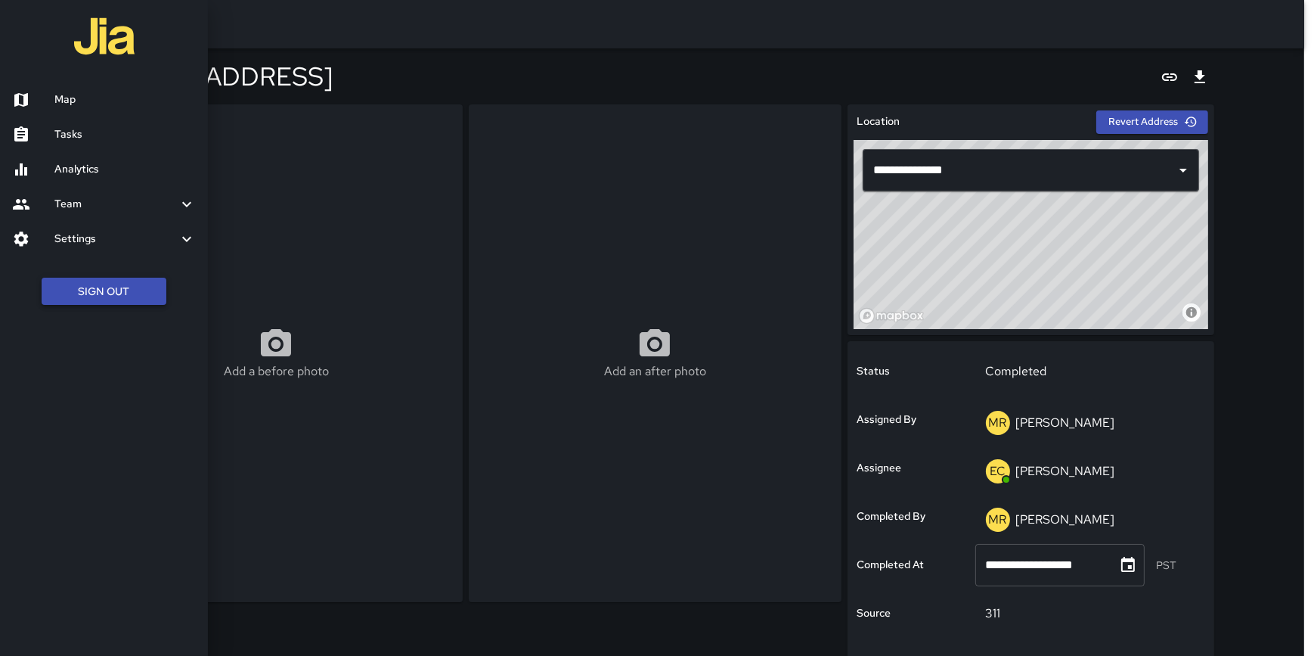
click at [94, 288] on button "Sign Out" at bounding box center [104, 292] width 125 height 28
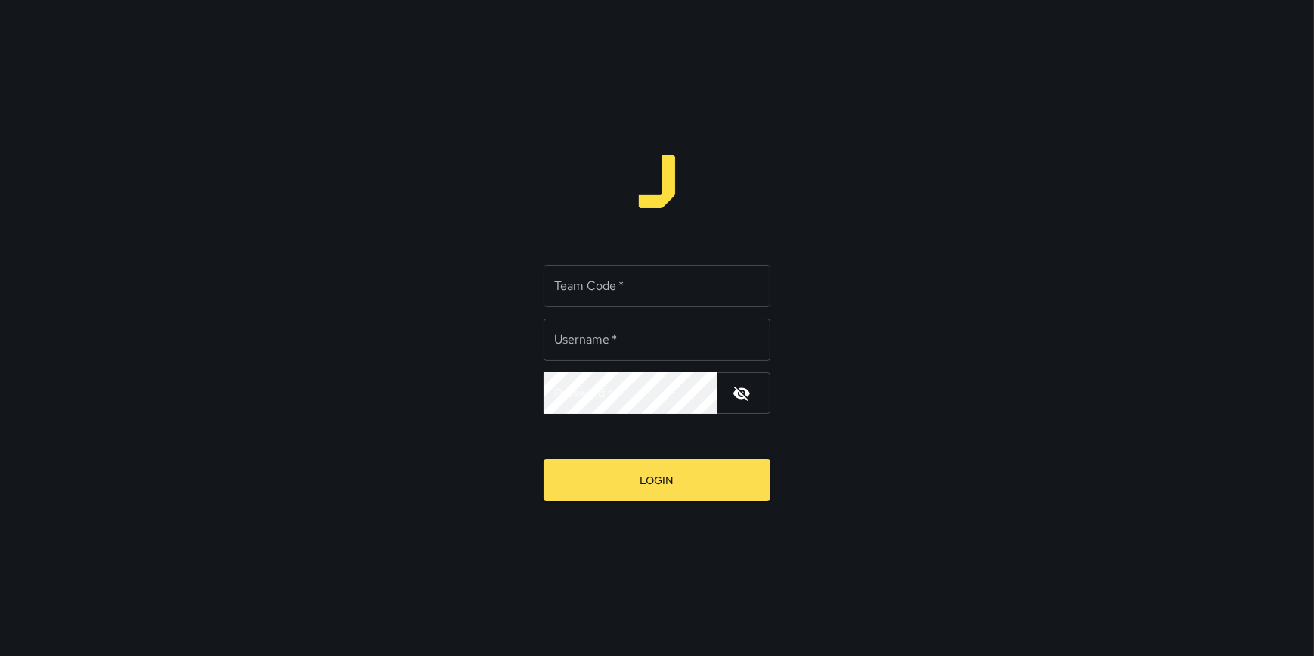
type input "**********"
click at [582, 273] on div "Team Code   * Team Code   *" at bounding box center [657, 286] width 227 height 42
click at [582, 273] on input "Team Code   *" at bounding box center [657, 286] width 227 height 42
type input "*****"
click at [544, 459] on button "Login" at bounding box center [657, 480] width 227 height 42
